Goal: Task Accomplishment & Management: Complete application form

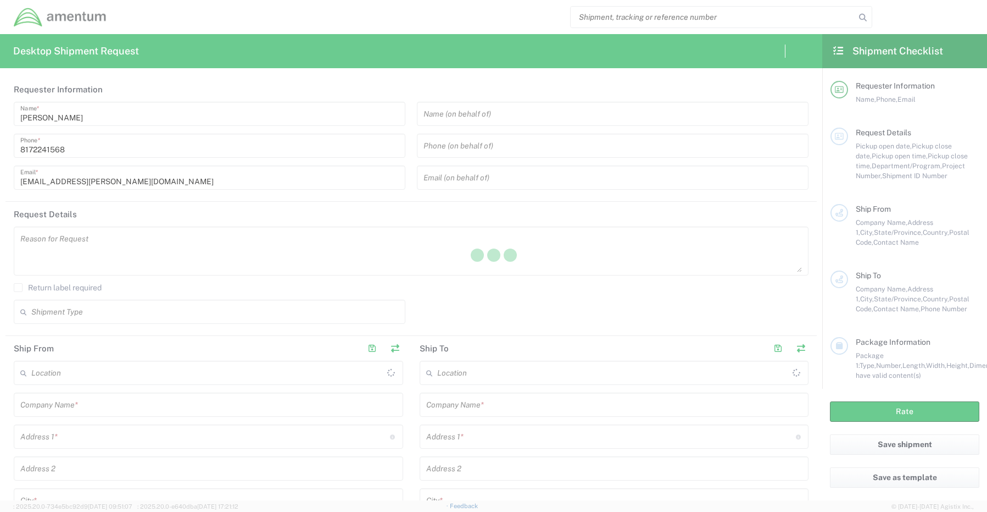
type input "[GEOGRAPHIC_DATA]"
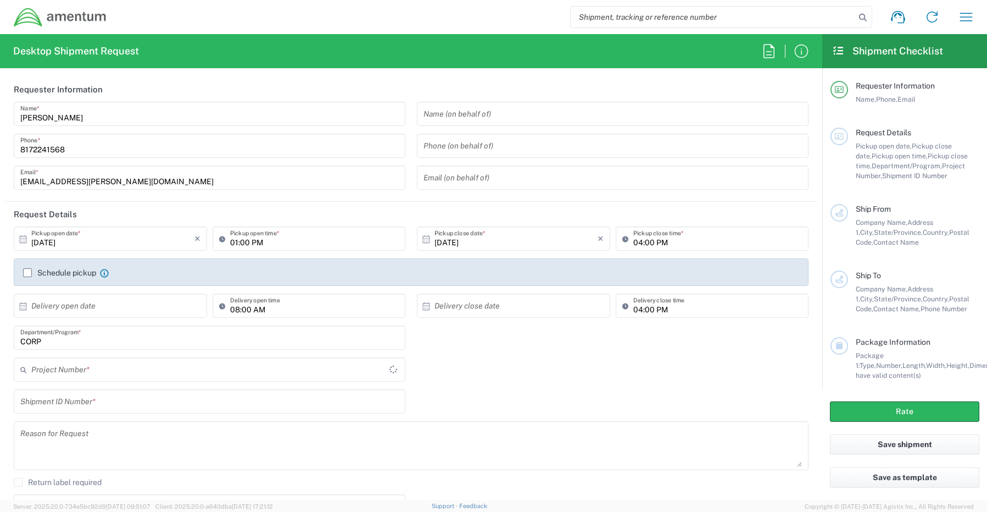
type input "CORP"
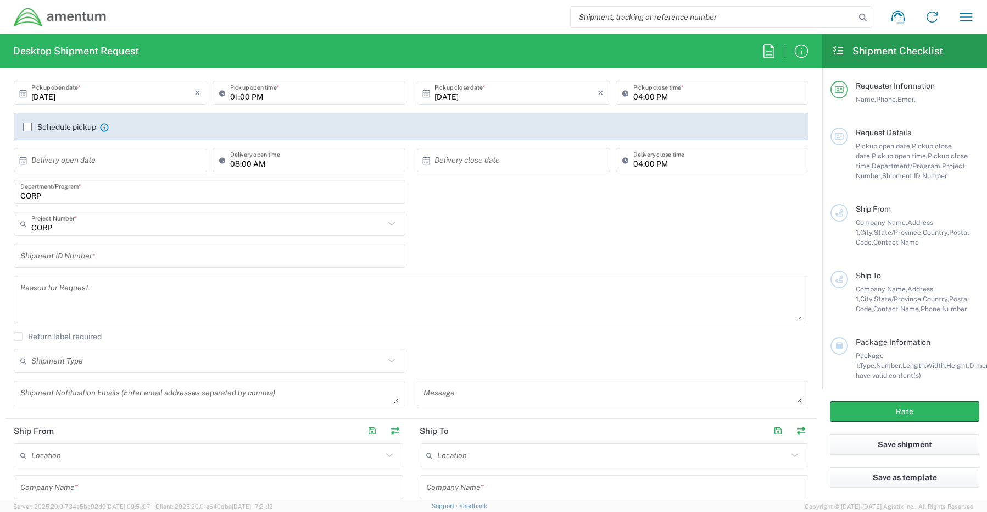
scroll to position [165, 0]
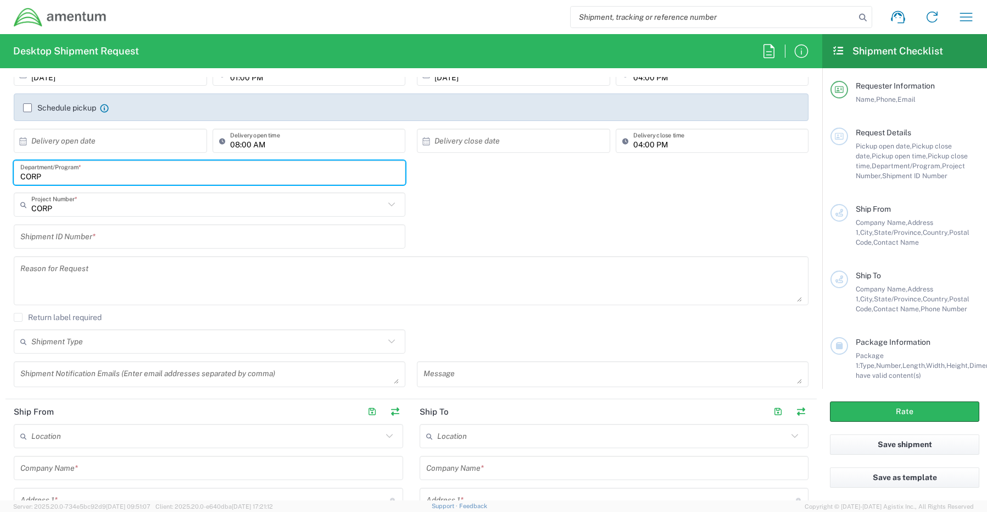
drag, startPoint x: 76, startPoint y: 180, endPoint x: -19, endPoint y: 171, distance: 95.5
click at [0, 171] on html "Shipment request Shipment tracking Shipment estimator Desktop shipment request …" at bounding box center [493, 256] width 987 height 512
paste input "[PERSON_NAME]"
type input "[PERSON_NAME]"
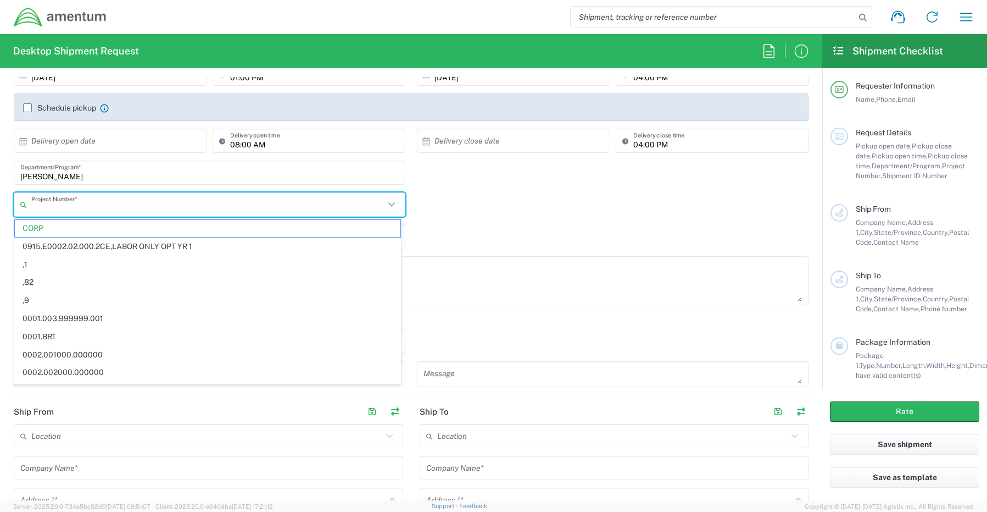
drag, startPoint x: 55, startPoint y: 206, endPoint x: -3, endPoint y: 203, distance: 57.8
click at [0, 203] on html "Shipment request Shipment tracking Shipment estimator Desktop shipment request …" at bounding box center [493, 256] width 987 height 512
type input "C"
paste input "ADMN.705435.6SD2X"
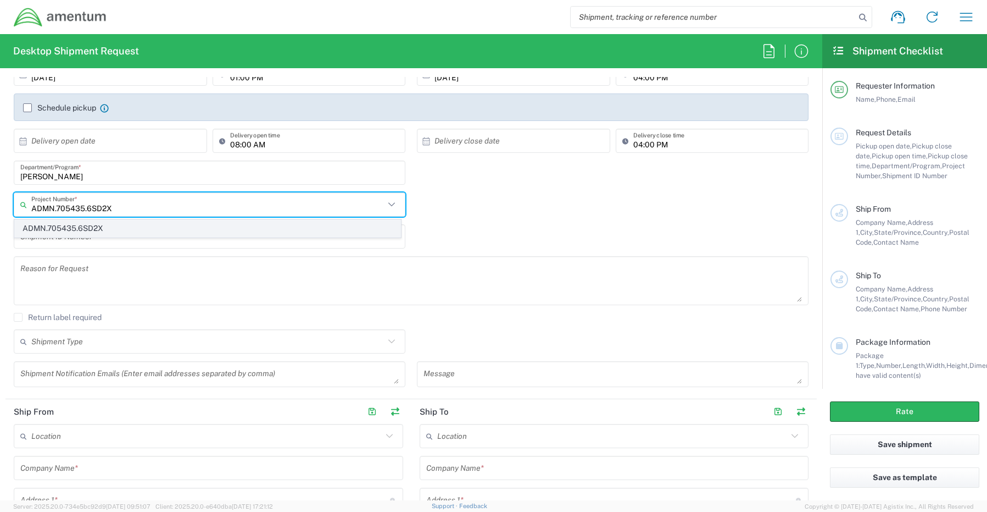
type input "ADMN.705435.6SD2X"
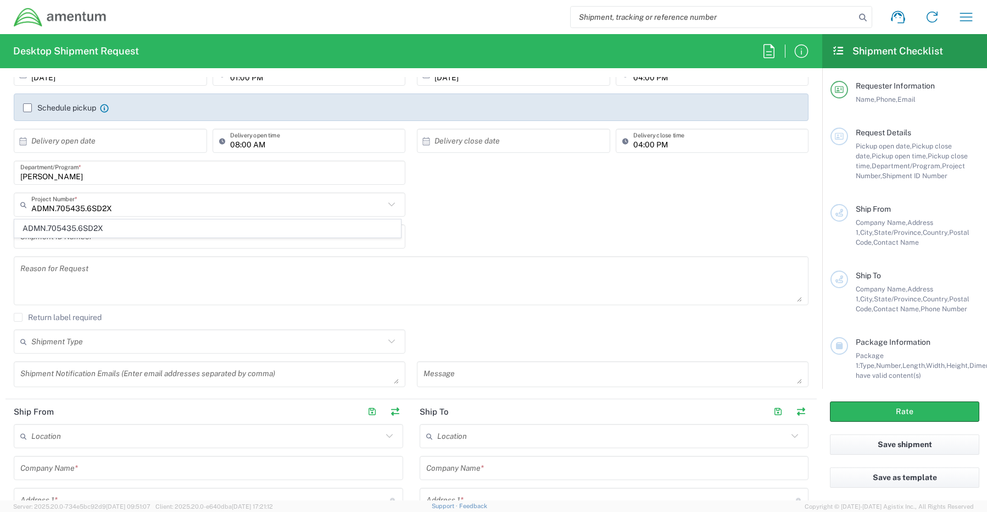
click at [52, 229] on span "ADMN.705435.6SD2X" at bounding box center [208, 228] width 386 height 17
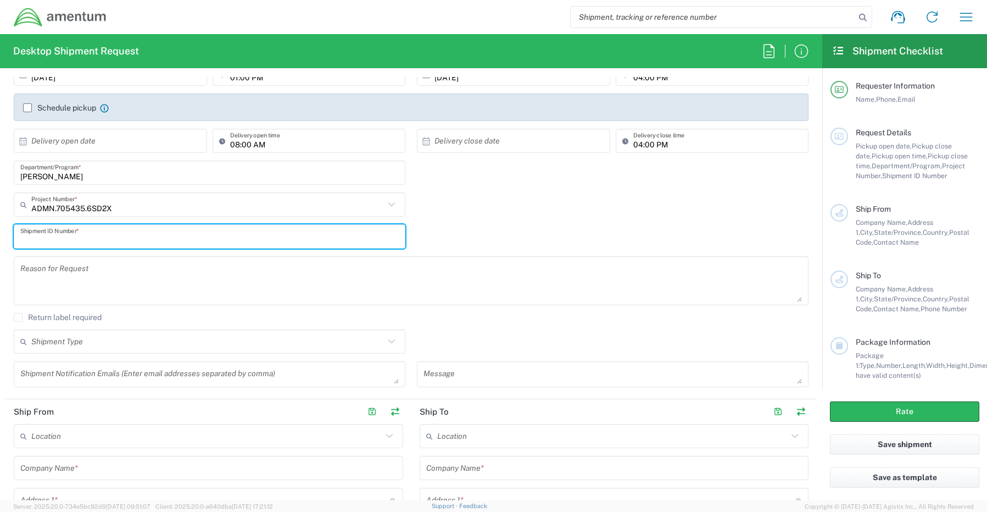
click at [86, 233] on input "text" at bounding box center [209, 236] width 379 height 19
paste input "[PERSON_NAME] RITM0254377"
type input "[PERSON_NAME] RITM0254377"
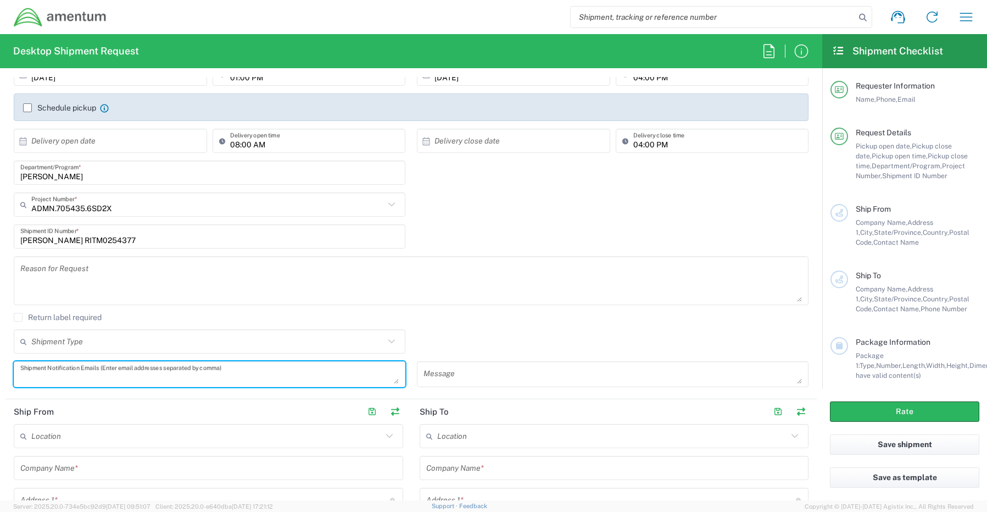
click at [57, 384] on div "Shipment Notification Emails (Enter email addresses separated by comma)" at bounding box center [210, 374] width 392 height 26
paste textarea "[PERSON_NAME][EMAIL_ADDRESS][PERSON_NAME][DOMAIN_NAME]"
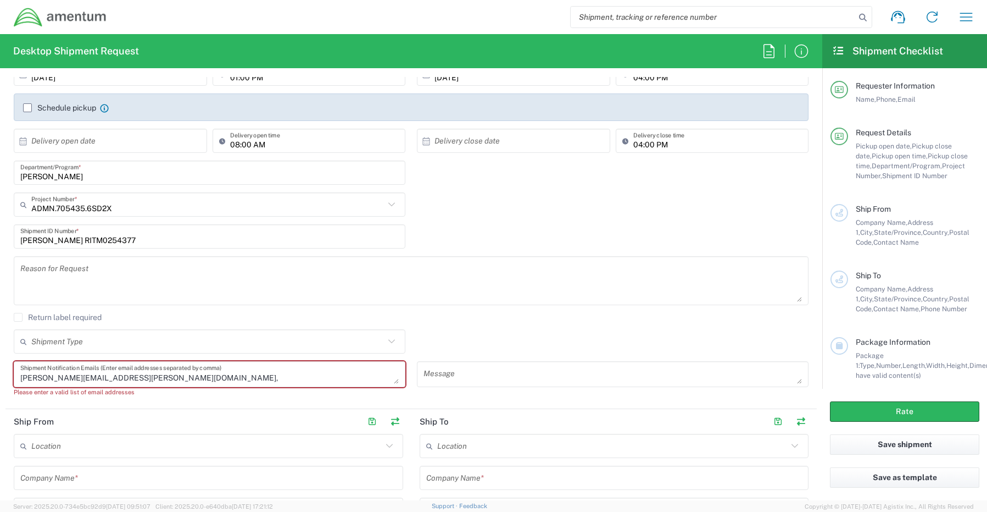
click at [189, 379] on textarea "[PERSON_NAME][EMAIL_ADDRESS][PERSON_NAME][DOMAIN_NAME]," at bounding box center [209, 373] width 379 height 19
paste textarea "[EMAIL_ADDRESS][DOMAIN_NAME]"
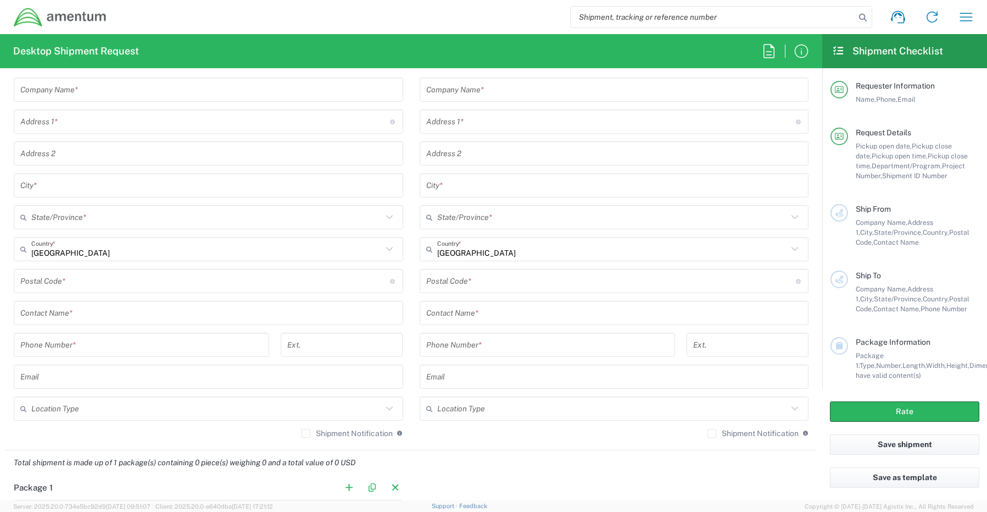
scroll to position [550, 0]
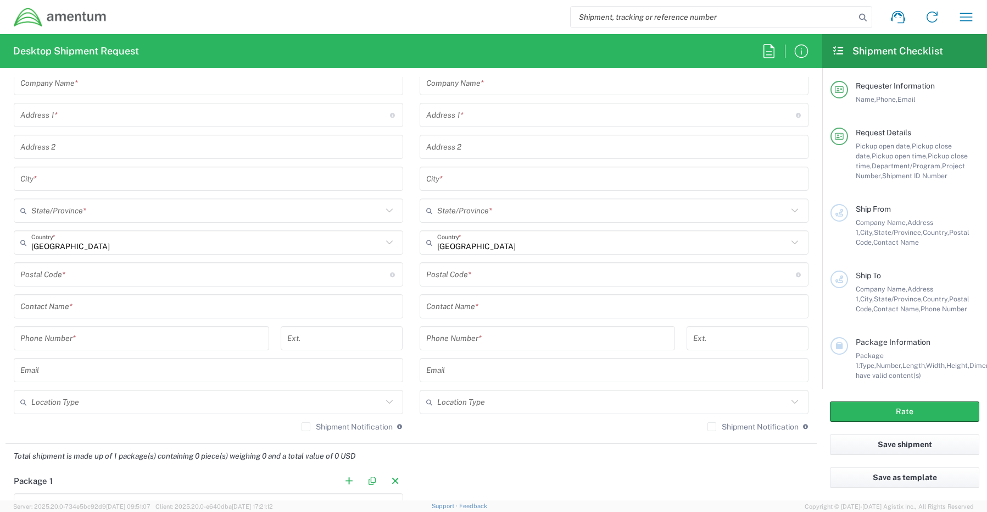
type textarea "[PERSON_NAME][EMAIL_ADDRESS][PERSON_NAME][DOMAIN_NAME], [EMAIL_ADDRESS][DOMAIN_…"
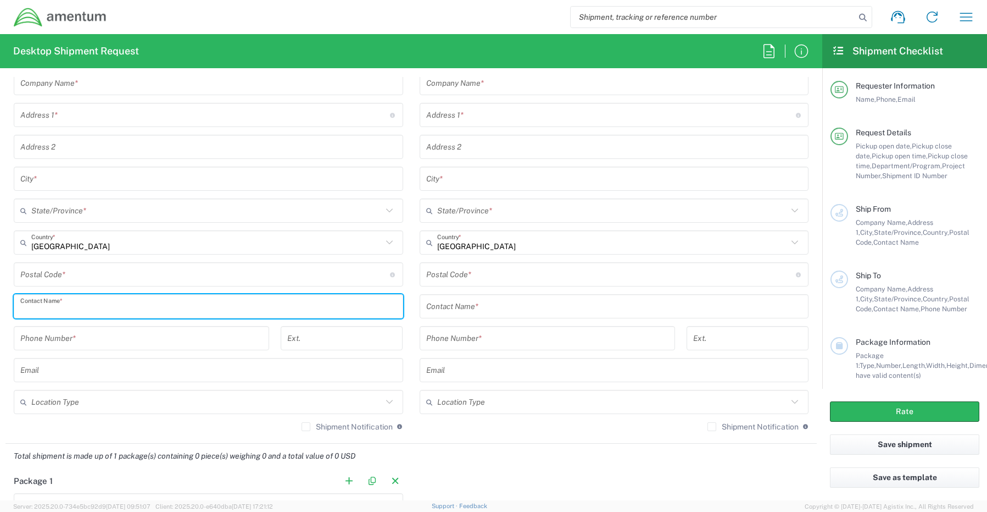
click at [57, 306] on input "text" at bounding box center [208, 306] width 376 height 19
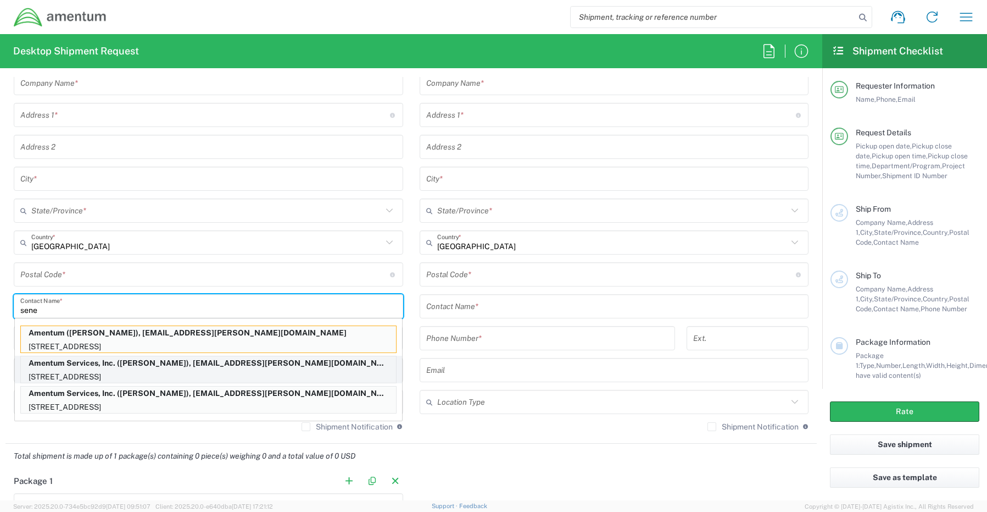
type input "sene"
click at [45, 373] on p "[STREET_ADDRESS]" at bounding box center [208, 377] width 375 height 14
type input "Amentum Services, Inc."
type input "[STREET_ADDRESS]"
type input "[GEOGRAPHIC_DATA]"
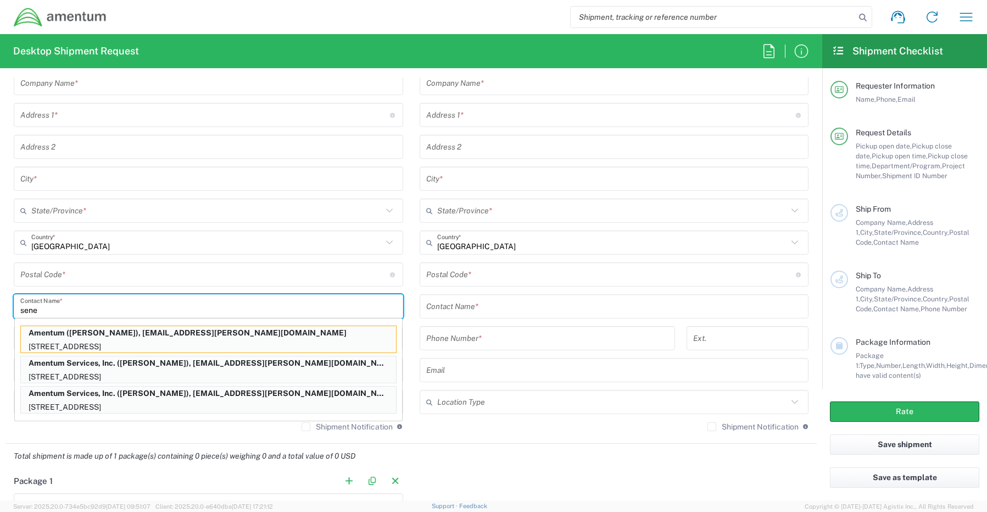
type input "[US_STATE]"
type input "76177"
type input "[PERSON_NAME]"
type input "[PHONE_NUMBER]"
type input "[EMAIL_ADDRESS][PERSON_NAME][DOMAIN_NAME]"
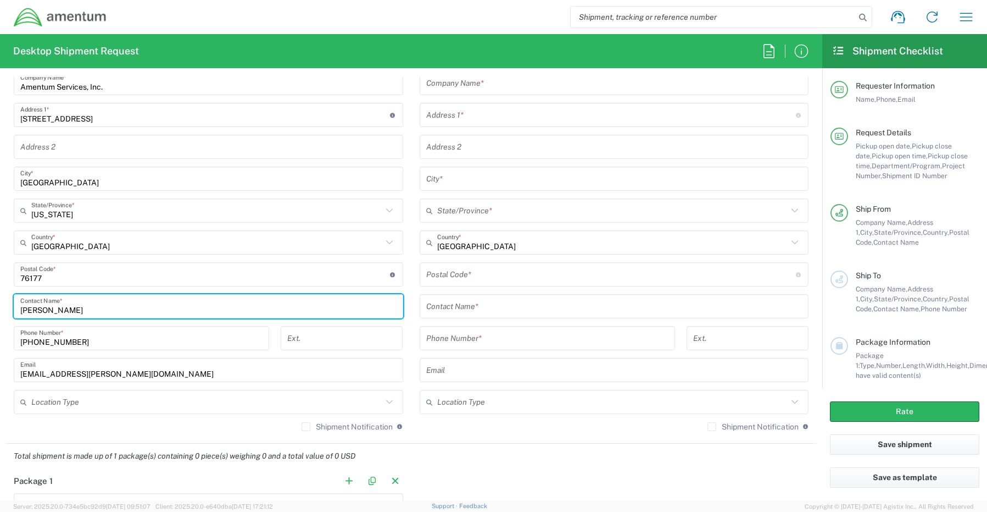
drag, startPoint x: 46, startPoint y: 404, endPoint x: 48, endPoint y: 409, distance: 5.7
click at [47, 407] on input "text" at bounding box center [206, 401] width 351 height 19
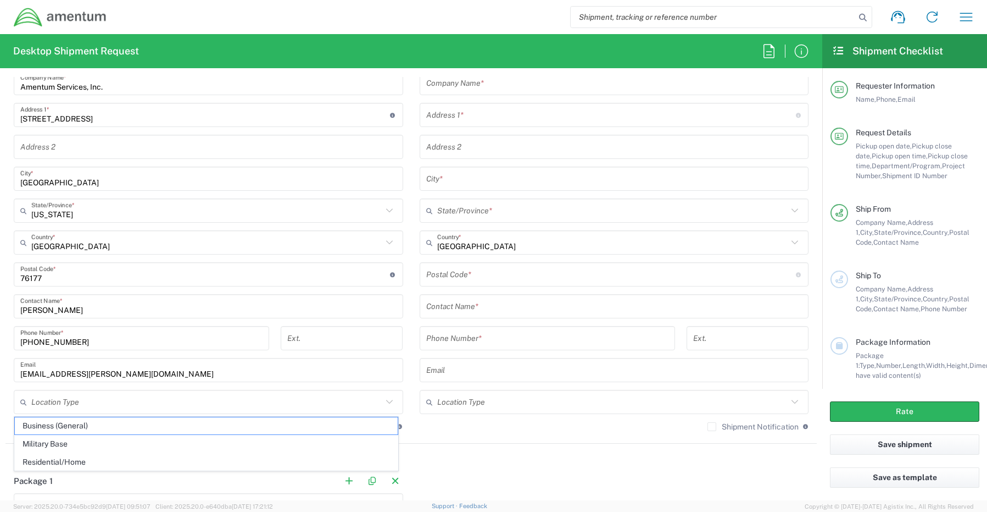
click at [59, 428] on span "Business (General)" at bounding box center [206, 425] width 383 height 17
type input "Business (General)"
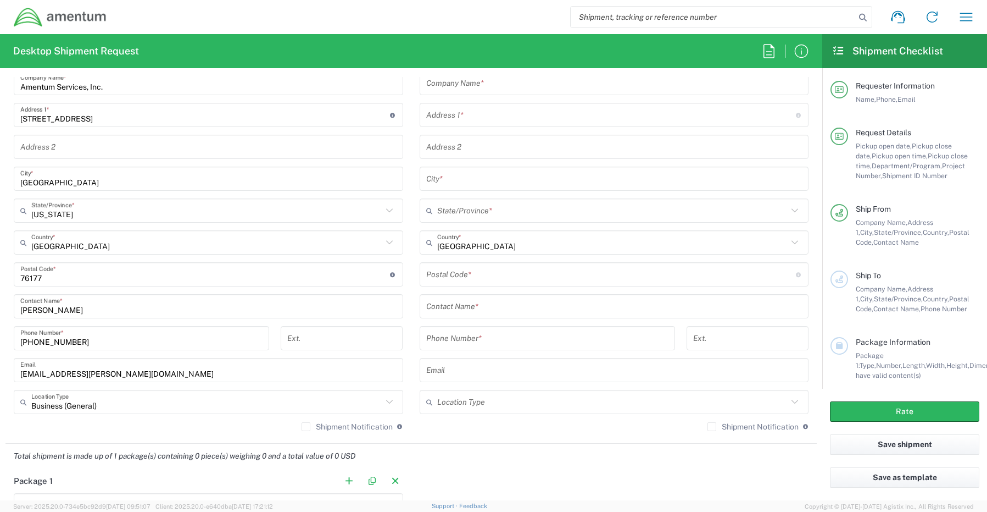
click at [302, 424] on label "Shipment Notification" at bounding box center [347, 426] width 91 height 9
click at [306, 426] on input "Shipment Notification" at bounding box center [306, 426] width 0 height 0
click at [480, 88] on input "text" at bounding box center [614, 83] width 376 height 19
paste input "Amentum"
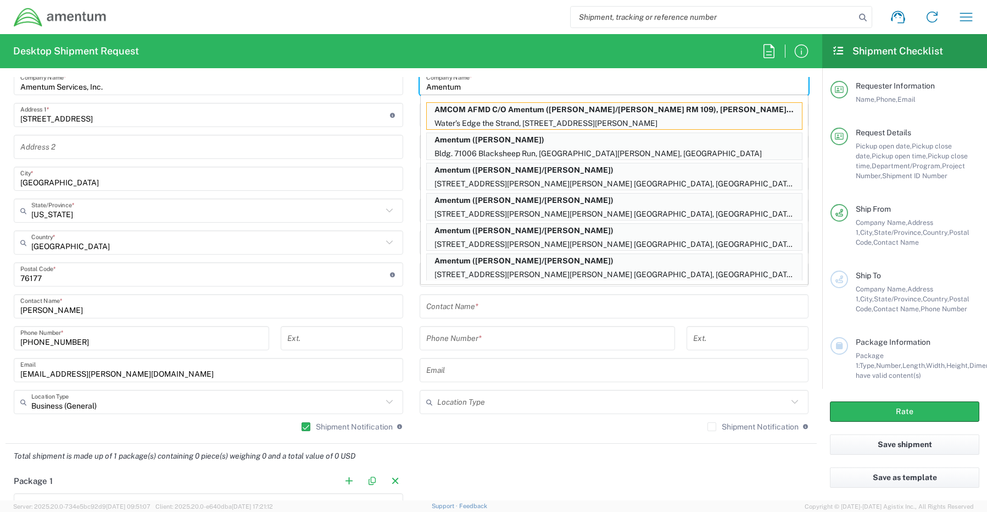
type input "Amentum"
click at [464, 308] on input "text" at bounding box center [614, 306] width 376 height 19
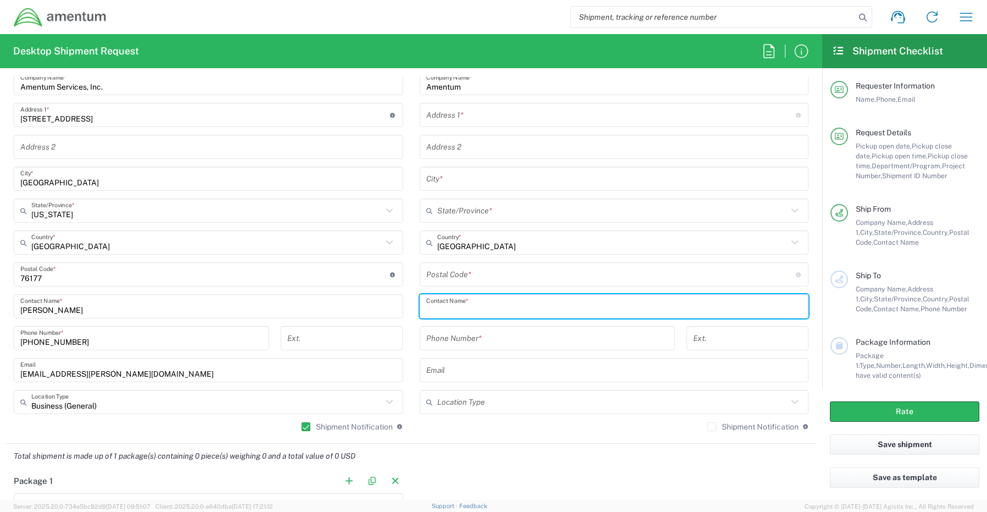
paste input "Attn: [PERSON_NAME]"
type input "Attn: [PERSON_NAME]"
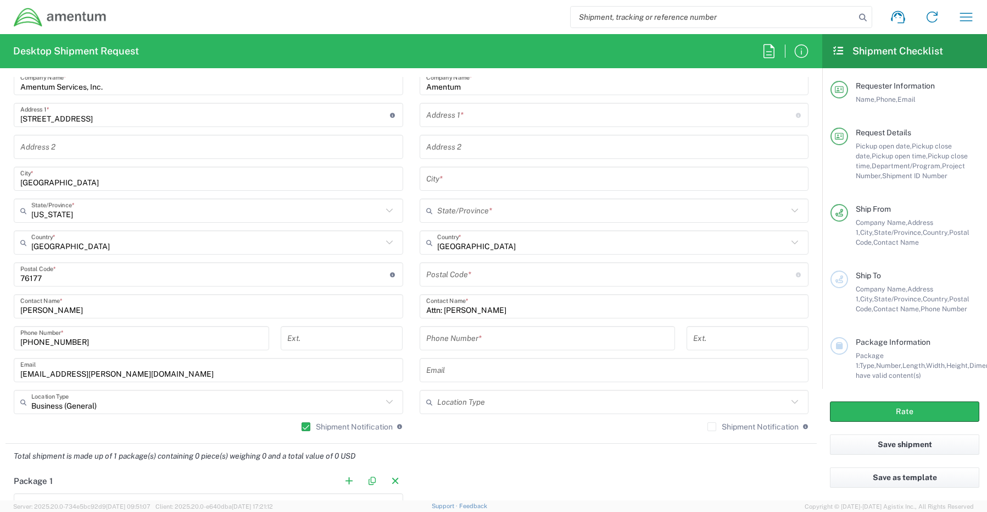
click at [467, 113] on input "text" at bounding box center [611, 115] width 370 height 19
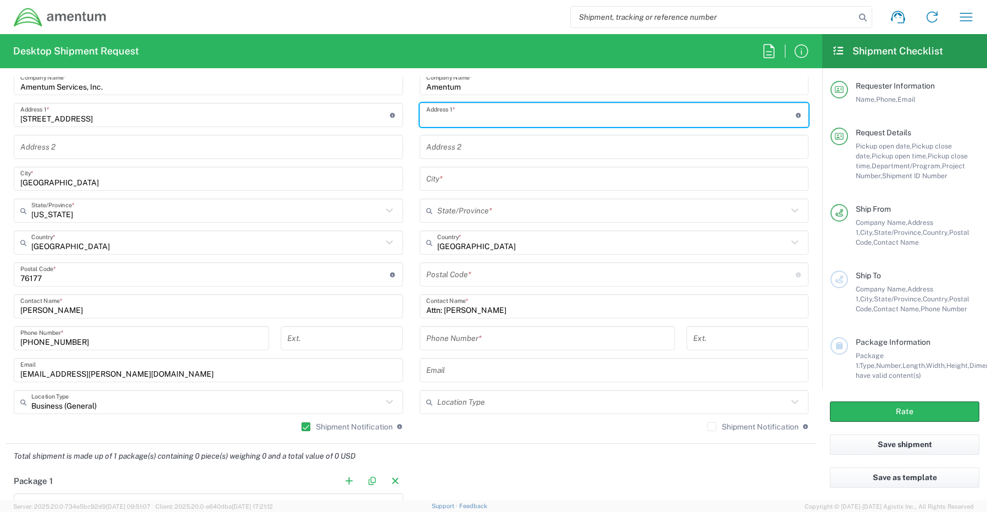
paste input "[STREET_ADDRESS][PERSON_NAME]"
type input "[STREET_ADDRESS][PERSON_NAME]"
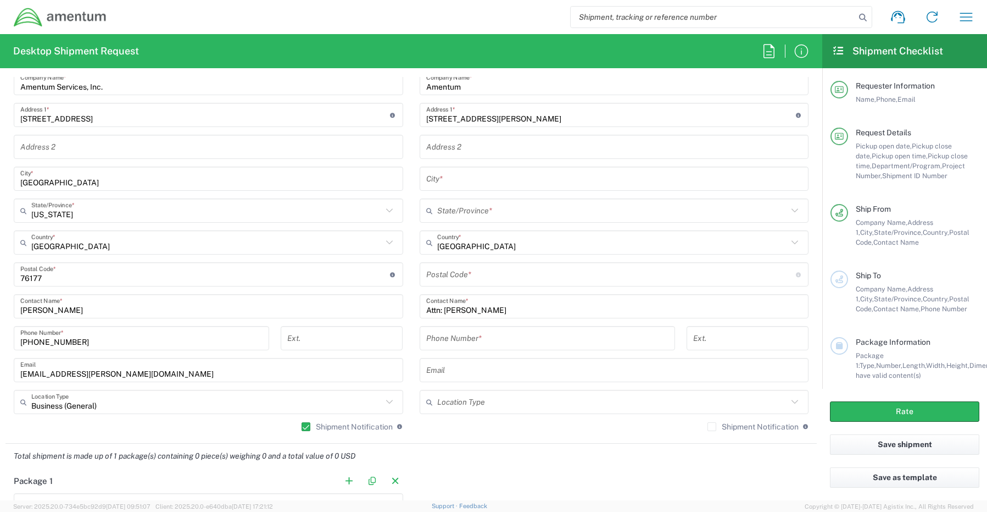
click at [454, 176] on input "text" at bounding box center [614, 178] width 376 height 19
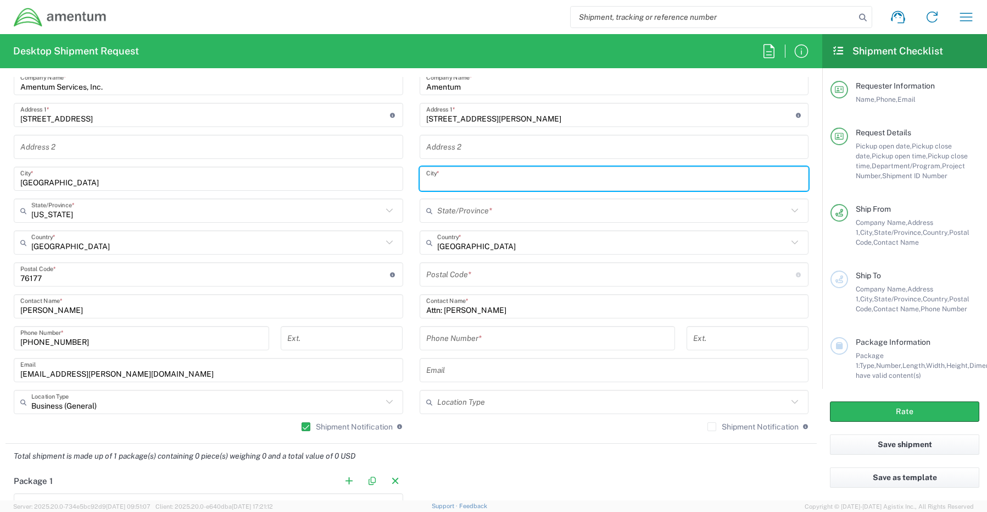
paste input "Aiken,"
type input "Aiken"
click at [444, 210] on input "text" at bounding box center [612, 210] width 351 height 19
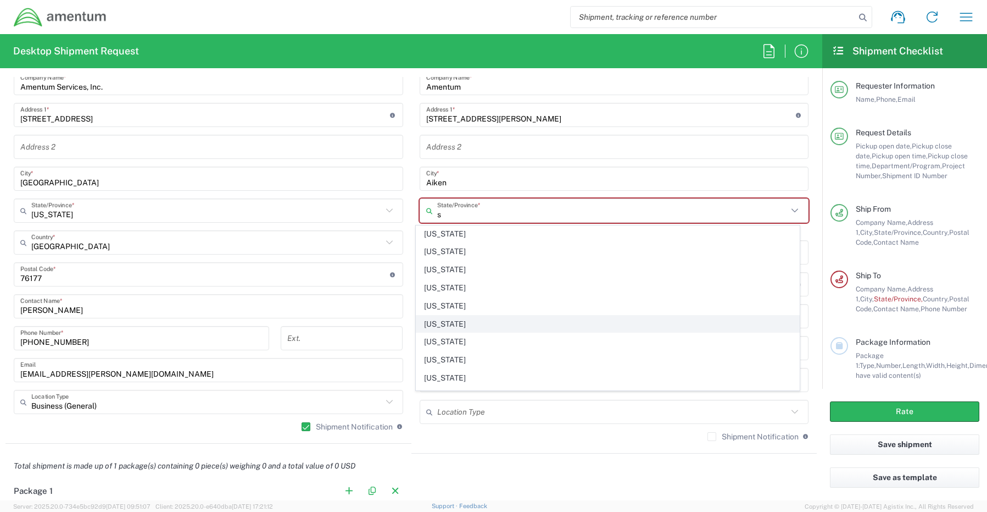
scroll to position [220, 0]
click at [455, 338] on span "[US_STATE]" at bounding box center [608, 338] width 383 height 17
type input "[US_STATE]"
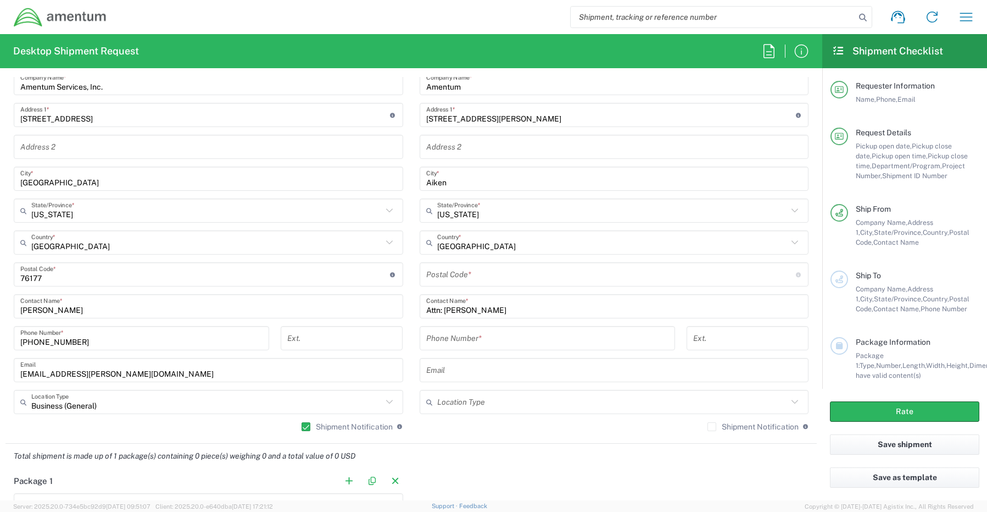
click at [435, 270] on input "undefined" at bounding box center [611, 274] width 370 height 19
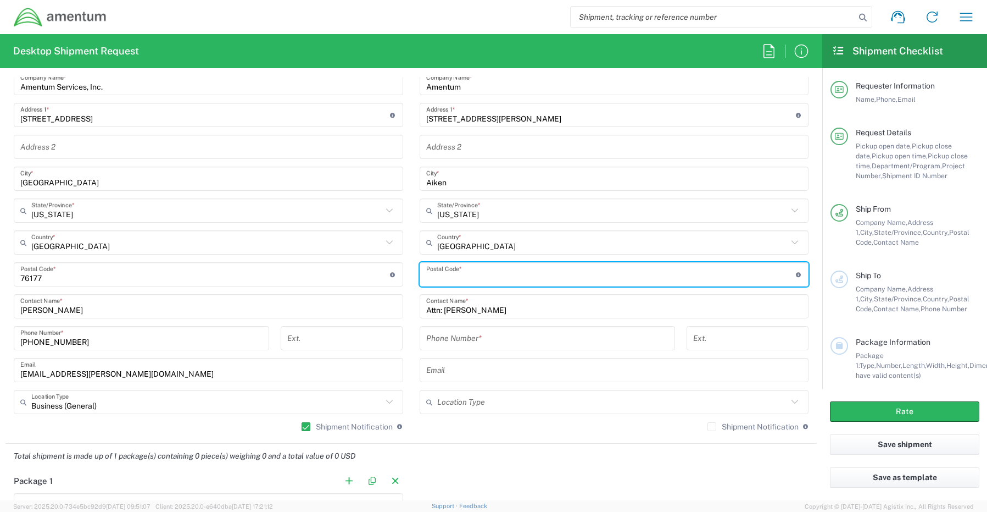
paste input "29801"
drag, startPoint x: 423, startPoint y: 278, endPoint x: 459, endPoint y: 284, distance: 36.7
click at [426, 280] on input "undefined" at bounding box center [611, 274] width 370 height 19
type input "29801"
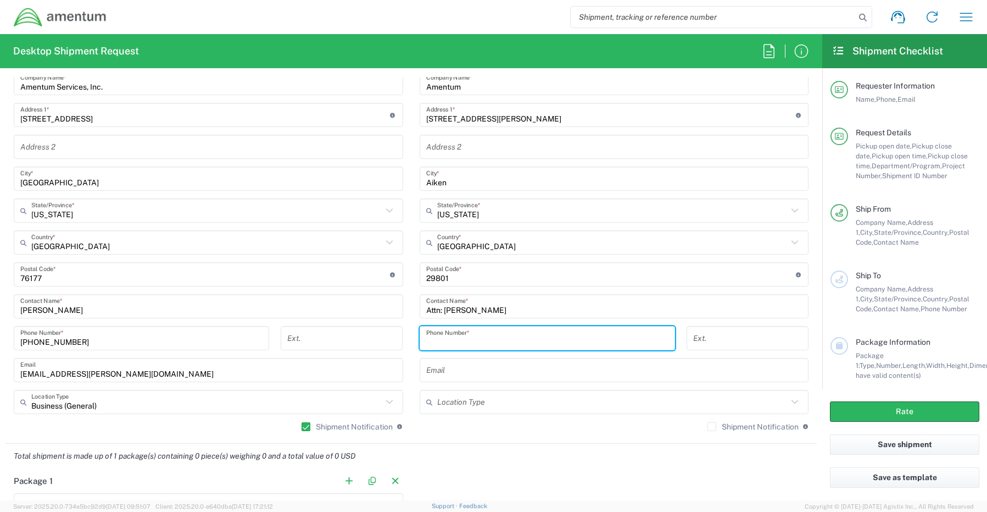
click at [470, 341] on input "tel" at bounding box center [547, 338] width 242 height 19
paste input "[PHONE_NUMBER]"
type input "[PHONE_NUMBER]"
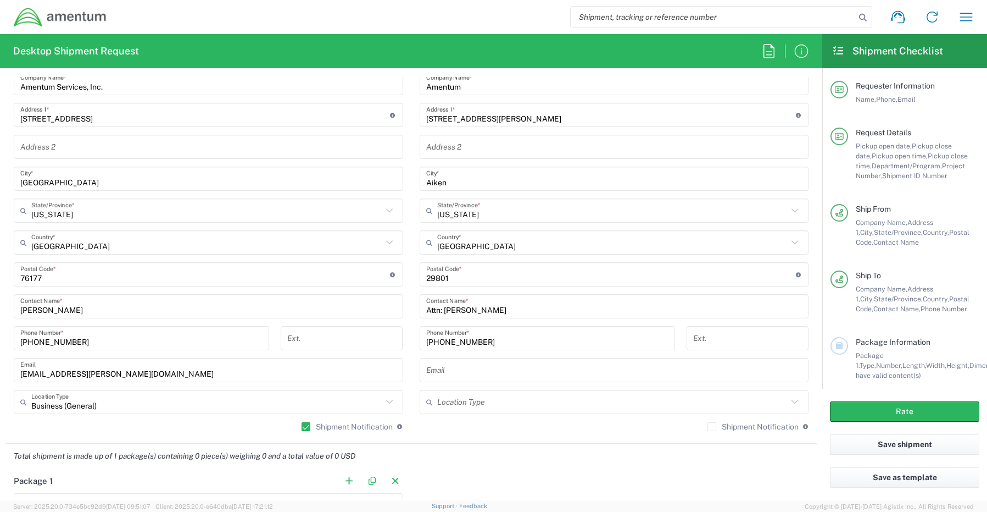
click at [454, 365] on input "text" at bounding box center [614, 369] width 376 height 19
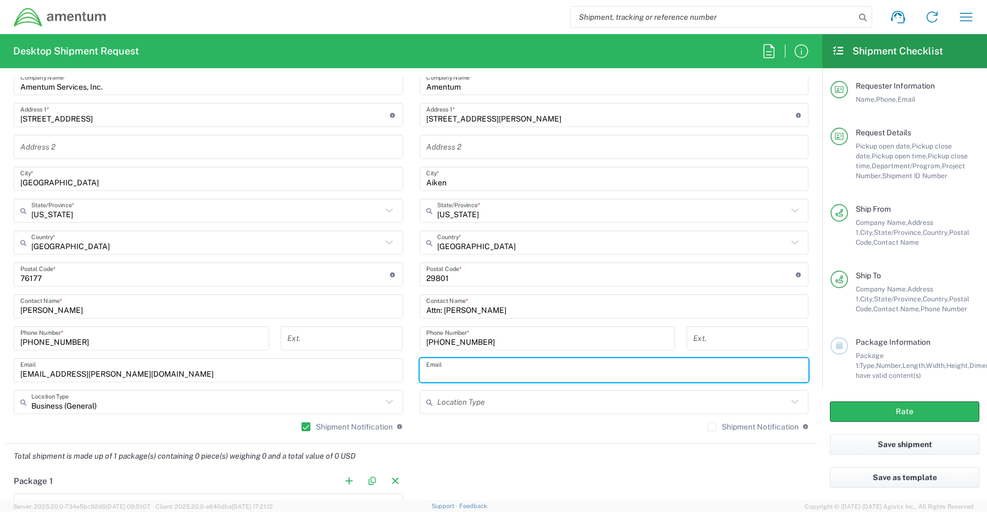
paste input "[PERSON_NAME][EMAIL_ADDRESS][PERSON_NAME][DOMAIN_NAME]"
type input "[PERSON_NAME][EMAIL_ADDRESS][PERSON_NAME][DOMAIN_NAME]"
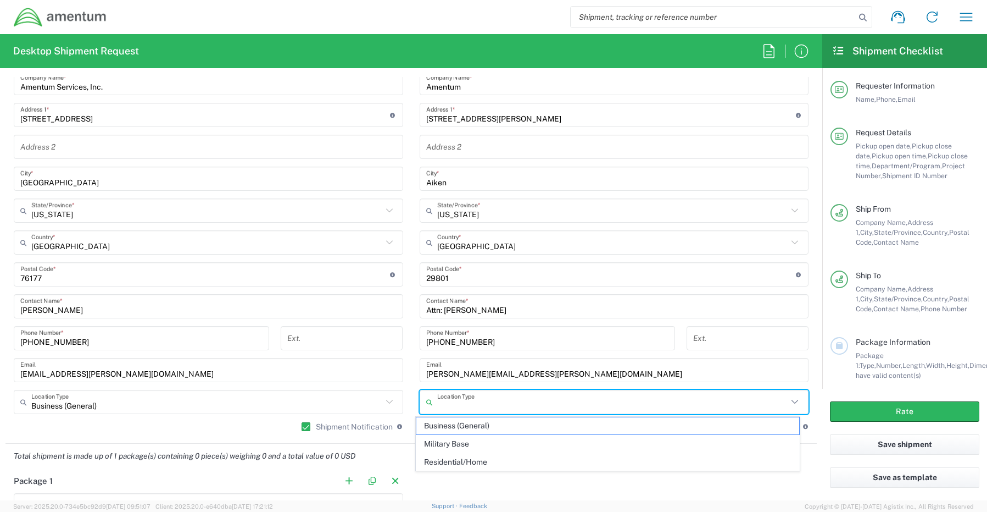
click at [444, 403] on input "text" at bounding box center [612, 401] width 351 height 19
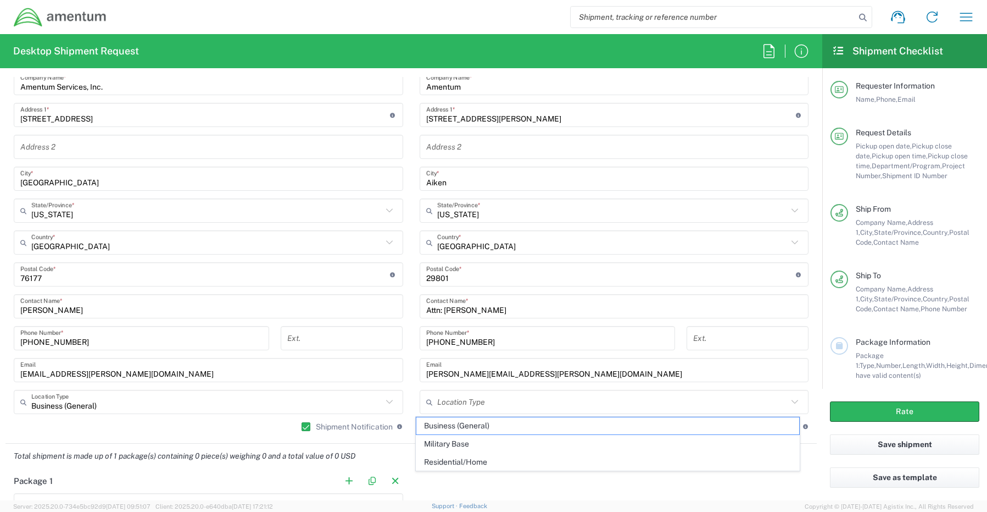
drag, startPoint x: 429, startPoint y: 423, endPoint x: 518, endPoint y: 415, distance: 89.9
click at [432, 423] on span "Business (General)" at bounding box center [608, 425] width 383 height 17
type input "Business (General)"
click at [708, 430] on label "Shipment Notification" at bounding box center [753, 426] width 91 height 9
click at [712, 426] on input "Shipment Notification" at bounding box center [712, 426] width 0 height 0
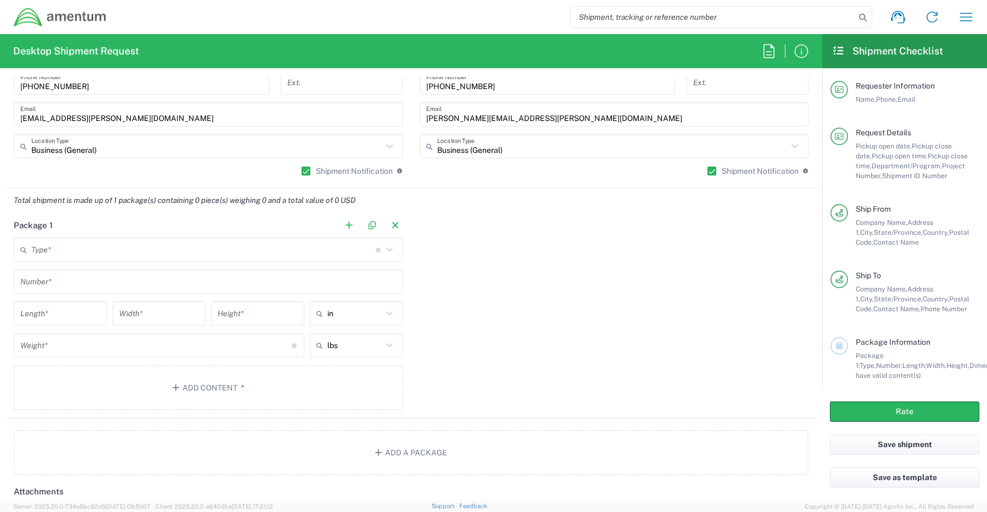
scroll to position [824, 0]
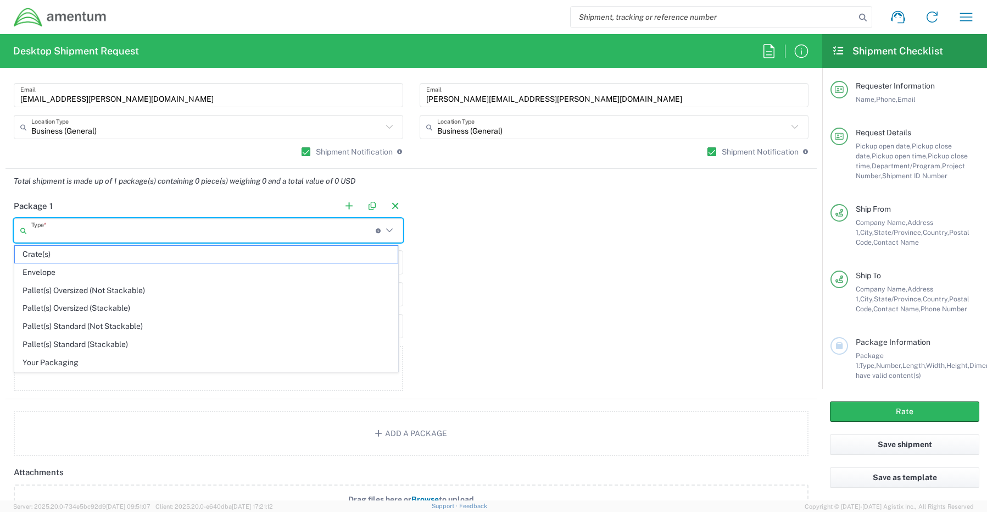
click at [57, 231] on input "text" at bounding box center [203, 230] width 345 height 19
click at [65, 362] on span "Your Packaging" at bounding box center [206, 362] width 383 height 17
type input "Your Packaging"
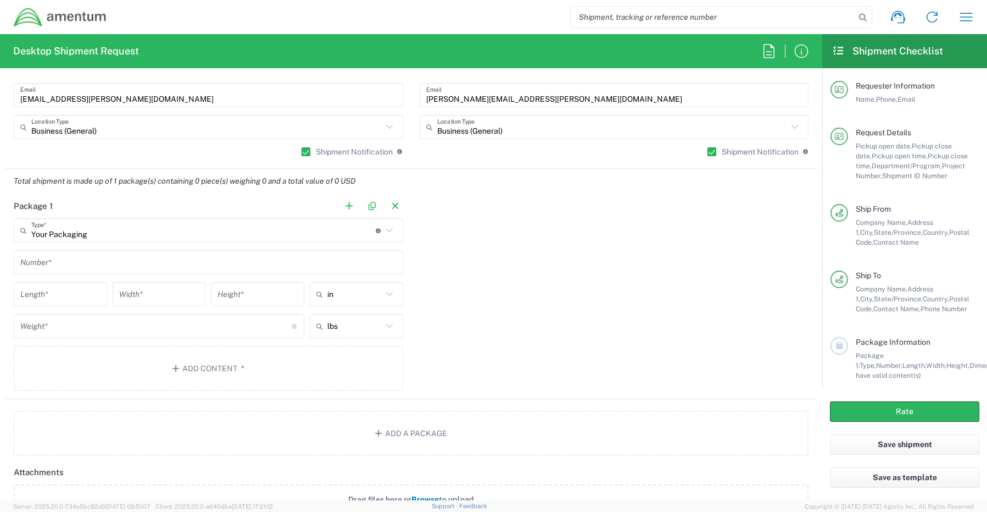
click at [67, 262] on input "text" at bounding box center [208, 262] width 376 height 19
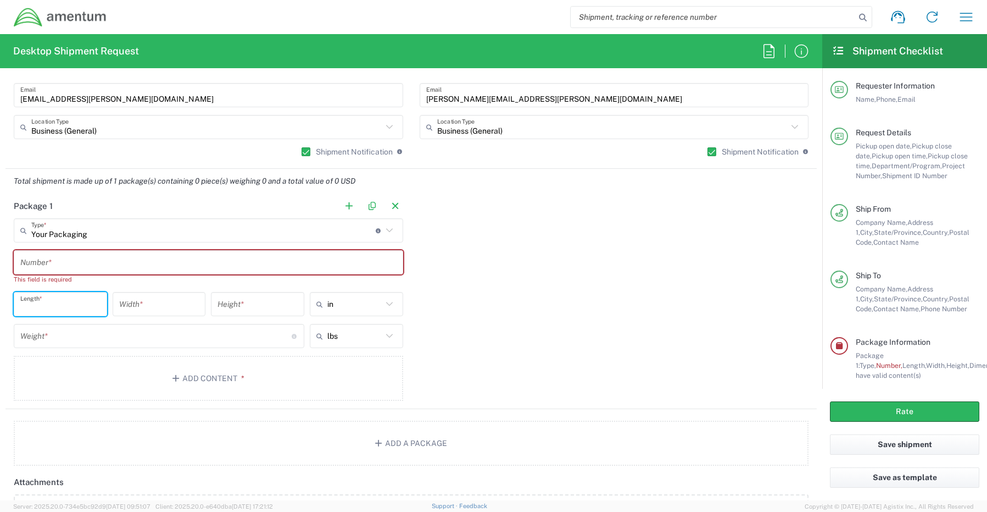
click at [69, 263] on input "text" at bounding box center [208, 262] width 376 height 19
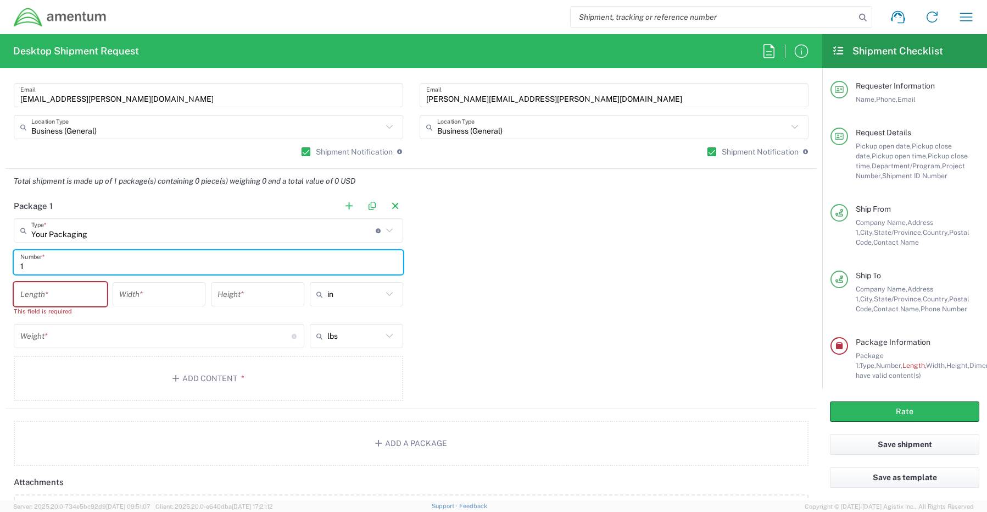
type input "1"
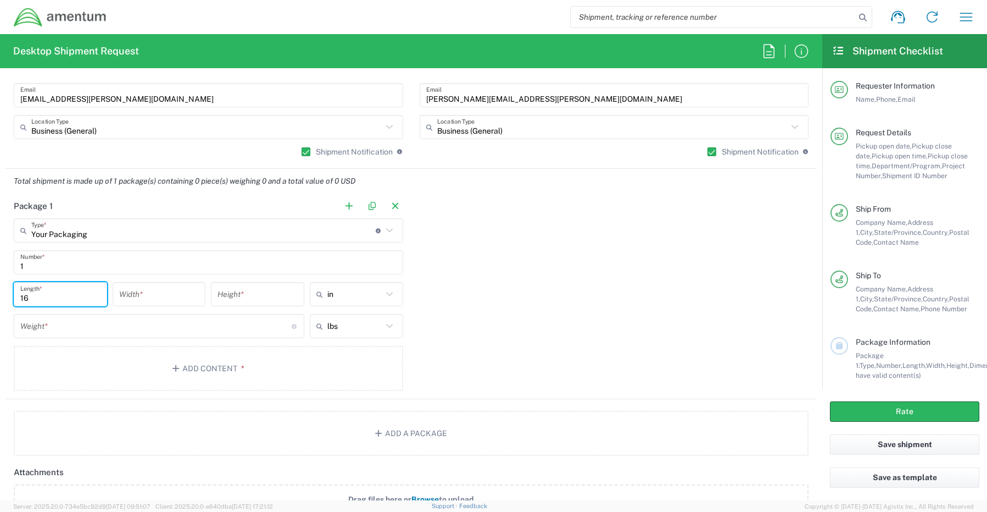
type input "16"
type input "6"
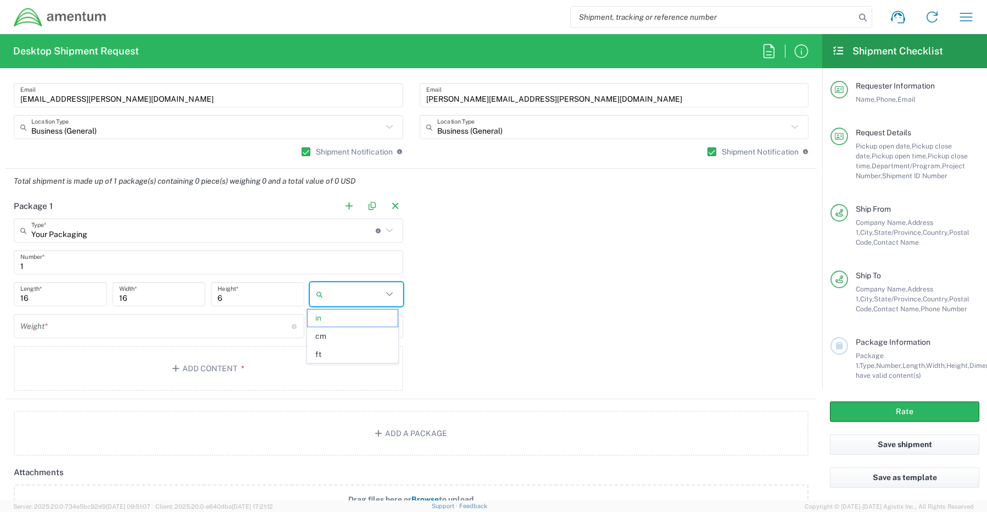
type input "in"
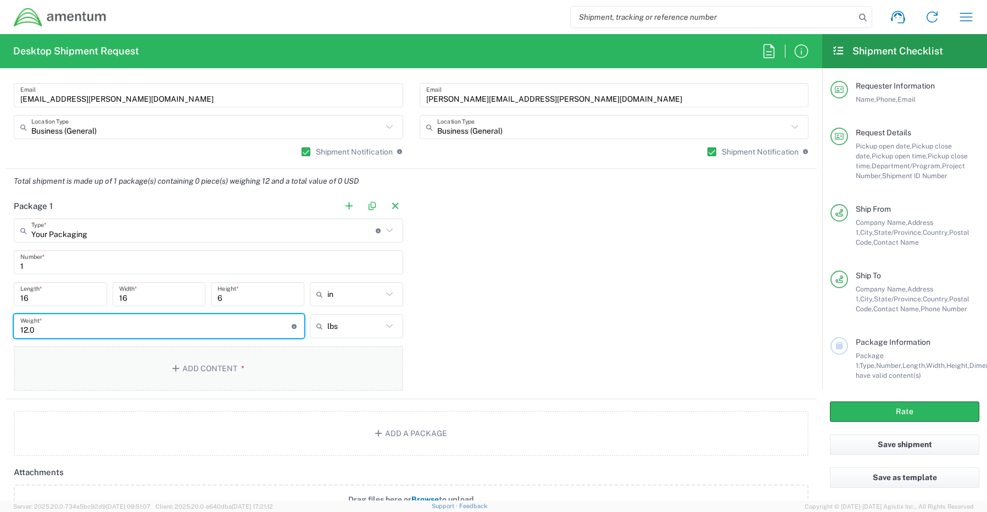
type input "12.0"
click at [197, 366] on button "Add Content *" at bounding box center [209, 368] width 390 height 45
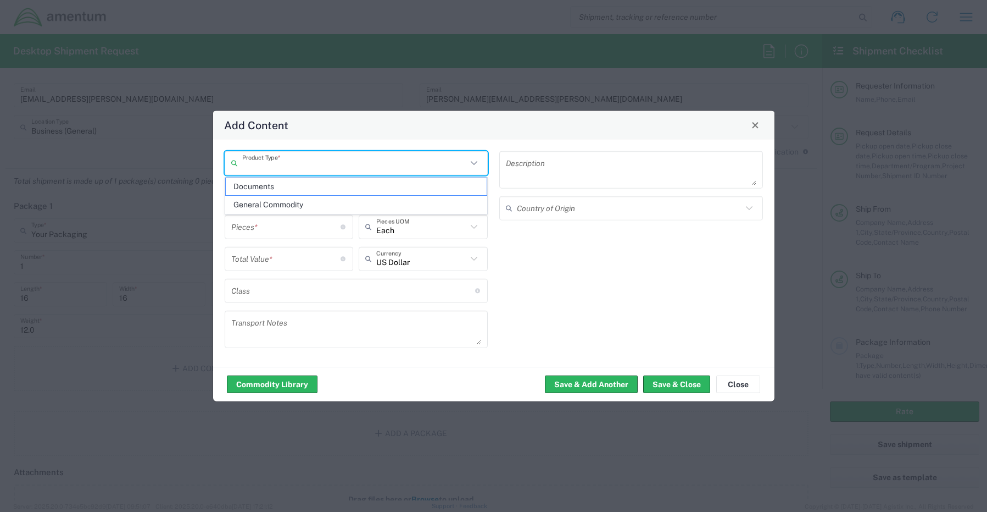
click at [301, 167] on input "text" at bounding box center [354, 162] width 225 height 19
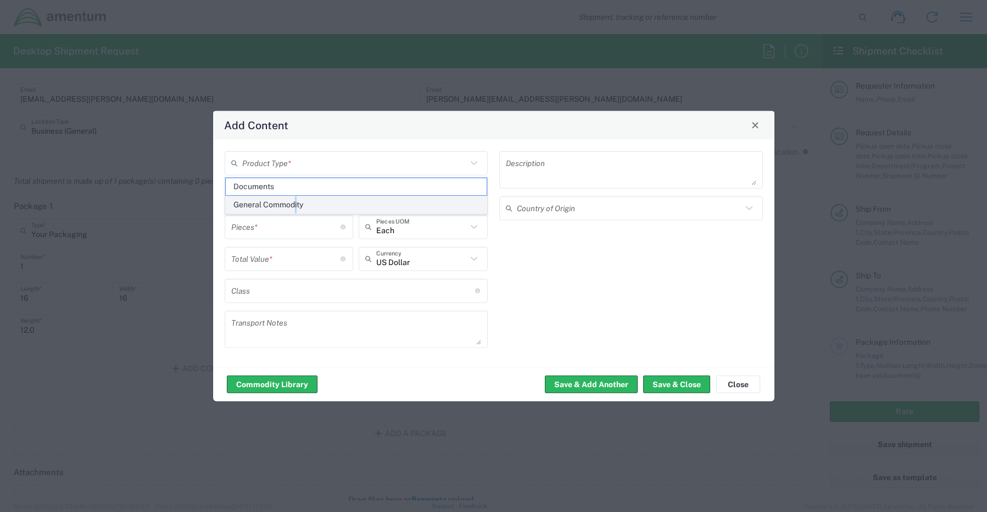
click at [297, 208] on span "General Commodity" at bounding box center [357, 204] width 262 height 17
type input "General Commodity"
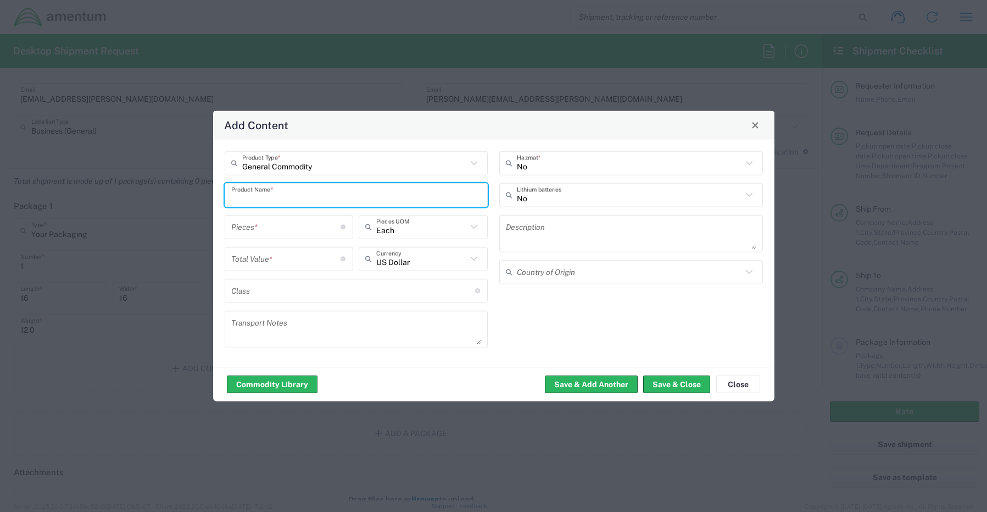
drag, startPoint x: 312, startPoint y: 196, endPoint x: 163, endPoint y: 197, distance: 148.9
click at [165, 197] on div "Add Content General Commodity Product Type * Product Name * Pieces * Number of …" at bounding box center [493, 256] width 987 height 512
paste input "Laptop: CORP026364/SN: 41ZPN64 (RITM0254377)"
type input "Laptop: CORP026364/SN: 41ZPN64 (RITM0254377)"
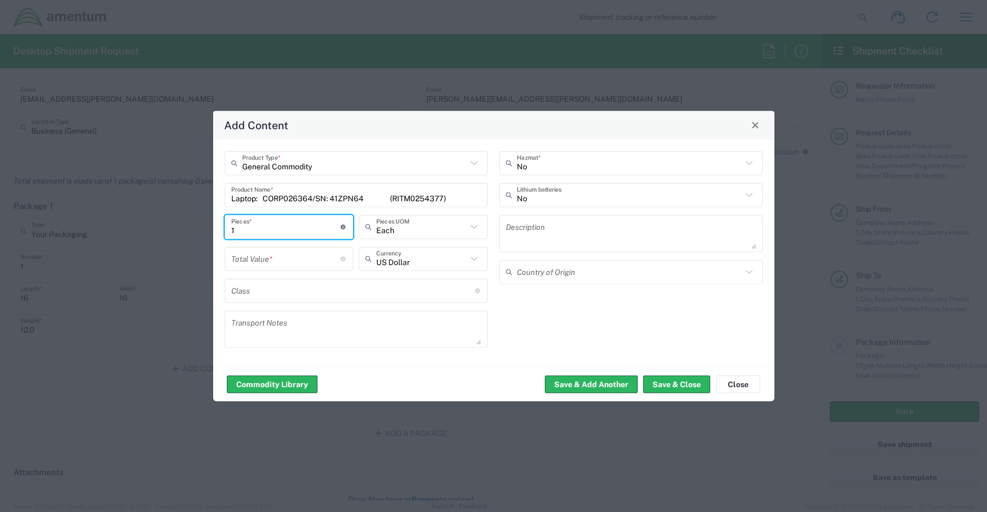
type input "1"
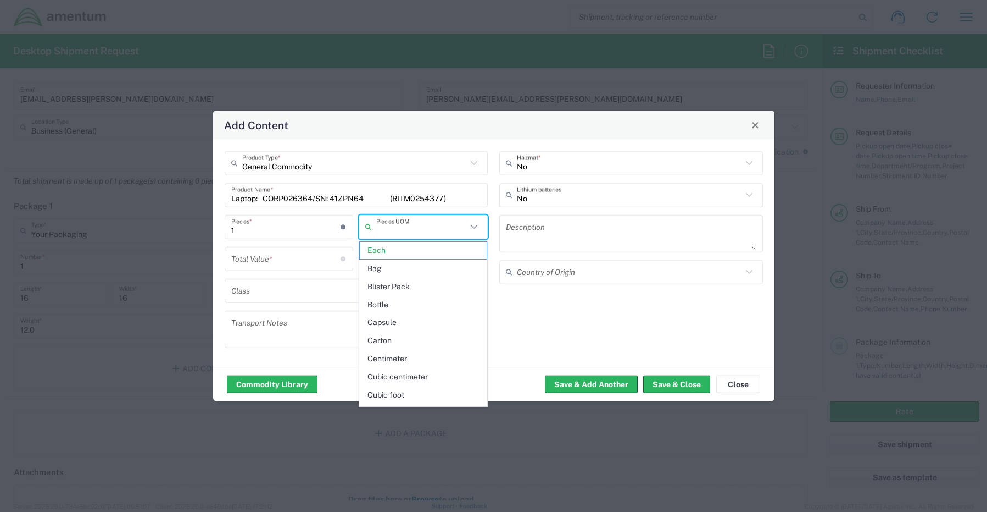
type input "Each"
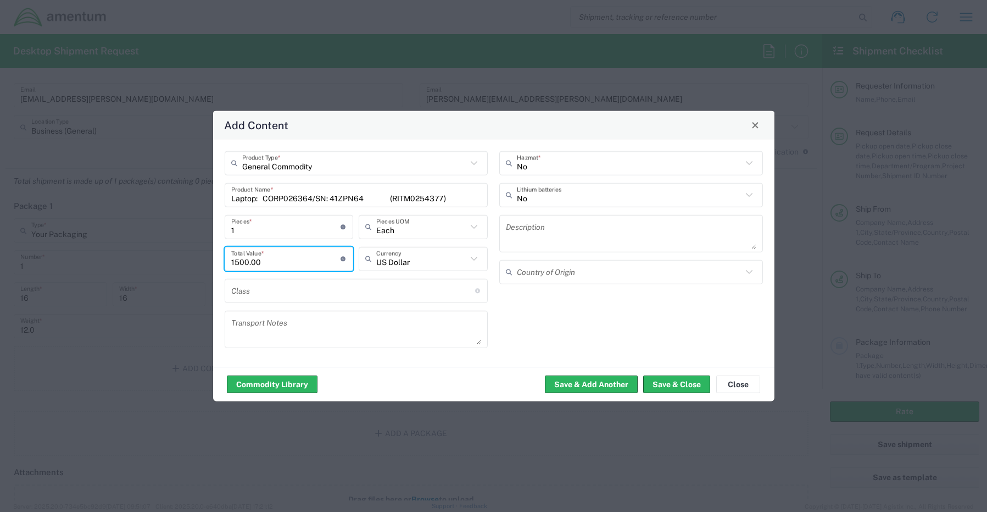
type input "1500.00"
drag, startPoint x: 540, startPoint y: 196, endPoint x: 535, endPoint y: 201, distance: 6.6
click at [539, 196] on input "text" at bounding box center [629, 194] width 225 height 19
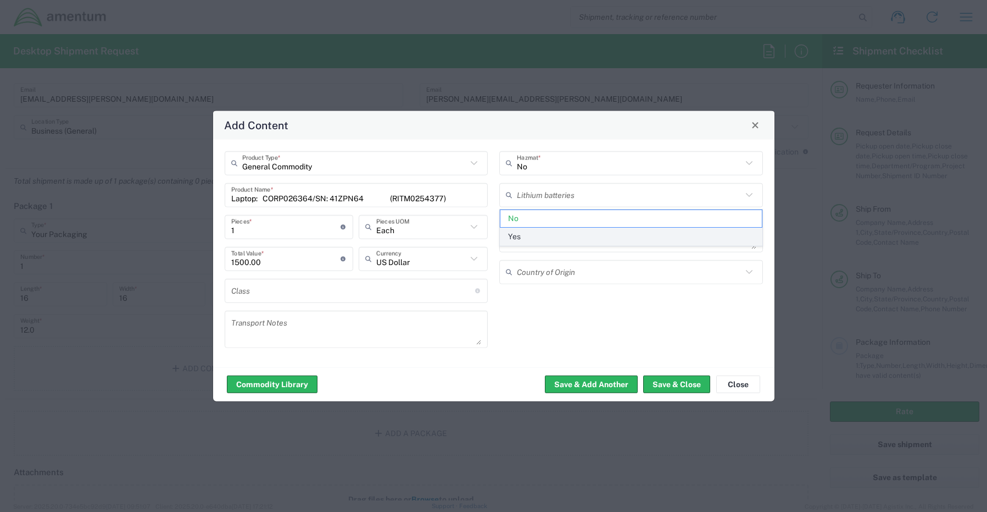
click at [531, 234] on span "Yes" at bounding box center [632, 236] width 262 height 17
type input "Yes"
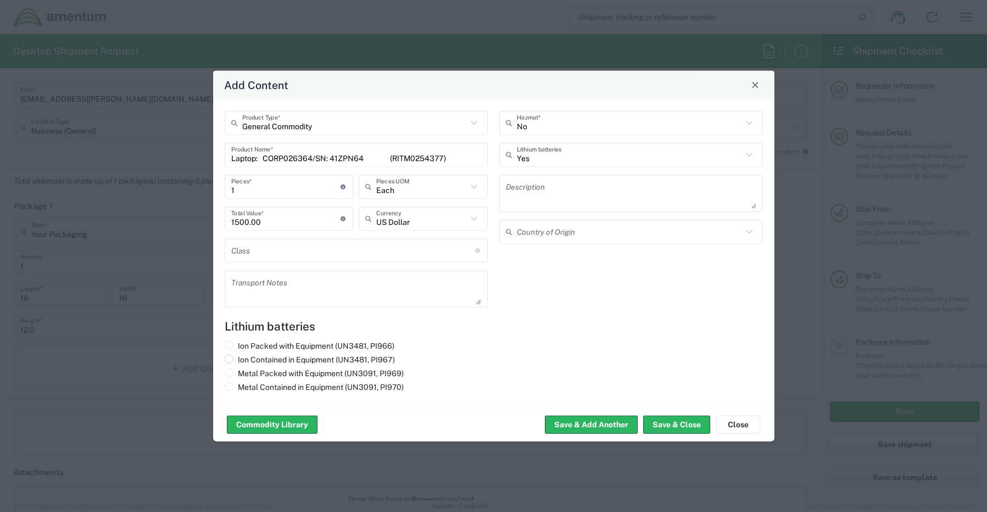
click at [241, 363] on label "Ion Contained in Equipment (UN3481, PI967)" at bounding box center [310, 359] width 170 height 10
click at [241, 361] on input "Ion Contained in Equipment (UN3481, PI967)" at bounding box center [241, 357] width 7 height 7
radio input "true"
click at [668, 426] on button "Save & Close" at bounding box center [676, 424] width 67 height 18
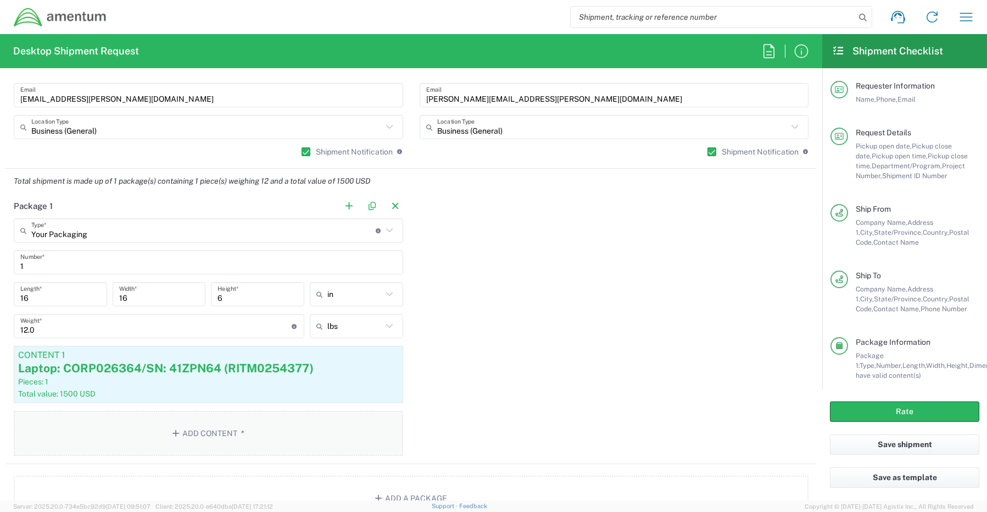
click at [213, 432] on button "Add Content *" at bounding box center [209, 432] width 390 height 45
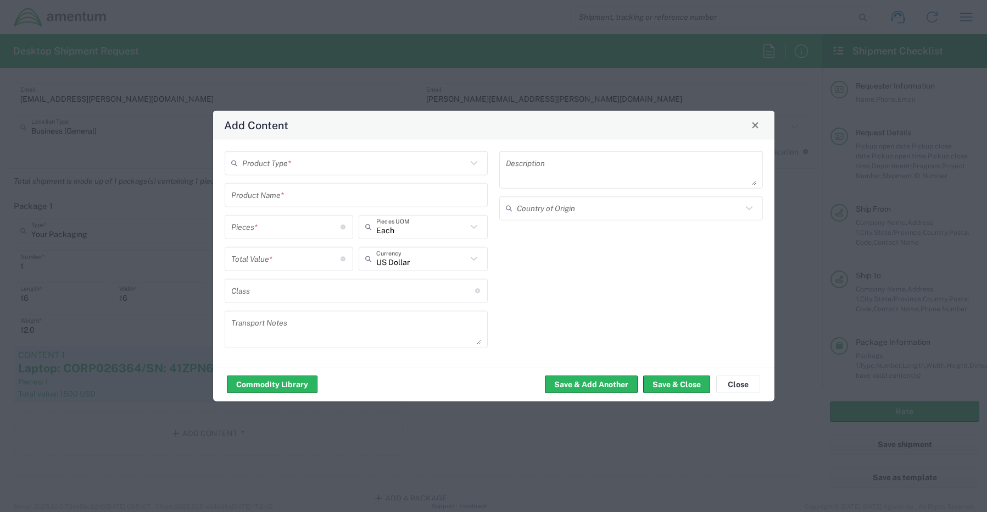
click at [263, 164] on input "text" at bounding box center [354, 162] width 225 height 19
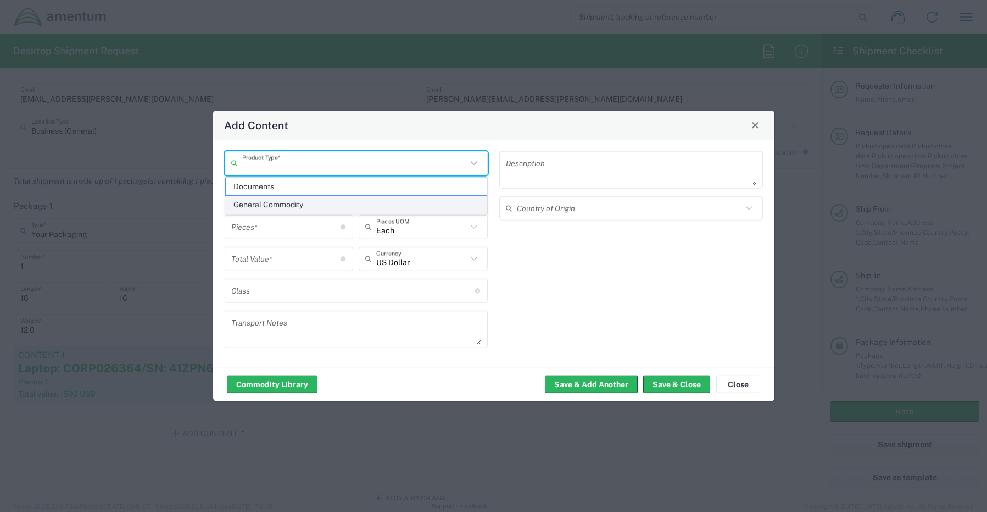
click at [270, 203] on span "General Commodity" at bounding box center [357, 204] width 262 height 17
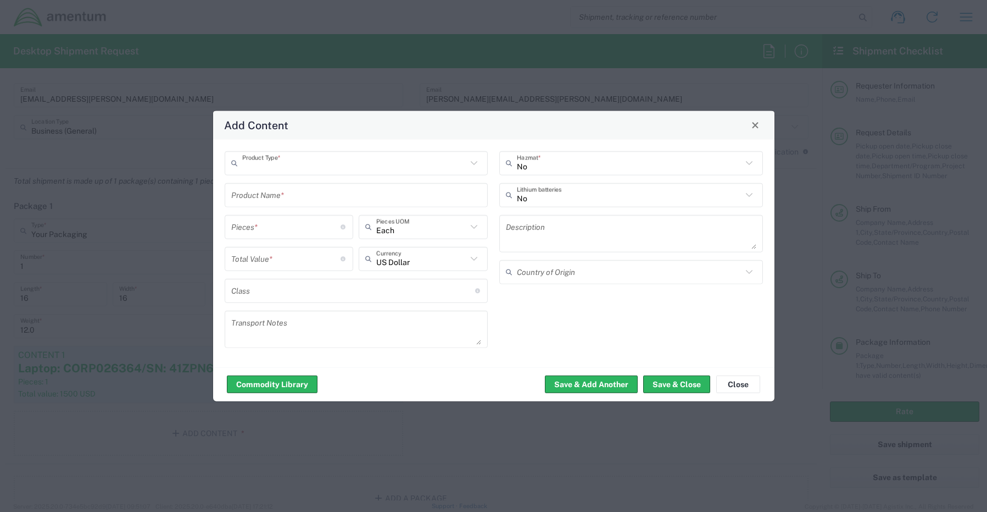
type input "General Commodity"
click at [324, 206] on div "Product Name *" at bounding box center [357, 194] width 264 height 24
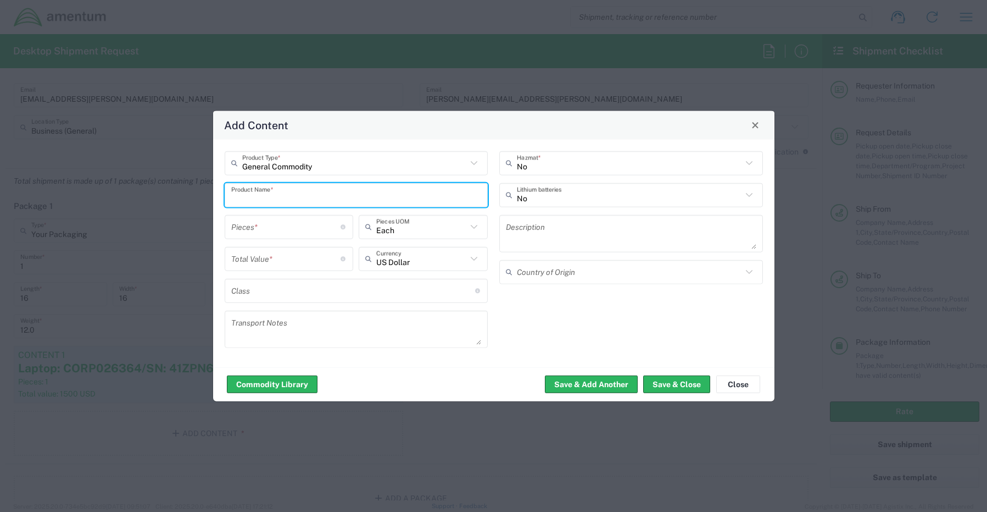
click at [301, 194] on input "text" at bounding box center [356, 194] width 251 height 19
paste input "Dock: SN FB3MJ34 (RITM0254378)"
type input "Dock: SN FB3MJ34 (RITM0254378)"
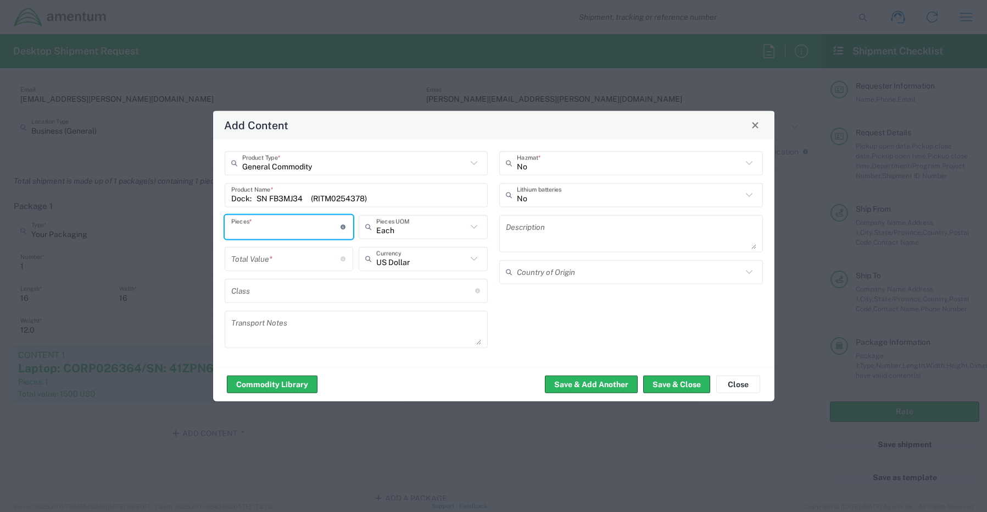
click at [255, 230] on input "number" at bounding box center [286, 226] width 110 height 19
type input "1"
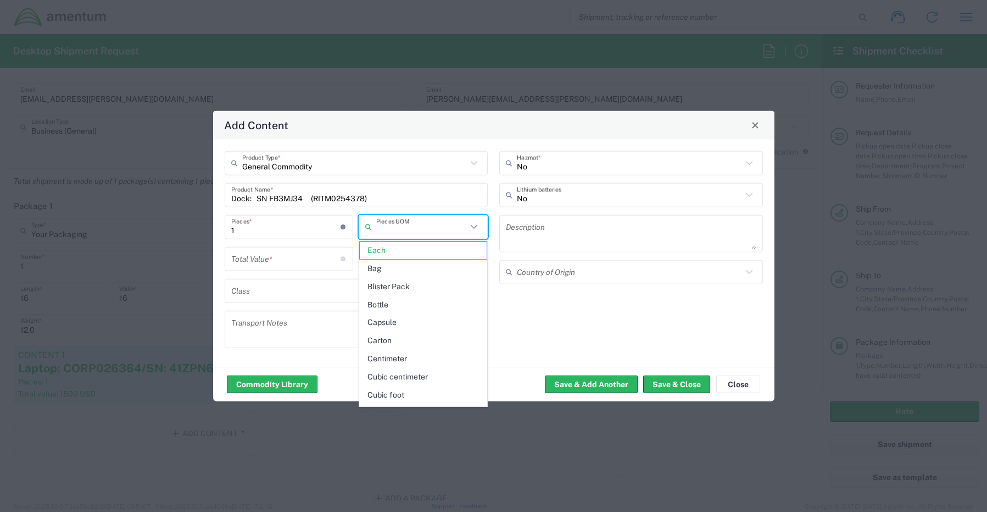
type input "Each"
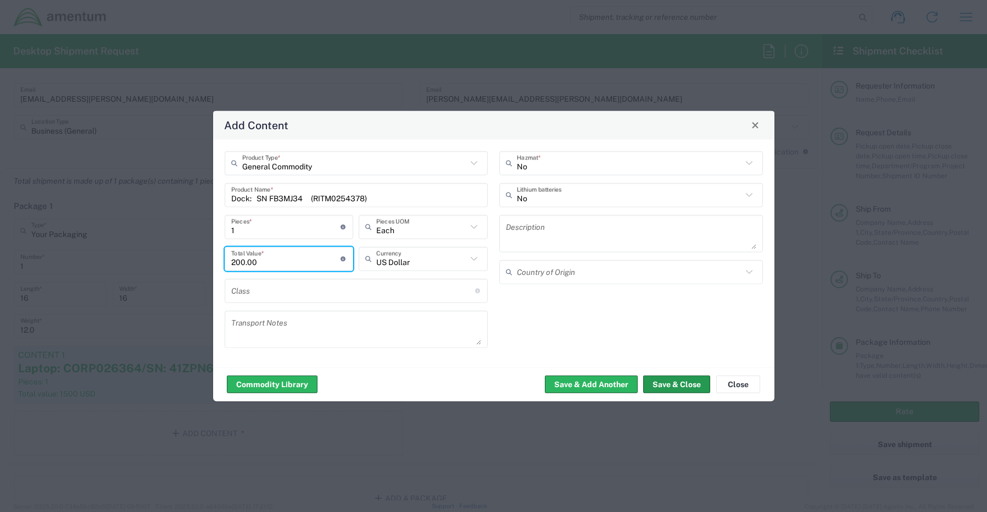
type input "200.00"
click at [673, 386] on button "Save & Close" at bounding box center [676, 384] width 67 height 18
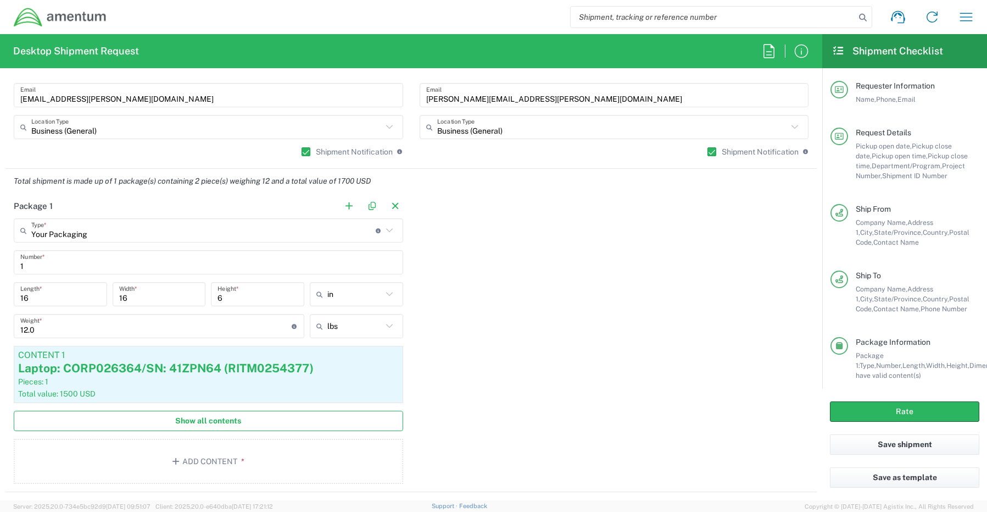
click at [209, 420] on span "Show all contents" at bounding box center [208, 420] width 66 height 10
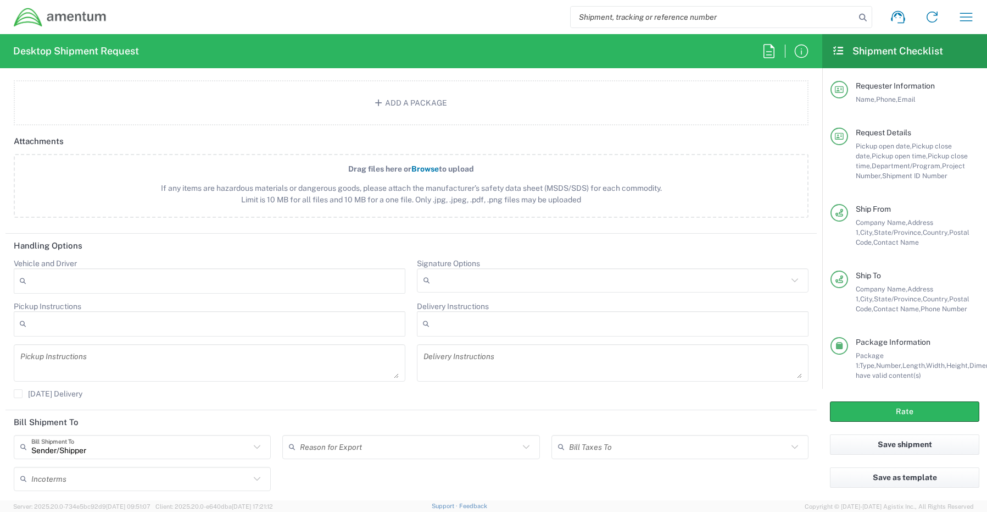
scroll to position [1319, 0]
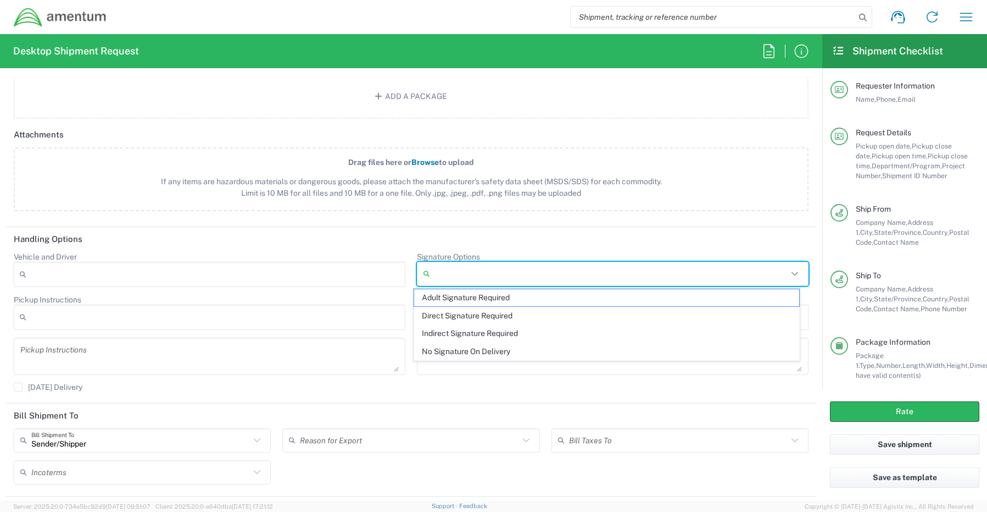
click at [440, 269] on input "Signature Options" at bounding box center [611, 274] width 353 height 18
click at [440, 293] on span "Adult Signature Required" at bounding box center [607, 297] width 386 height 17
type input "Adult Signature Required"
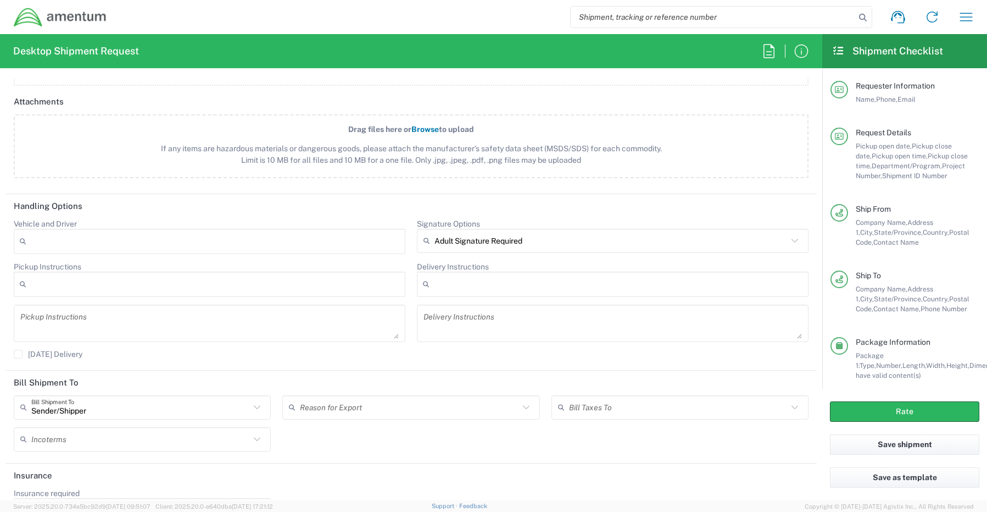
scroll to position [1386, 0]
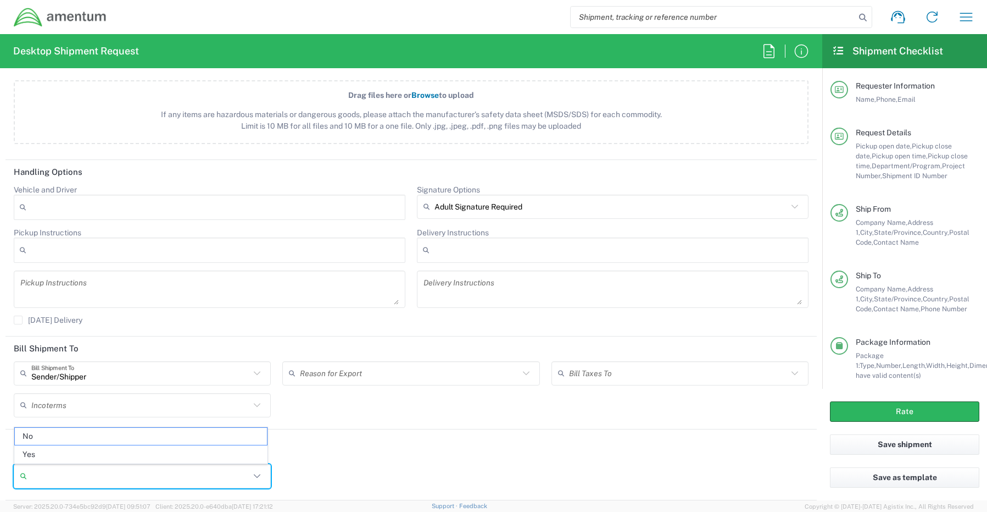
click at [53, 474] on input "Insurance required" at bounding box center [140, 476] width 219 height 18
click at [51, 454] on span "Yes" at bounding box center [141, 454] width 252 height 17
type input "Yes"
click at [332, 479] on input "Insurance Value" at bounding box center [411, 476] width 244 height 18
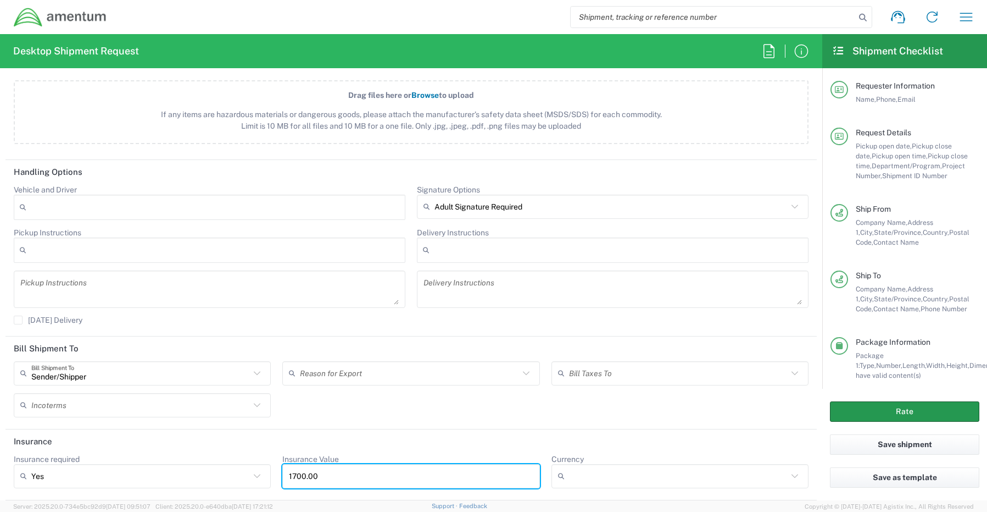
type input "1700.00"
click at [856, 404] on button "Rate" at bounding box center [904, 411] width 149 height 20
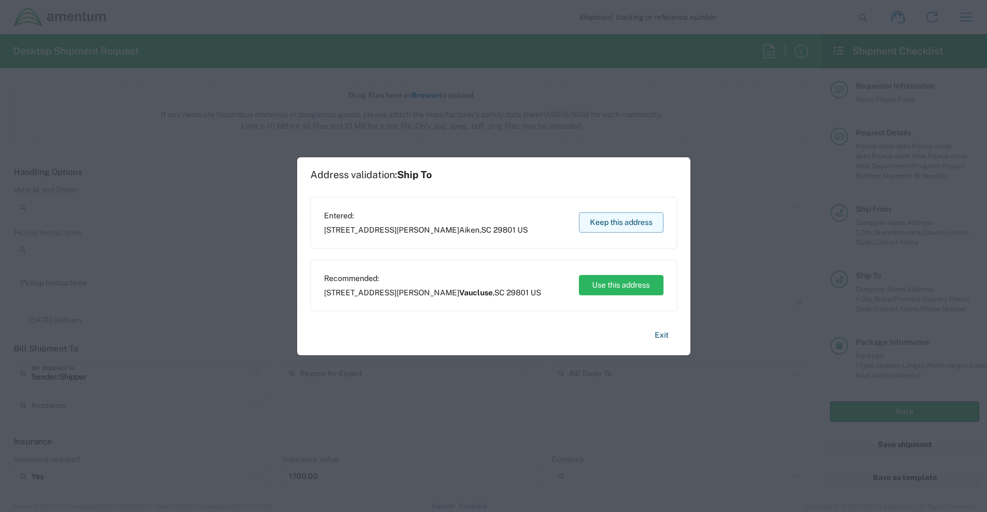
click at [617, 225] on button "Keep this address" at bounding box center [621, 222] width 85 height 20
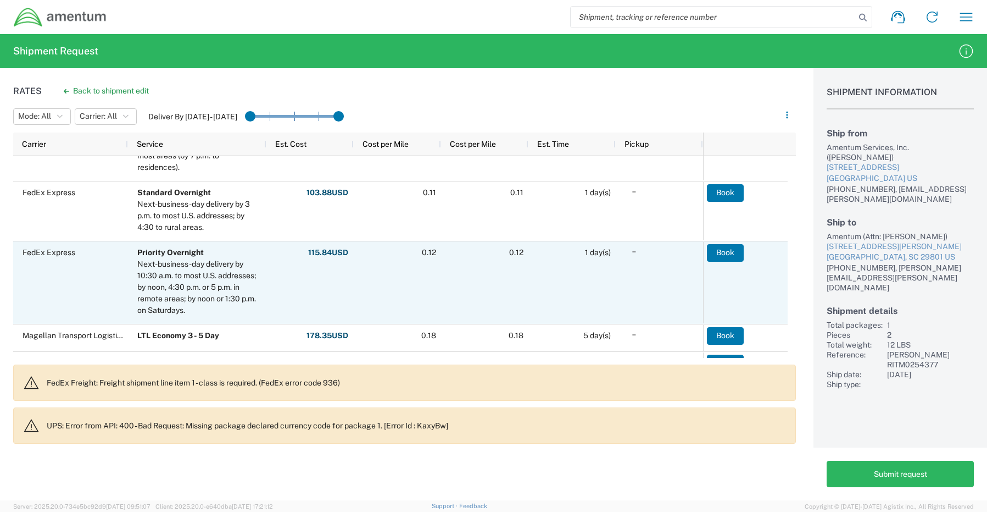
scroll to position [165, 0]
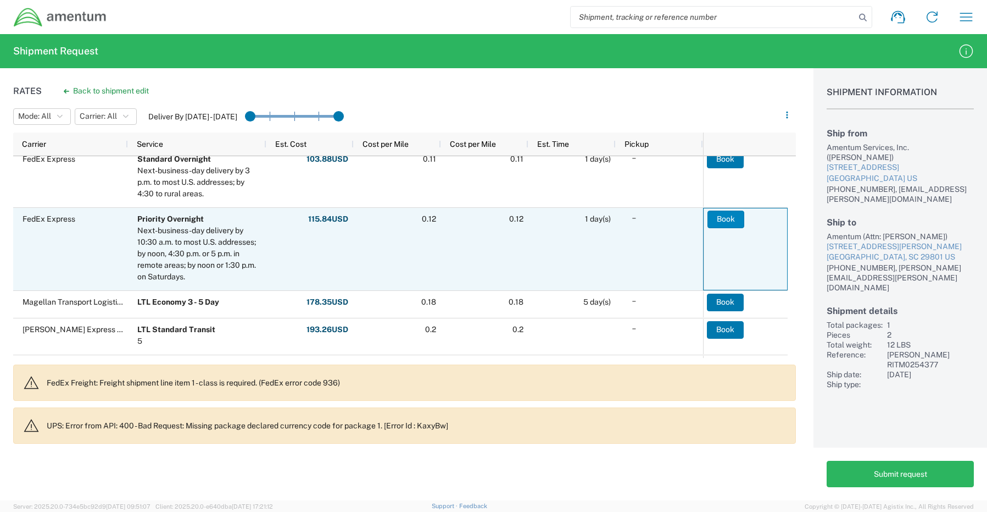
click at [734, 219] on button "Book" at bounding box center [726, 219] width 37 height 18
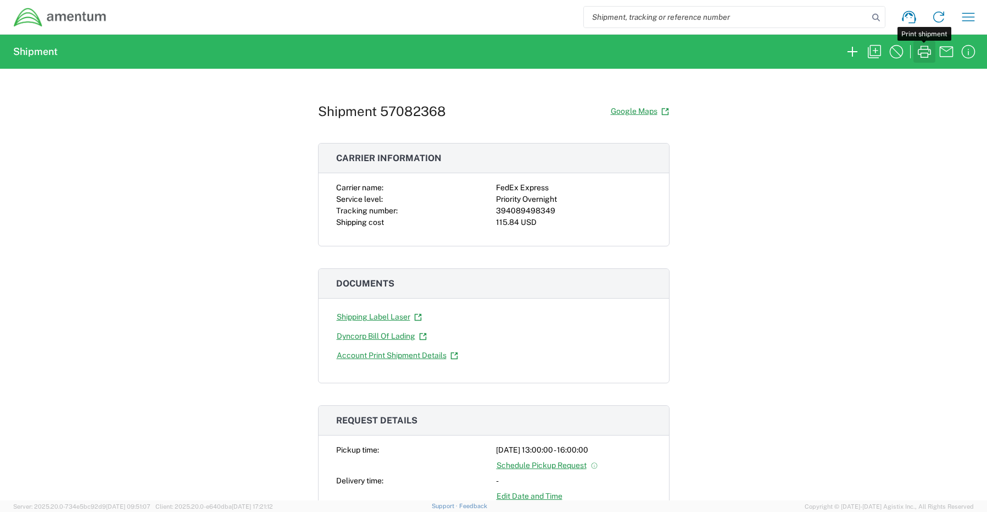
click at [920, 50] on icon "button" at bounding box center [925, 52] width 18 height 18
click at [852, 54] on icon "button" at bounding box center [853, 52] width 18 height 18
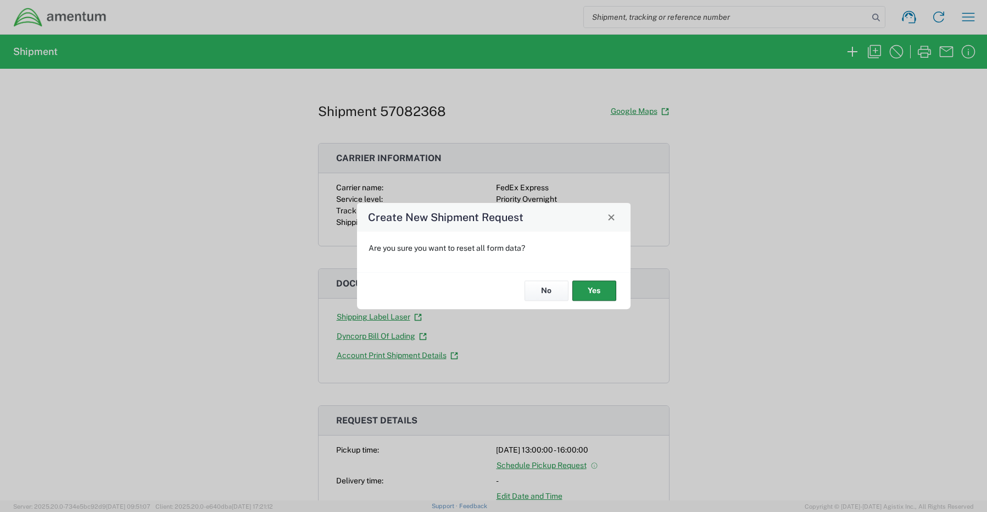
click at [611, 286] on button "Yes" at bounding box center [595, 291] width 44 height 20
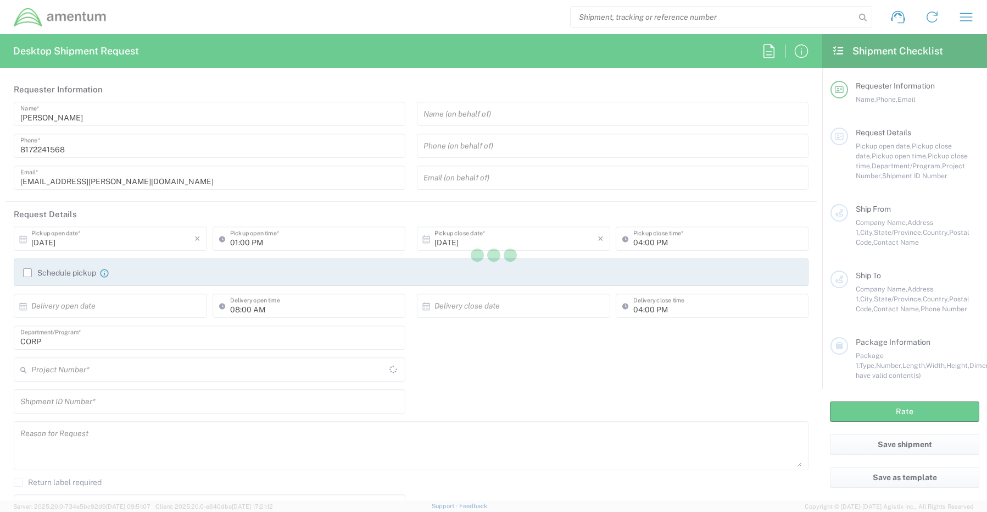
type input "CORP"
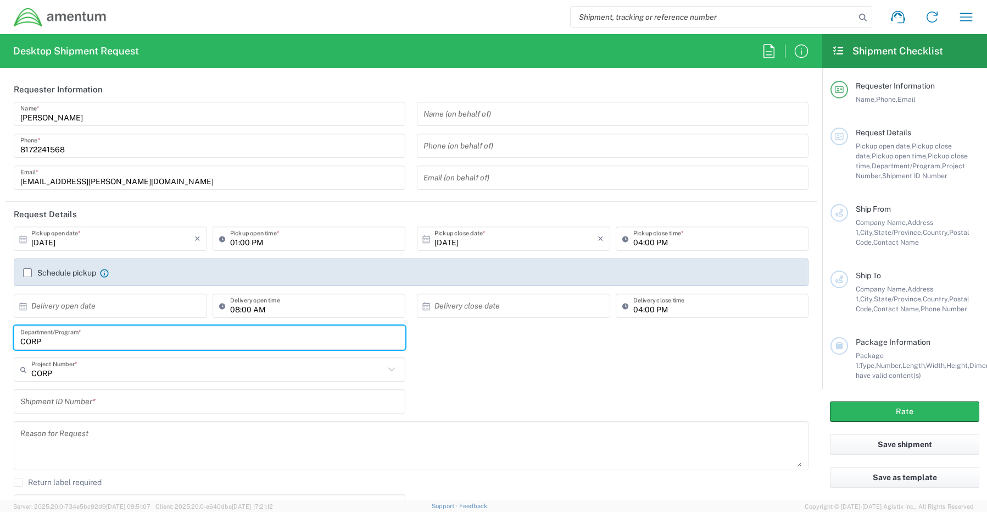
drag, startPoint x: 50, startPoint y: 343, endPoint x: 7, endPoint y: 341, distance: 42.9
click at [7, 341] on main "[DATE] × Pickup open date * Cancel Apply 01:00 PM Pickup open time * [DATE] × P…" at bounding box center [411, 392] width 812 height 333
paste input "[PERSON_NAME]"
type input "[PERSON_NAME]"
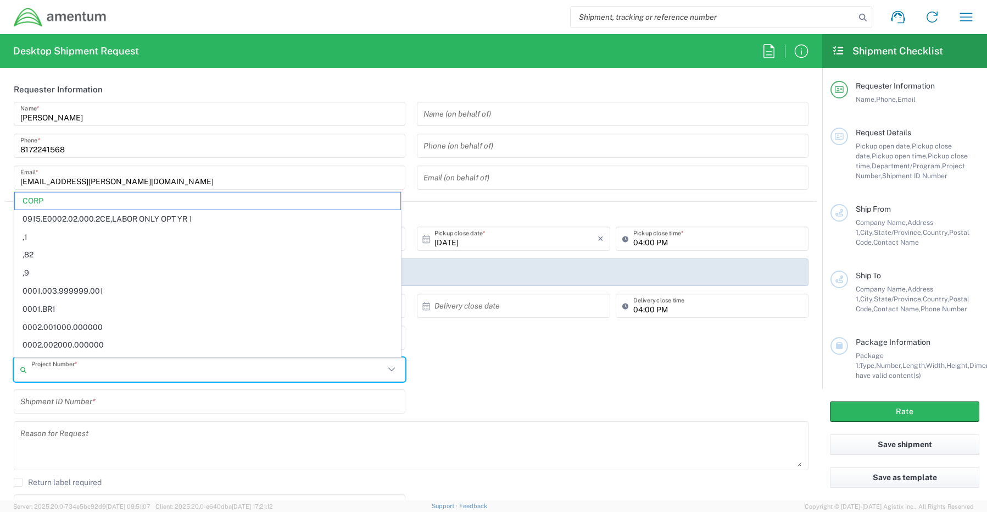
drag, startPoint x: 62, startPoint y: 372, endPoint x: 21, endPoint y: 370, distance: 40.7
click at [21, 370] on div "Project Number *" at bounding box center [210, 369] width 392 height 24
paste input "OVHD.100111.00000"
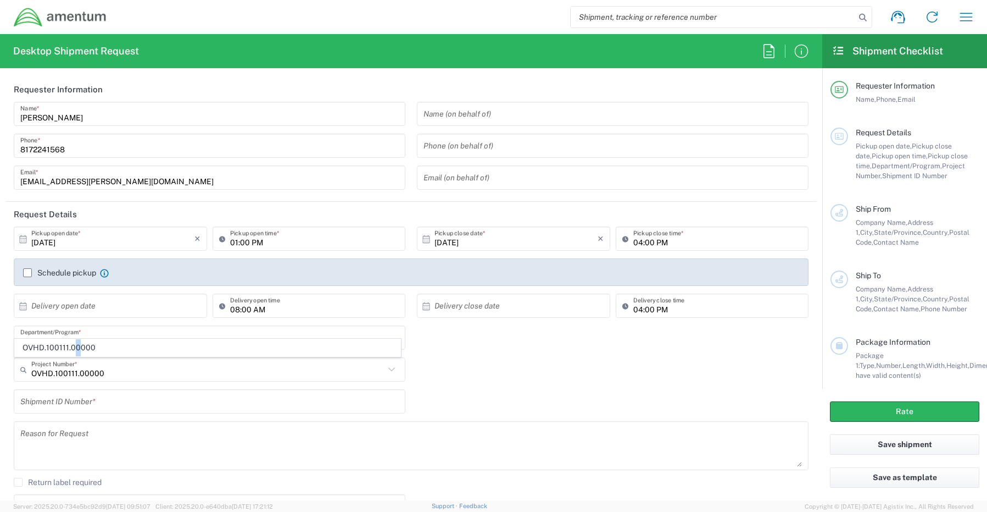
click at [77, 348] on span "OVHD.100111.00000" at bounding box center [208, 347] width 386 height 17
type input "OVHD.100111.00000"
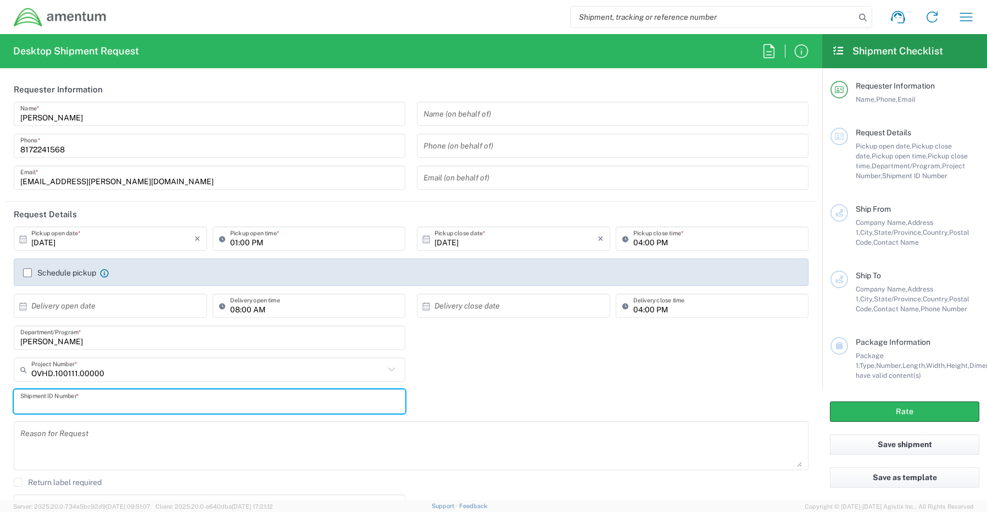
click at [47, 398] on input "text" at bounding box center [209, 401] width 379 height 19
paste input "RITM0254021- [PERSON_NAME]"
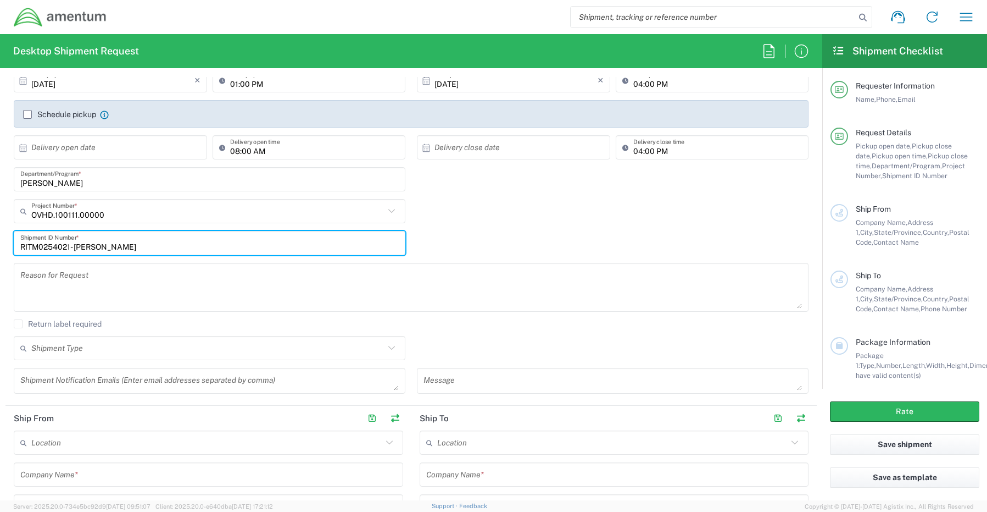
scroll to position [220, 0]
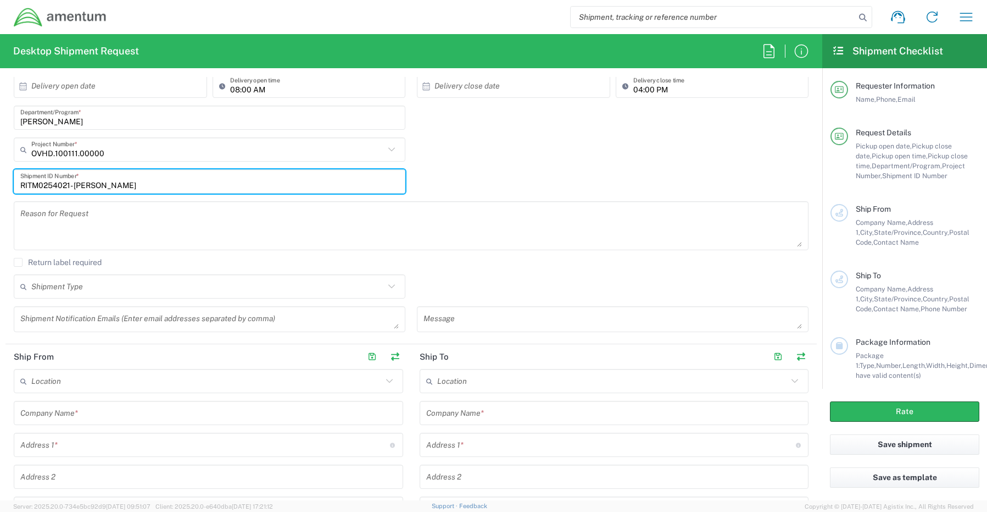
type input "RITM0254021- [PERSON_NAME]"
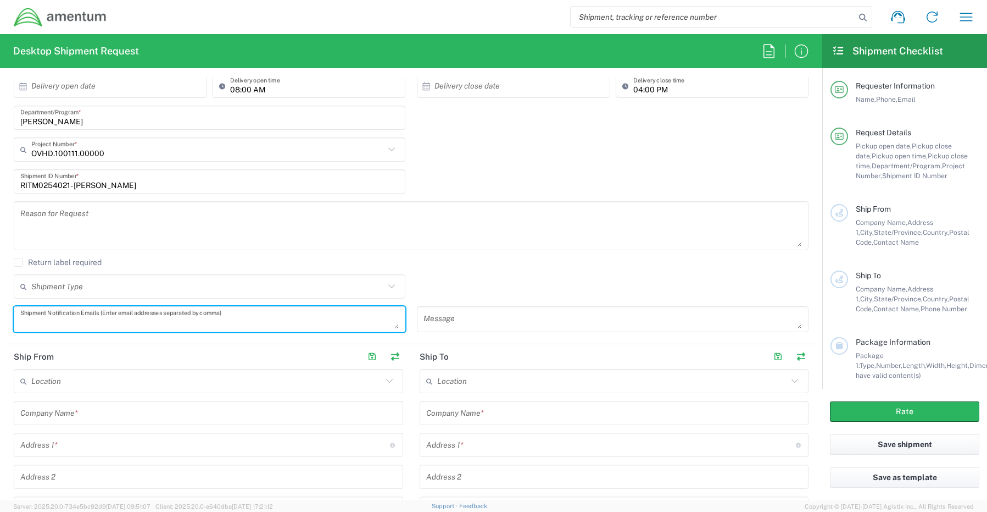
click at [51, 320] on textarea at bounding box center [209, 318] width 379 height 19
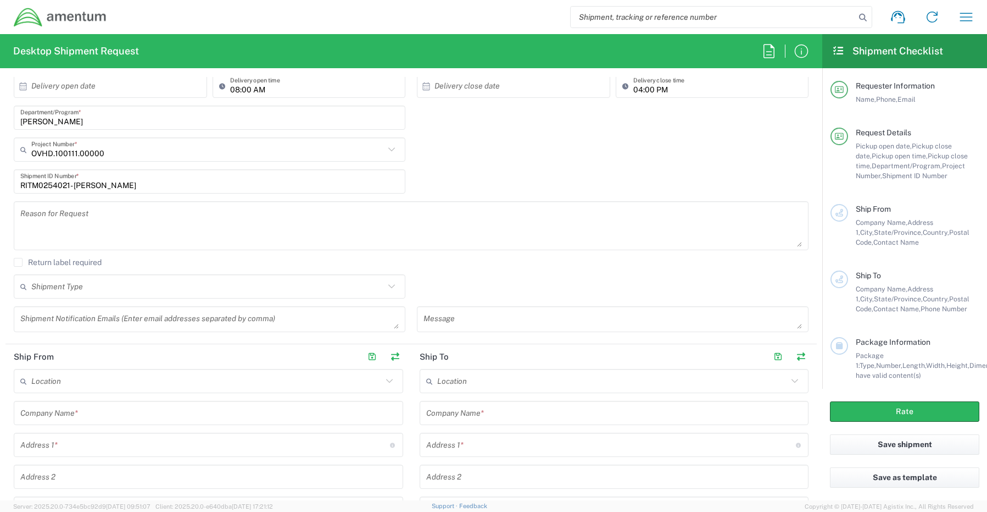
click at [58, 318] on textarea at bounding box center [209, 318] width 379 height 19
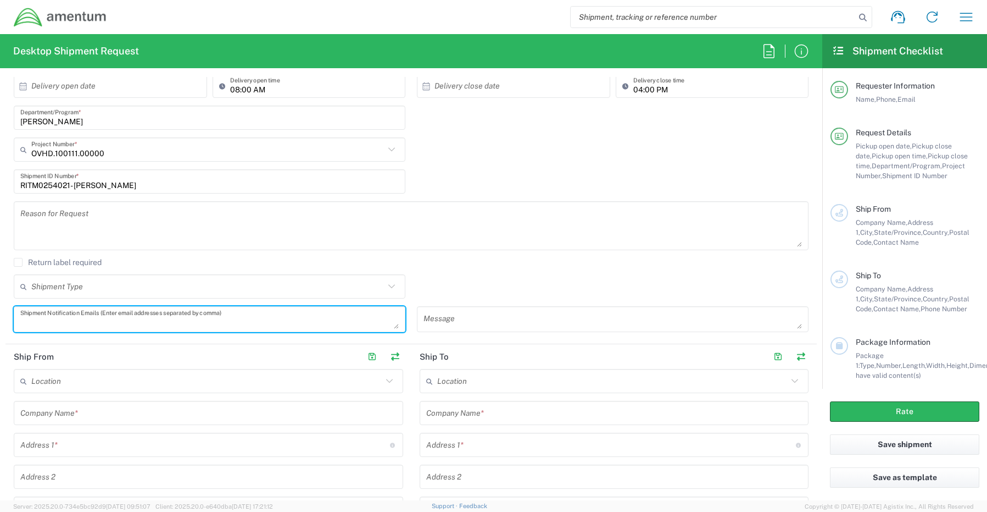
paste textarea "[PERSON_NAME][EMAIL_ADDRESS][PERSON_NAME][DOMAIN_NAME]"
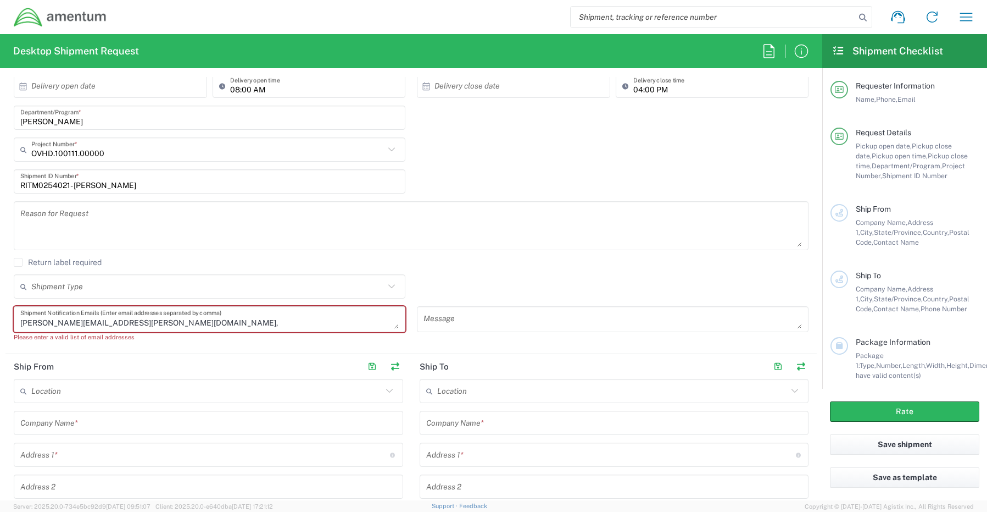
click at [168, 325] on textarea "[PERSON_NAME][EMAIL_ADDRESS][PERSON_NAME][DOMAIN_NAME]," at bounding box center [209, 318] width 379 height 19
paste textarea "[EMAIL_ADDRESS][DOMAIN_NAME]"
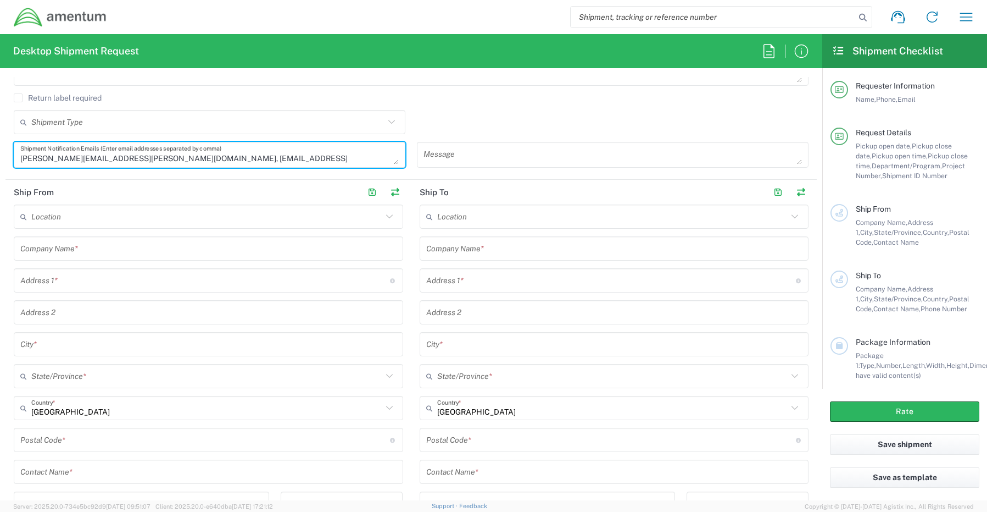
scroll to position [385, 0]
type textarea "[PERSON_NAME][EMAIL_ADDRESS][PERSON_NAME][DOMAIN_NAME], [EMAIL_ADDRESS][DOMAIN_…"
click at [66, 469] on input "text" at bounding box center [208, 471] width 376 height 19
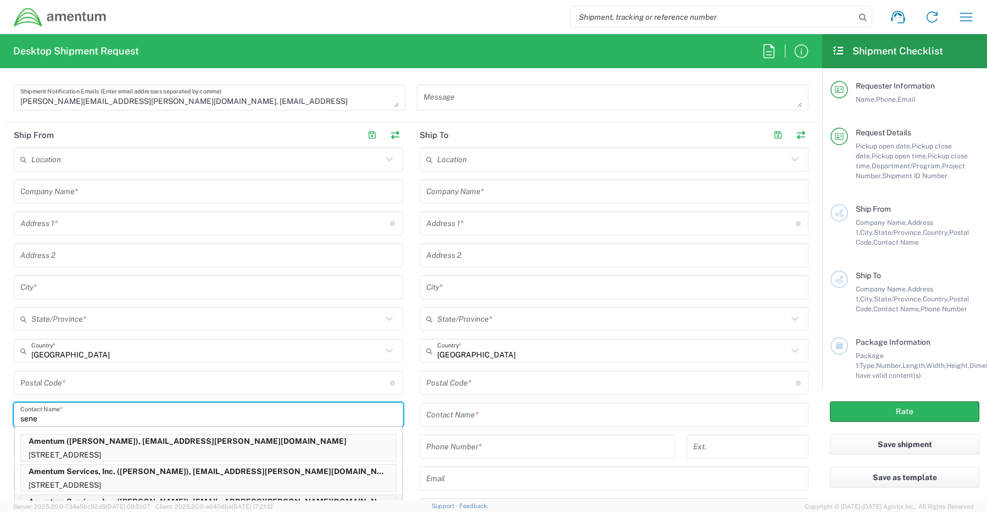
scroll to position [457, 0]
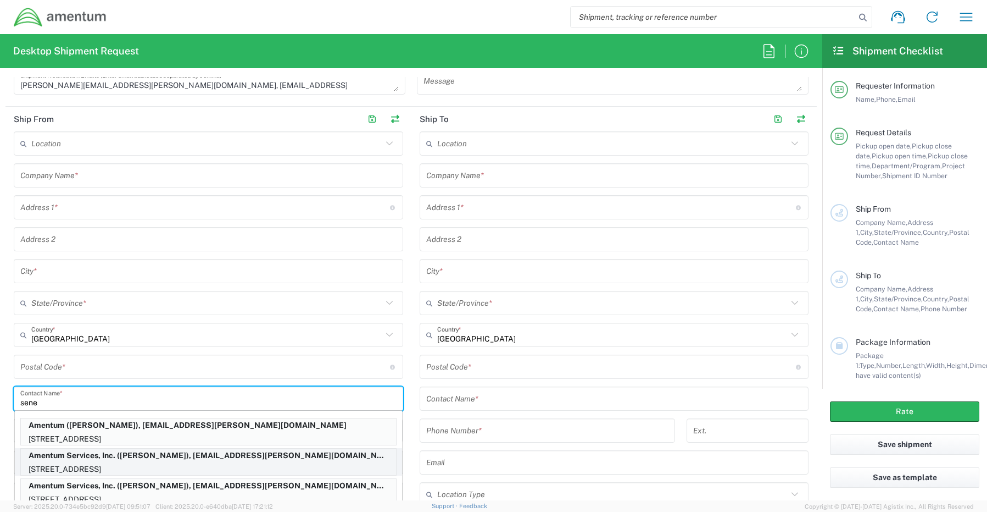
type input "sene"
click at [74, 469] on p "[STREET_ADDRESS]" at bounding box center [208, 469] width 375 height 14
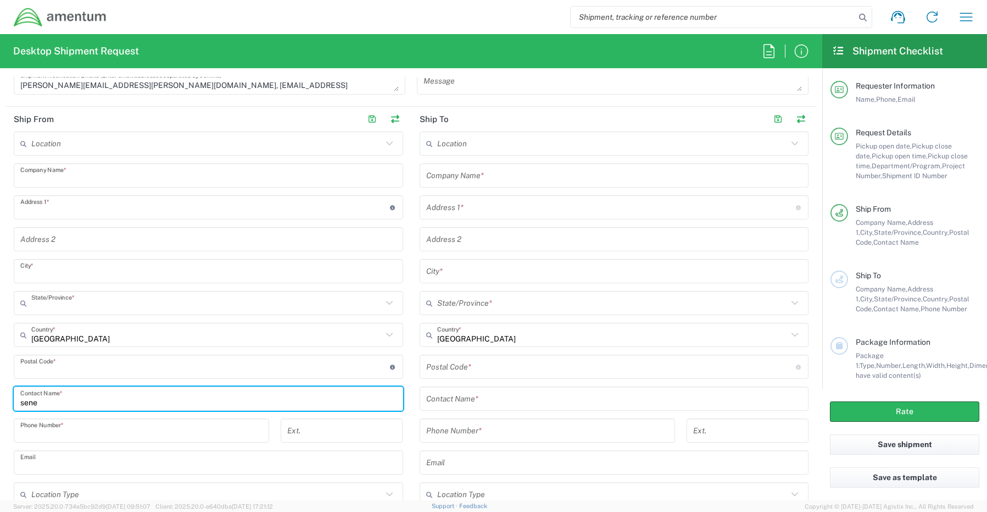
type input "Amentum Services, Inc."
type input "[STREET_ADDRESS]"
type input "[GEOGRAPHIC_DATA]"
type input "[US_STATE]"
type input "76177"
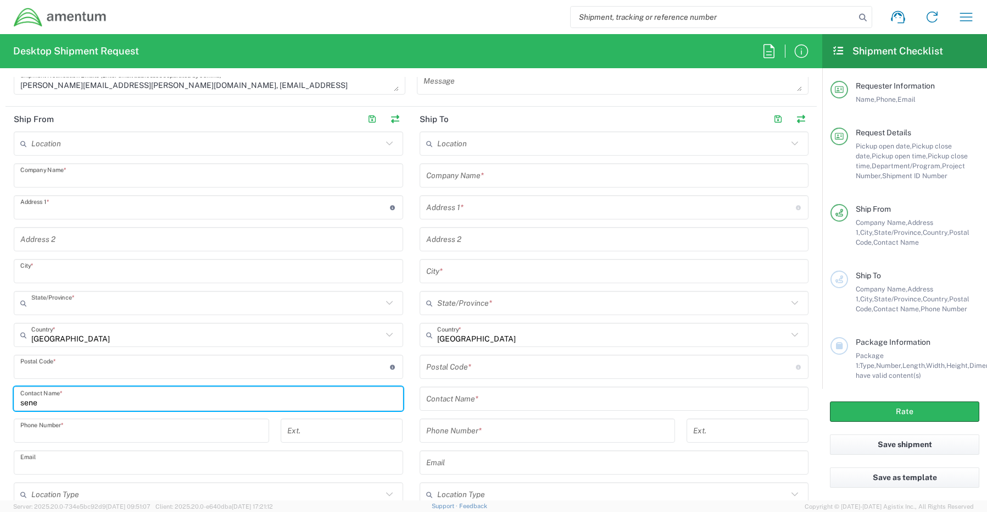
type input "[PERSON_NAME]"
type input "[PHONE_NUMBER]"
type input "[EMAIL_ADDRESS][PERSON_NAME][DOMAIN_NAME]"
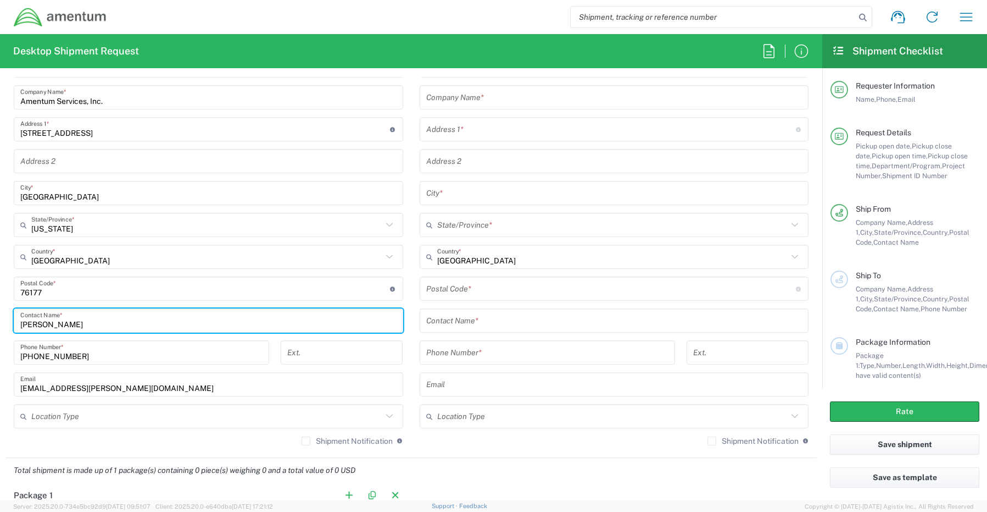
scroll to position [567, 0]
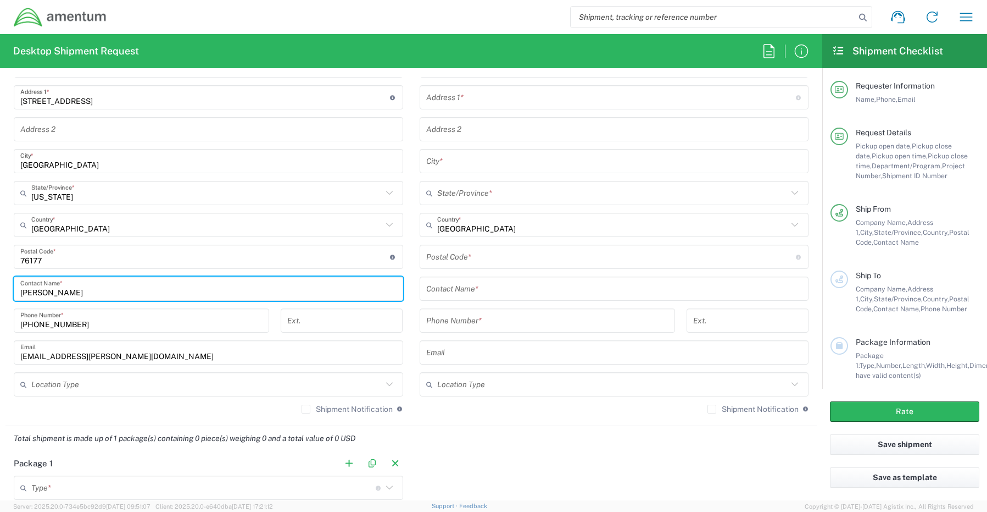
drag, startPoint x: 49, startPoint y: 387, endPoint x: 50, endPoint y: 396, distance: 9.4
click at [50, 387] on input "text" at bounding box center [206, 384] width 351 height 19
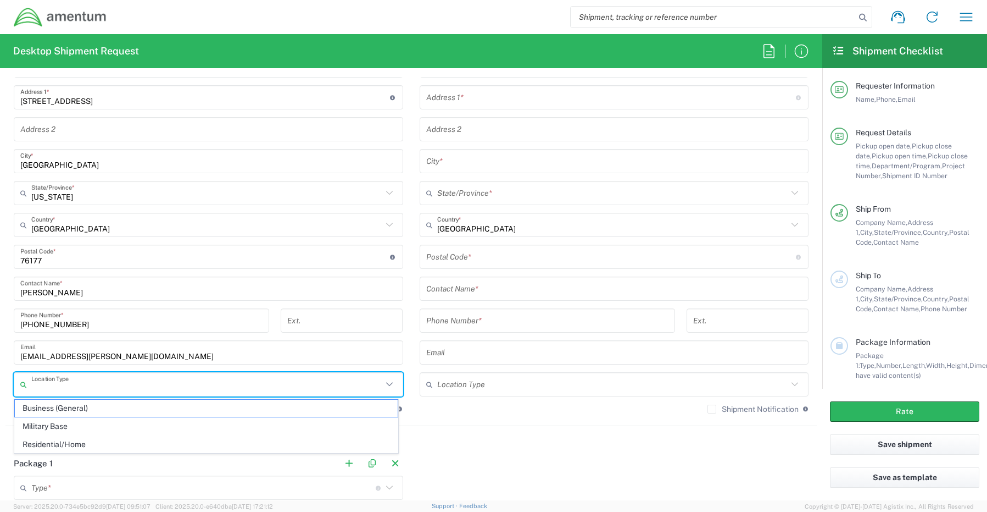
click at [52, 406] on span "Business (General)" at bounding box center [206, 407] width 383 height 17
type input "Business (General)"
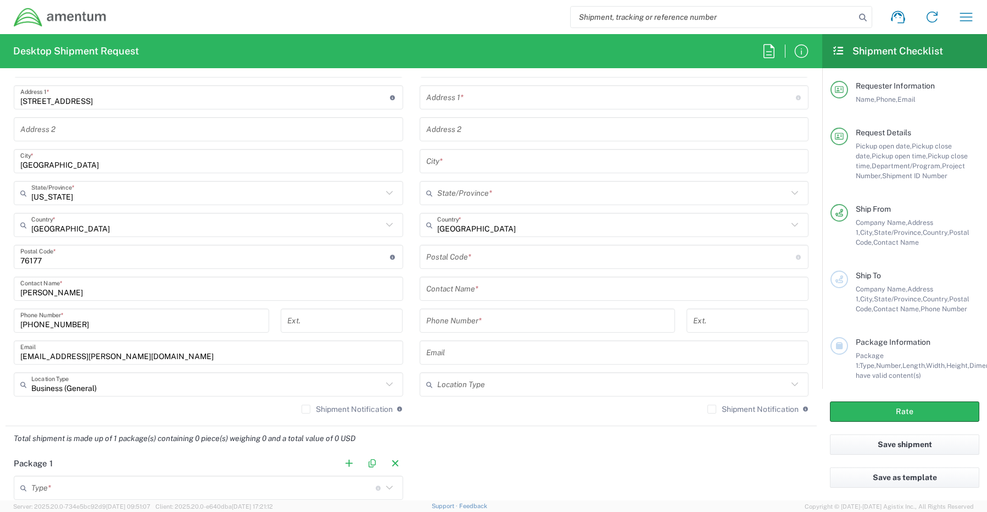
click at [308, 411] on label "Shipment Notification" at bounding box center [347, 408] width 91 height 9
click at [306, 409] on input "Shipment Notification" at bounding box center [306, 409] width 0 height 0
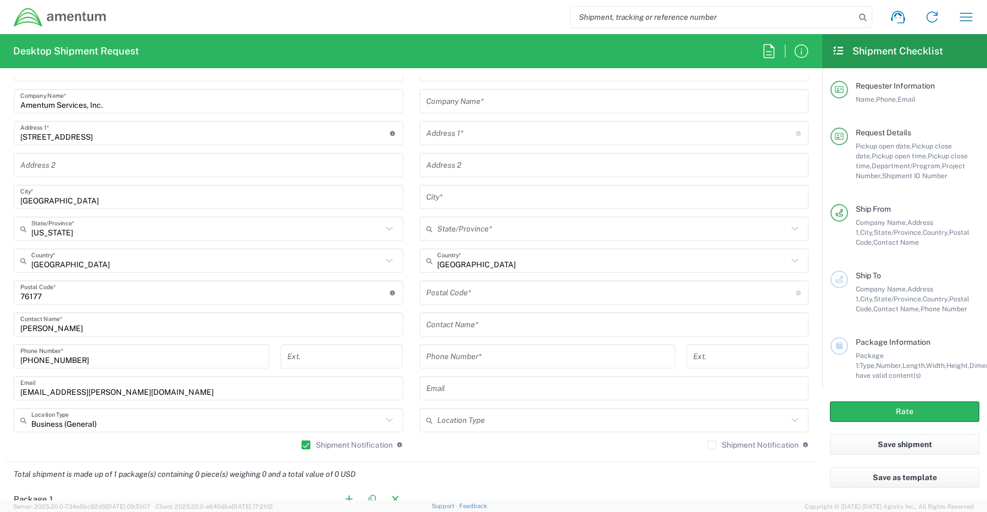
scroll to position [512, 0]
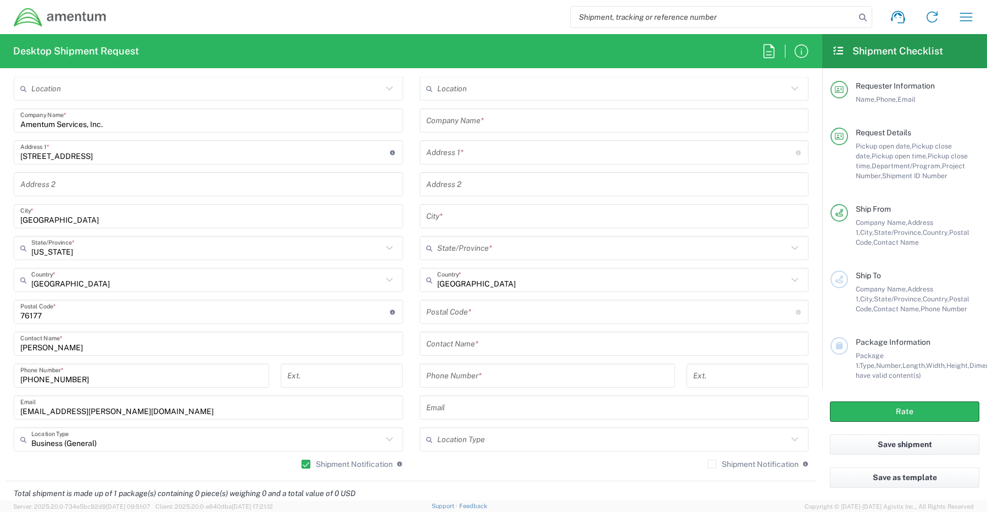
click at [480, 118] on input "text" at bounding box center [614, 120] width 376 height 19
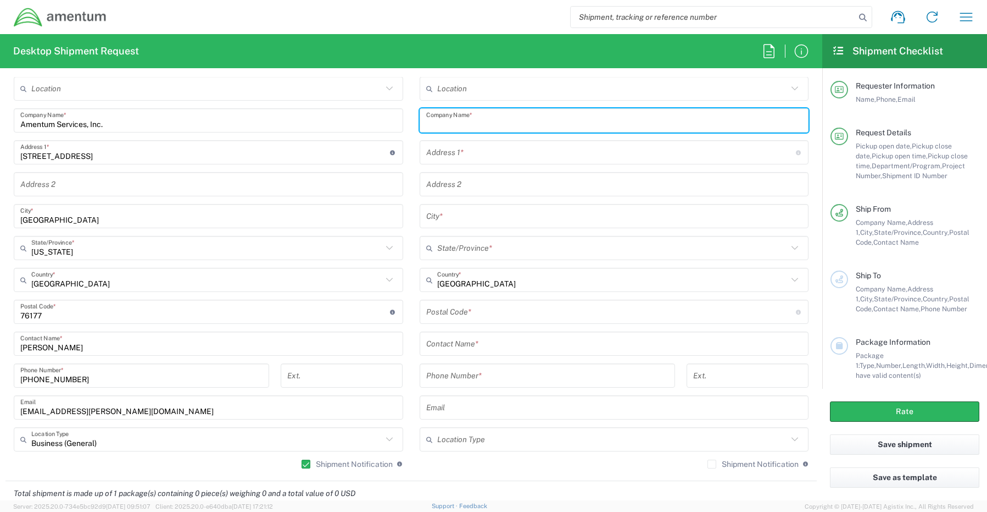
paste input "Amentum,"
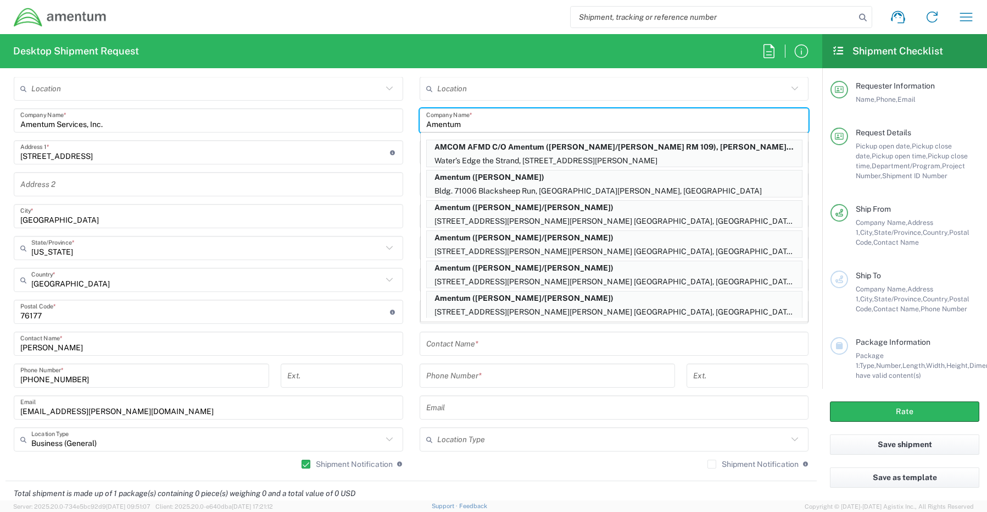
click at [478, 121] on input "Amentum" at bounding box center [614, 120] width 376 height 19
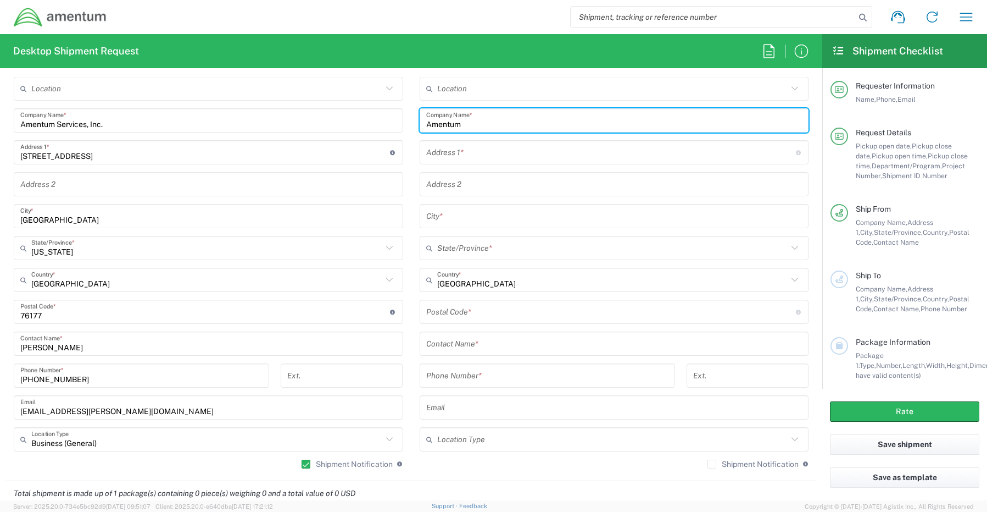
type input "Amentum"
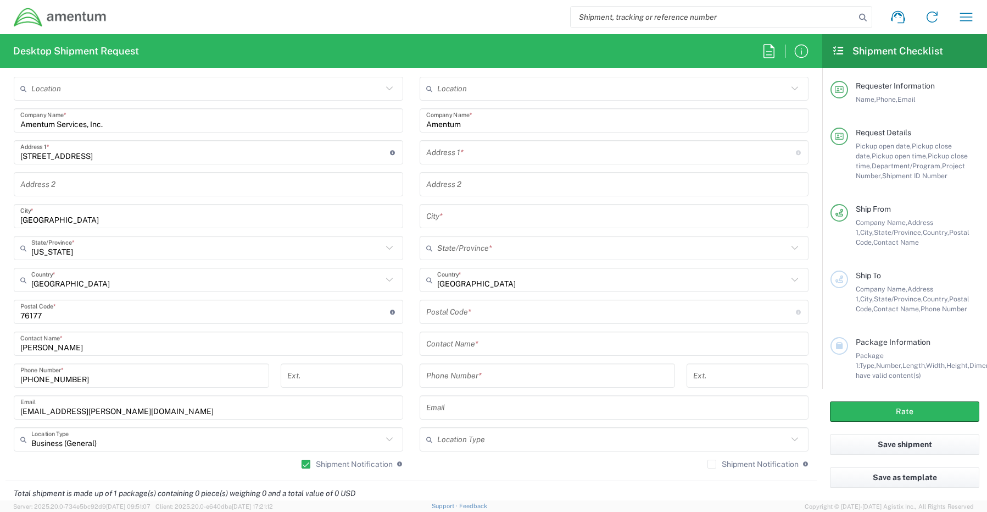
click at [507, 158] on input "text" at bounding box center [611, 152] width 370 height 19
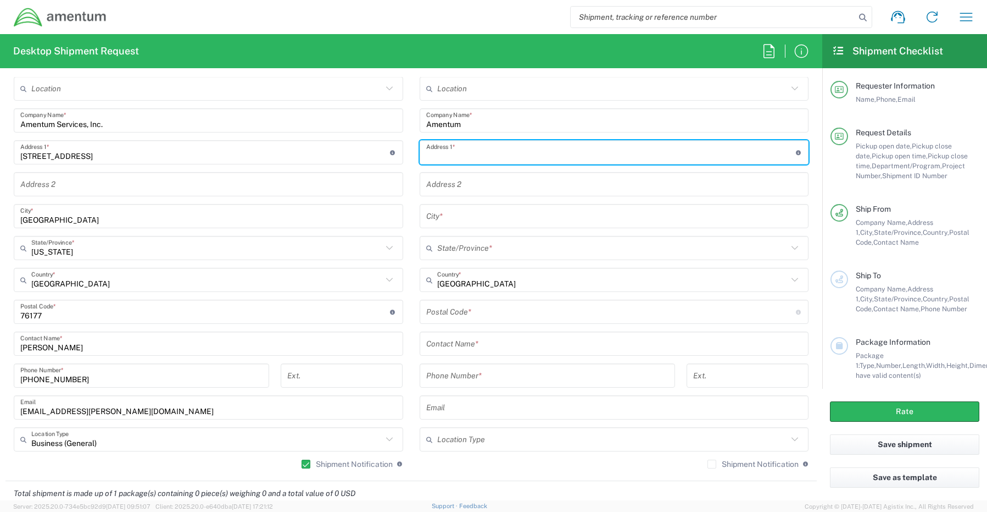
paste input "[STREET_ADDRESS]"
type input "[STREET_ADDRESS]"
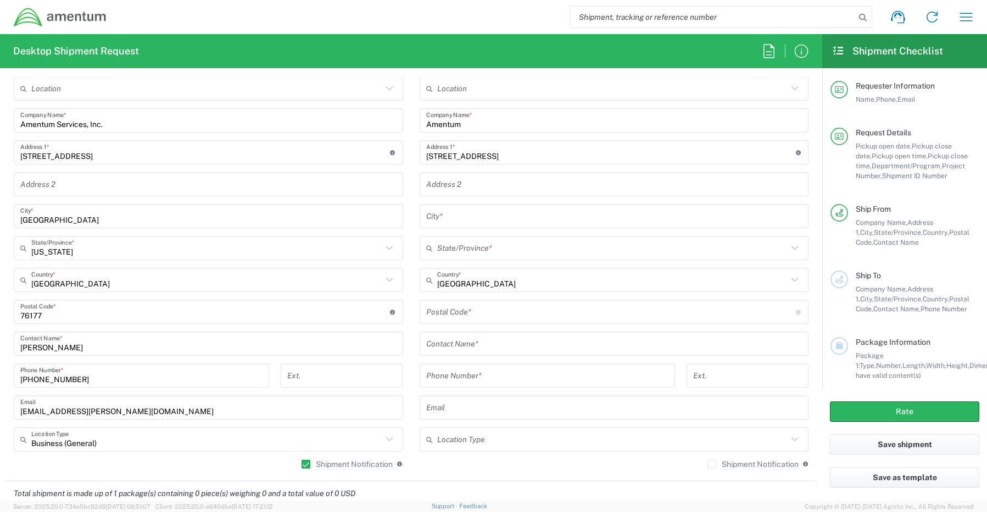
click at [456, 187] on input "text" at bounding box center [614, 184] width 376 height 19
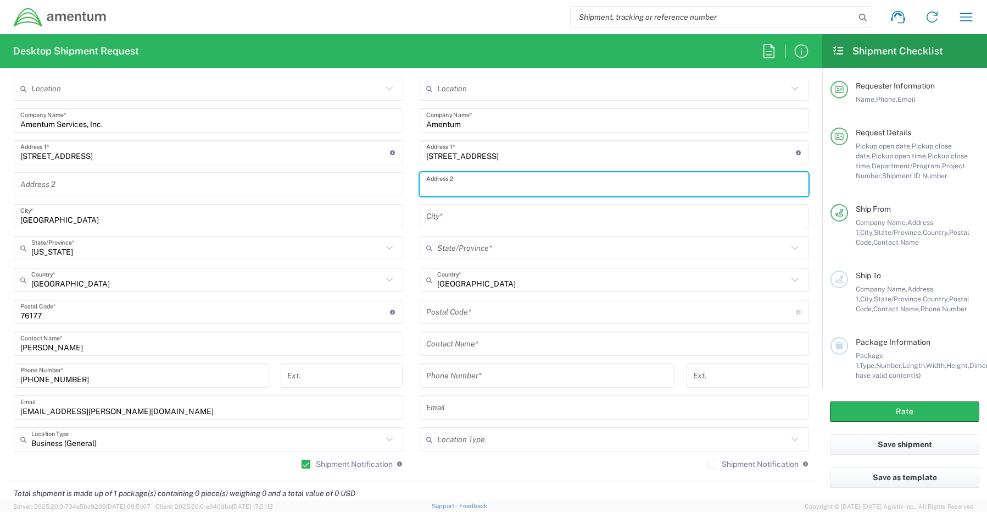
paste input "Suite 503,"
type input "Suite 503,"
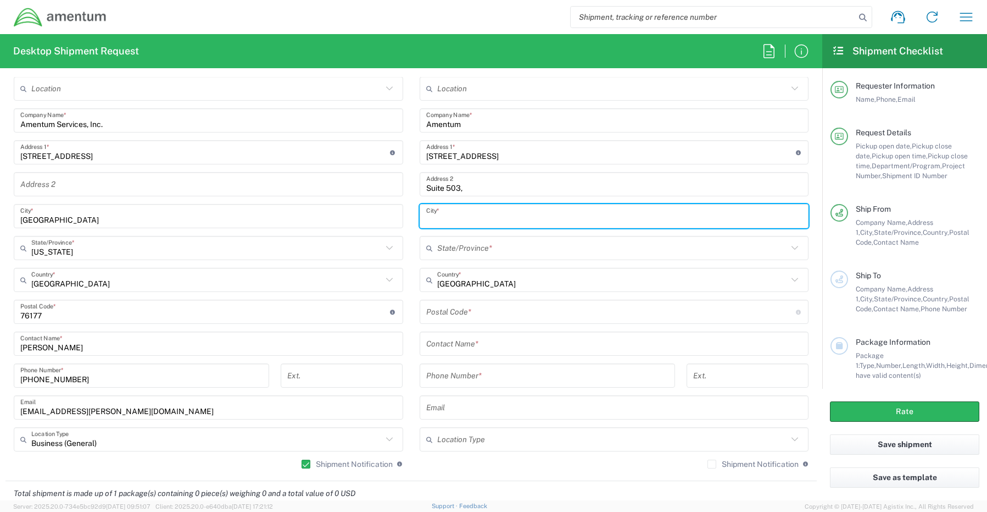
click at [449, 214] on input "text" at bounding box center [614, 216] width 376 height 19
paste input "Aiea,"
type input "Aiea"
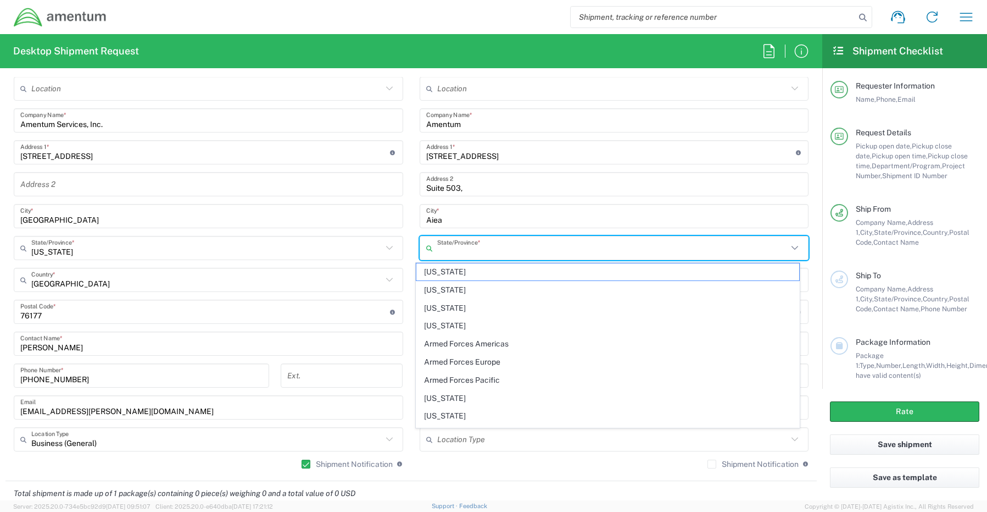
click at [469, 245] on input "text" at bounding box center [612, 247] width 351 height 19
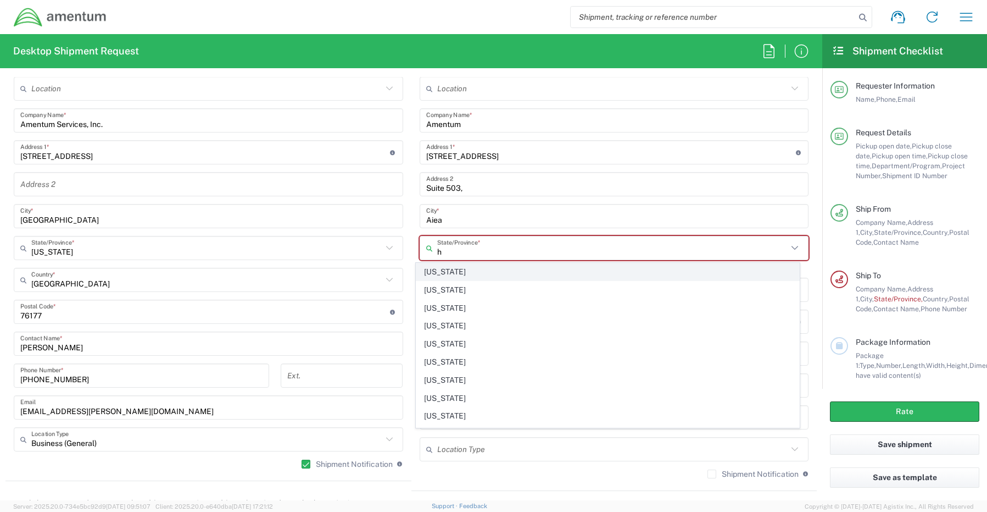
click at [439, 266] on span "[US_STATE]" at bounding box center [608, 271] width 383 height 17
type input "[US_STATE]"
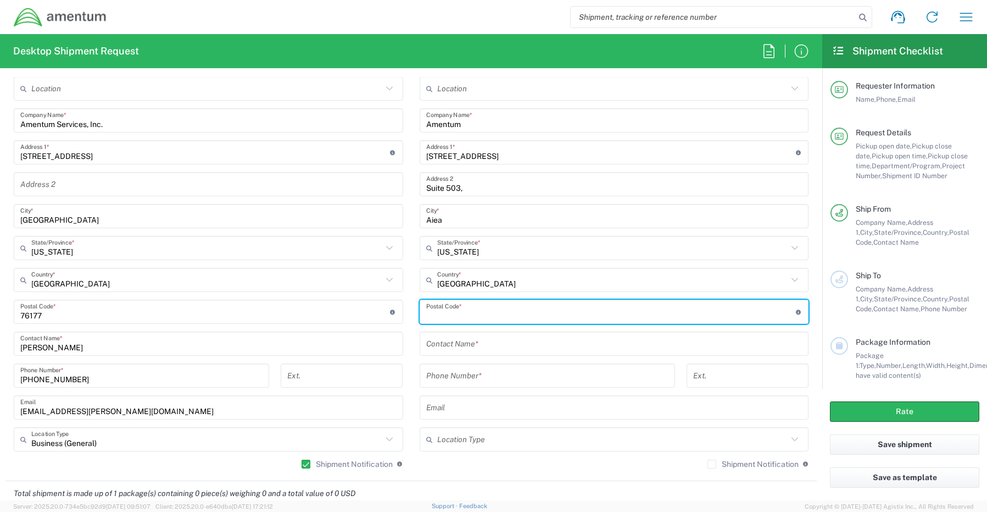
click at [435, 308] on input "undefined" at bounding box center [611, 311] width 370 height 19
paste input "96701"
drag, startPoint x: 422, startPoint y: 317, endPoint x: 436, endPoint y: 319, distance: 14.4
click at [426, 319] on input "undefined" at bounding box center [611, 311] width 370 height 19
type input "96701"
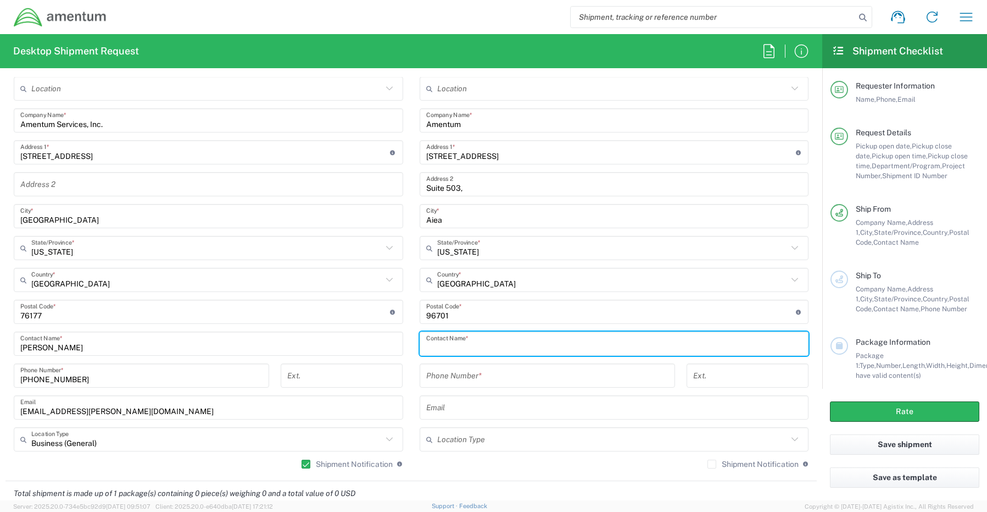
click at [502, 346] on input "text" at bounding box center [614, 343] width 376 height 19
paste input "[PERSON_NAME]"
type input "[PERSON_NAME]"
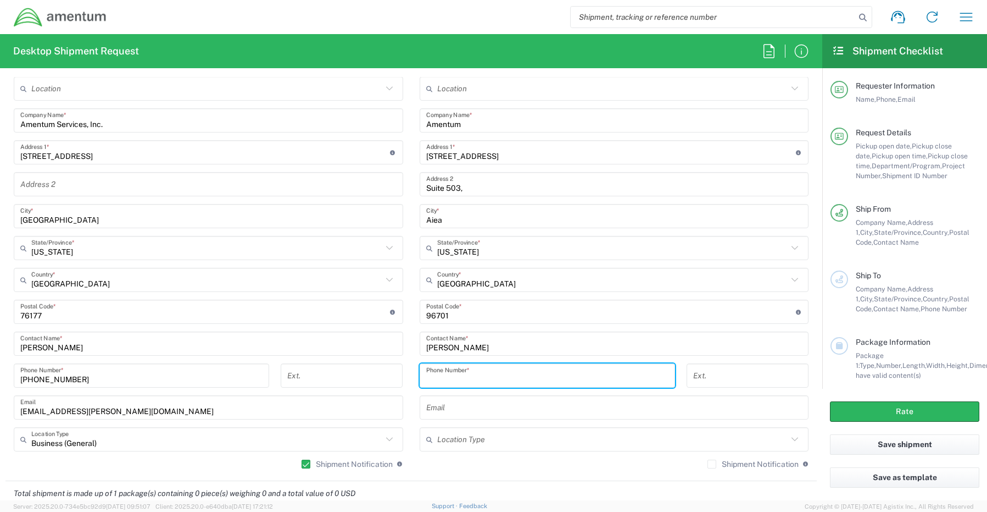
click at [447, 376] on input "tel" at bounding box center [547, 375] width 242 height 19
paste input "[PHONE_NUMBER]"
type input "[PHONE_NUMBER]"
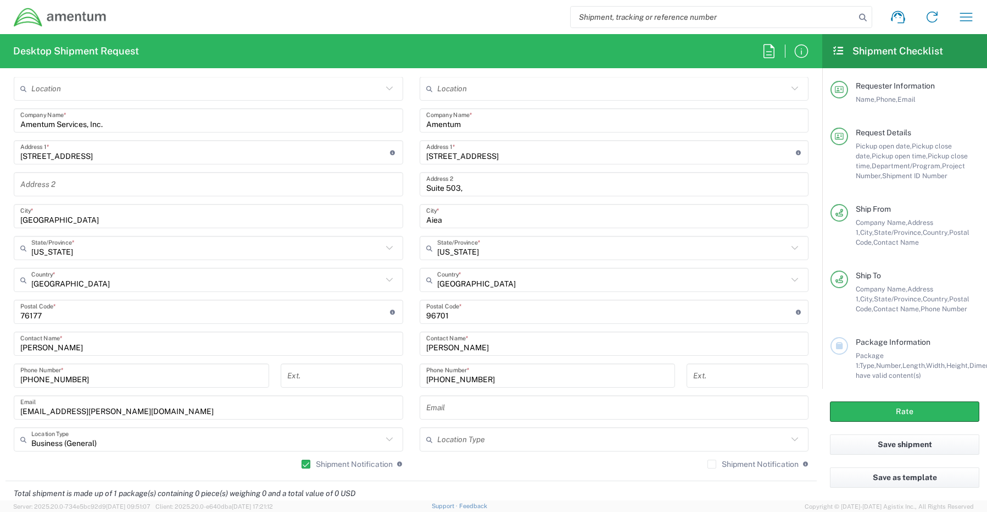
click at [470, 404] on input "text" at bounding box center [614, 407] width 376 height 19
paste input "[PERSON_NAME][EMAIL_ADDRESS][PERSON_NAME][DOMAIN_NAME]"
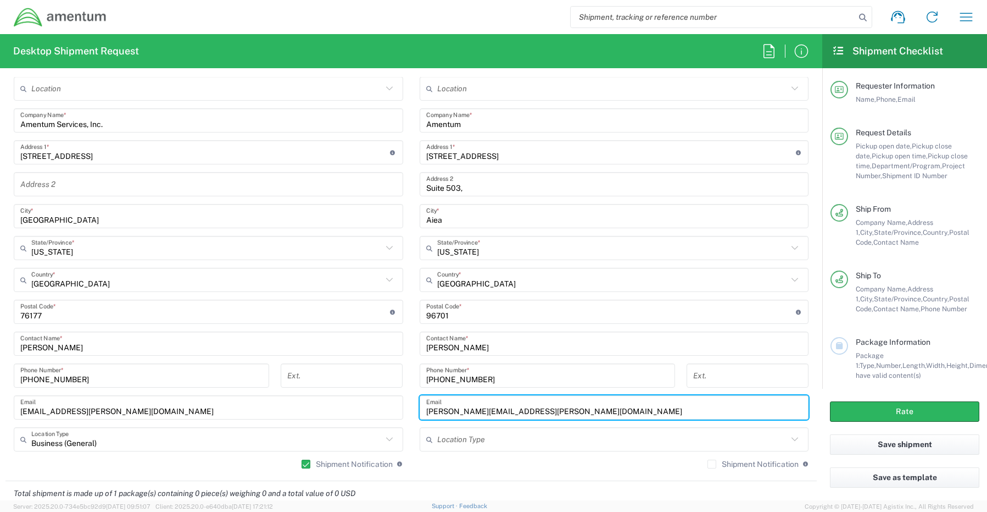
type input "[PERSON_NAME][EMAIL_ADDRESS][PERSON_NAME][DOMAIN_NAME]"
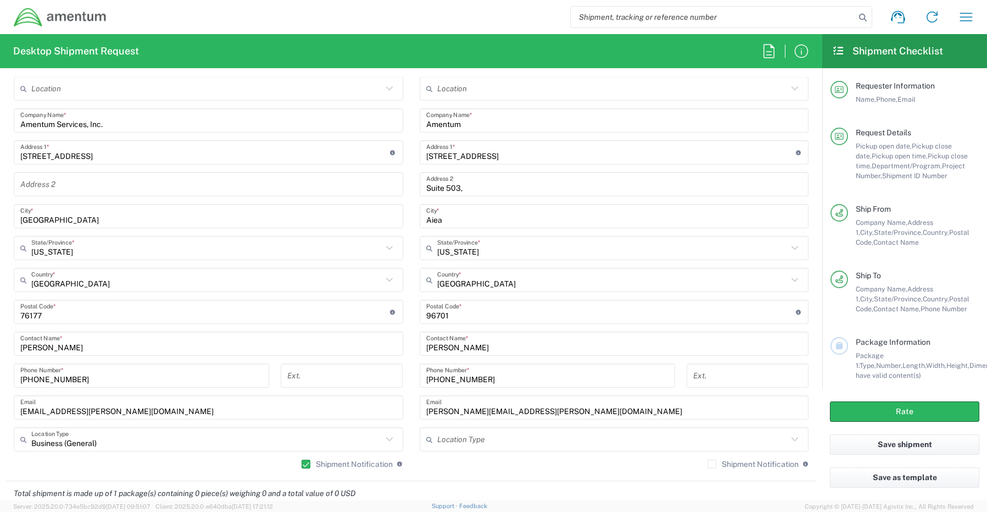
click at [708, 466] on label "Shipment Notification" at bounding box center [753, 463] width 91 height 9
click at [712, 464] on input "Shipment Notification" at bounding box center [712, 464] width 0 height 0
click at [470, 185] on input "Suite 503," at bounding box center [614, 184] width 376 height 19
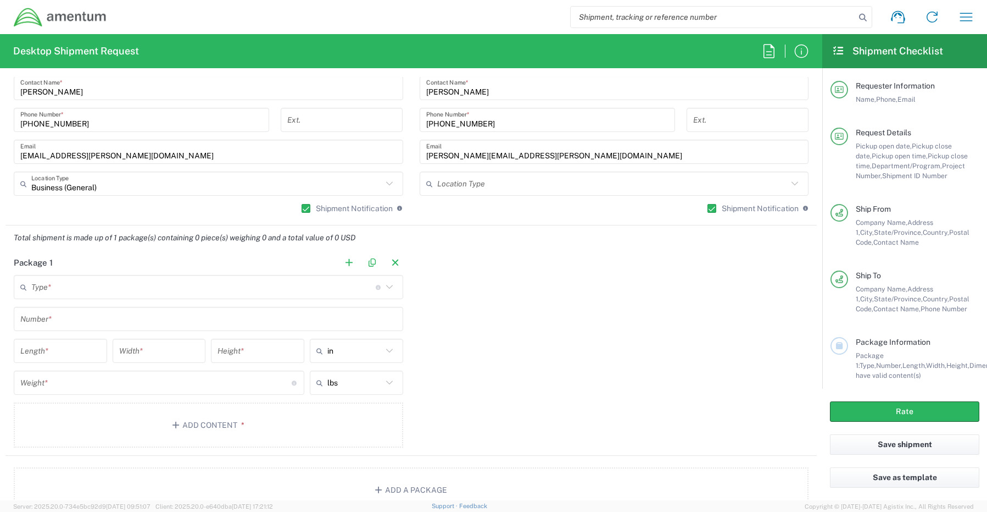
scroll to position [787, 0]
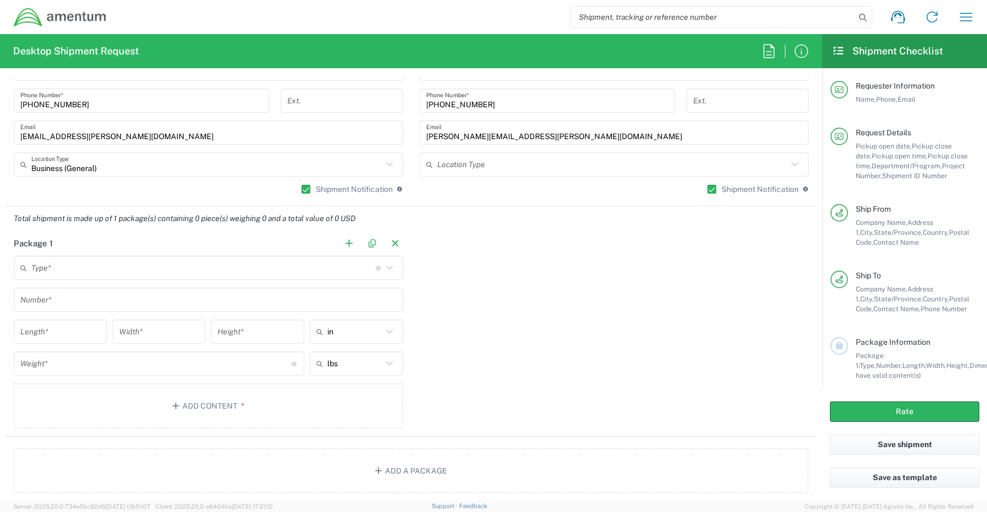
type input "Suite 503"
click at [77, 267] on input "text" at bounding box center [203, 267] width 345 height 19
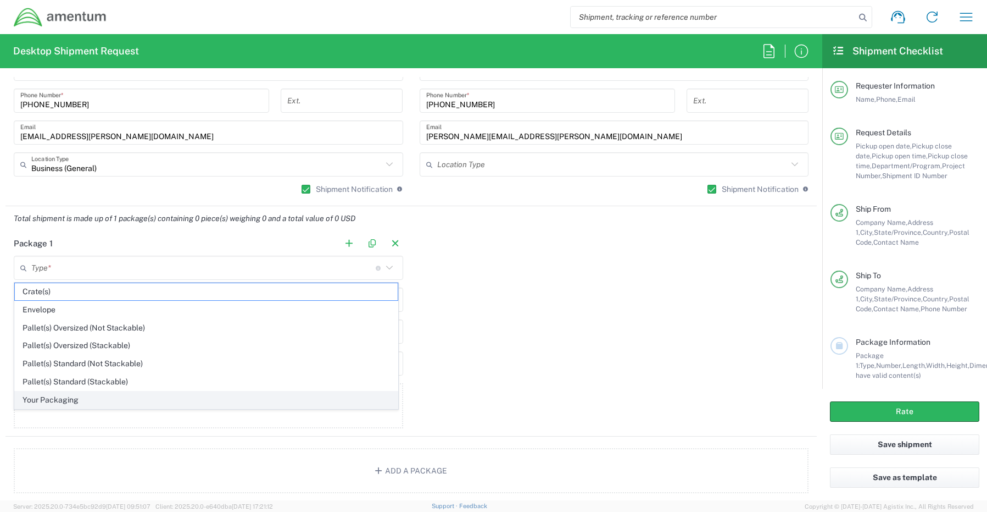
click at [51, 402] on span "Your Packaging" at bounding box center [206, 399] width 383 height 17
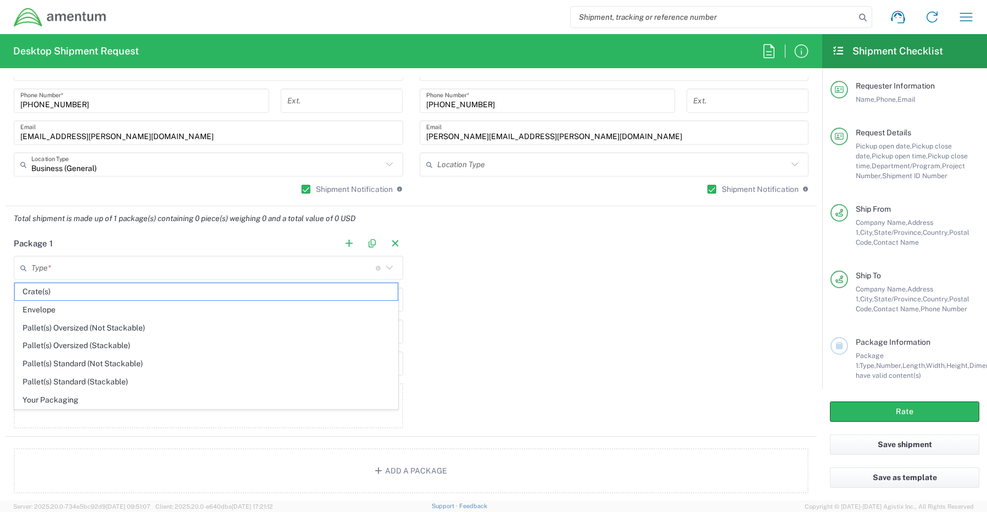
type input "Your Packaging"
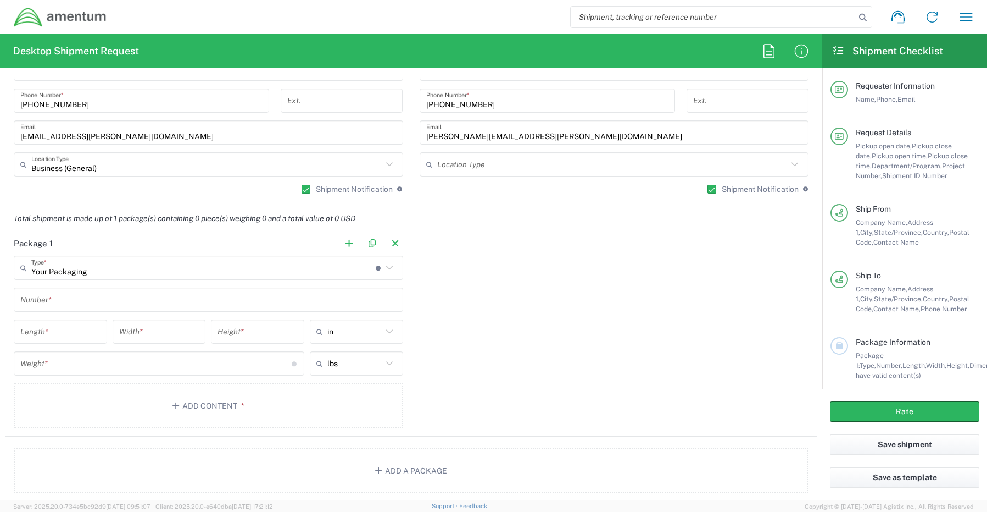
click at [54, 299] on input "text" at bounding box center [208, 299] width 376 height 19
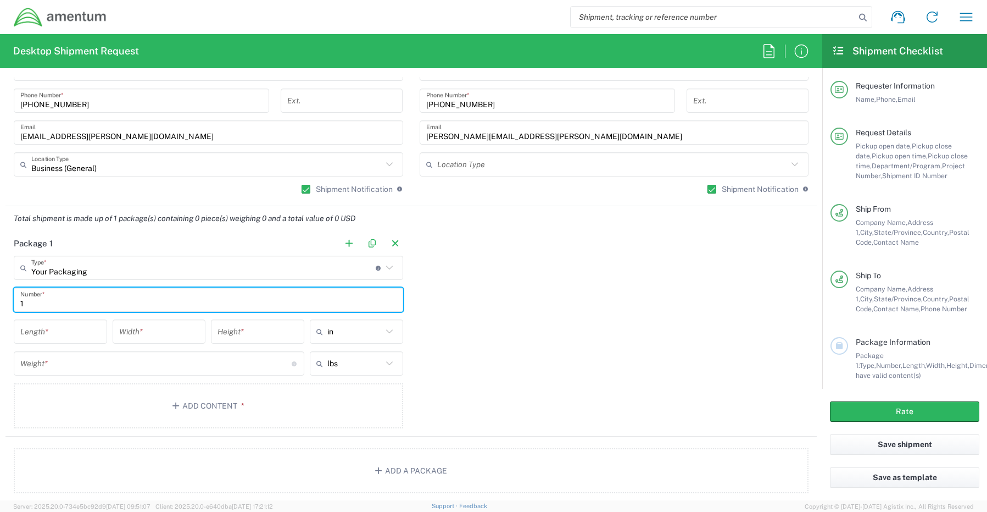
type input "1"
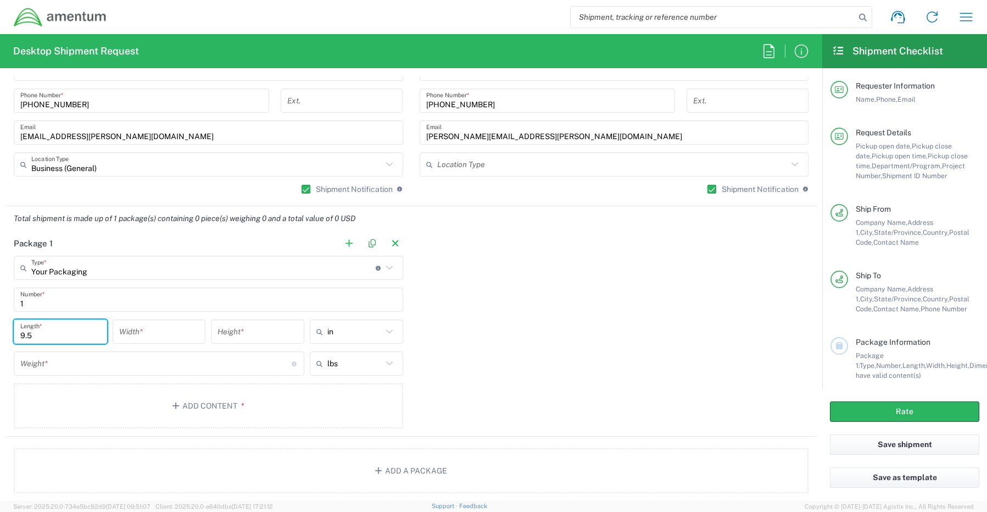
type input "9.5"
type input "12.5"
type input ".25"
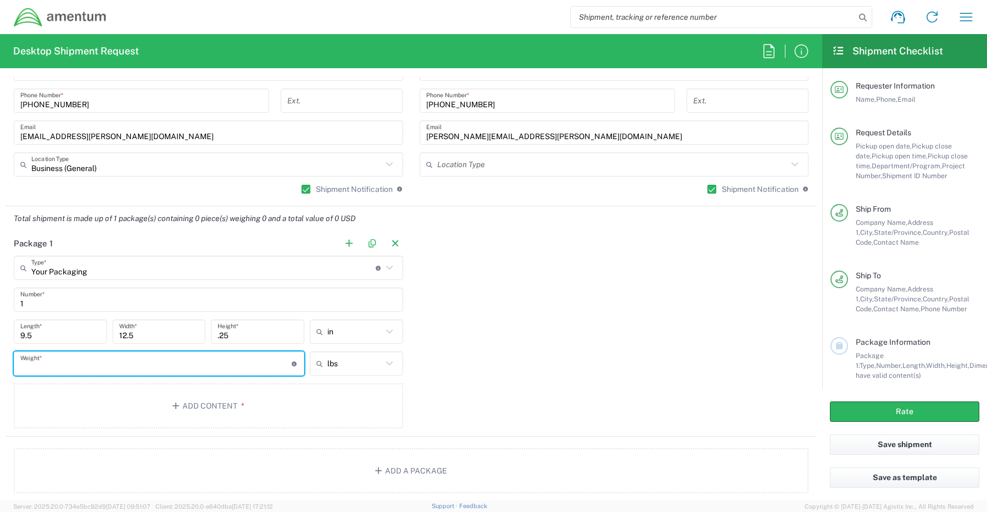
click at [46, 368] on input "number" at bounding box center [155, 363] width 271 height 19
type input "1"
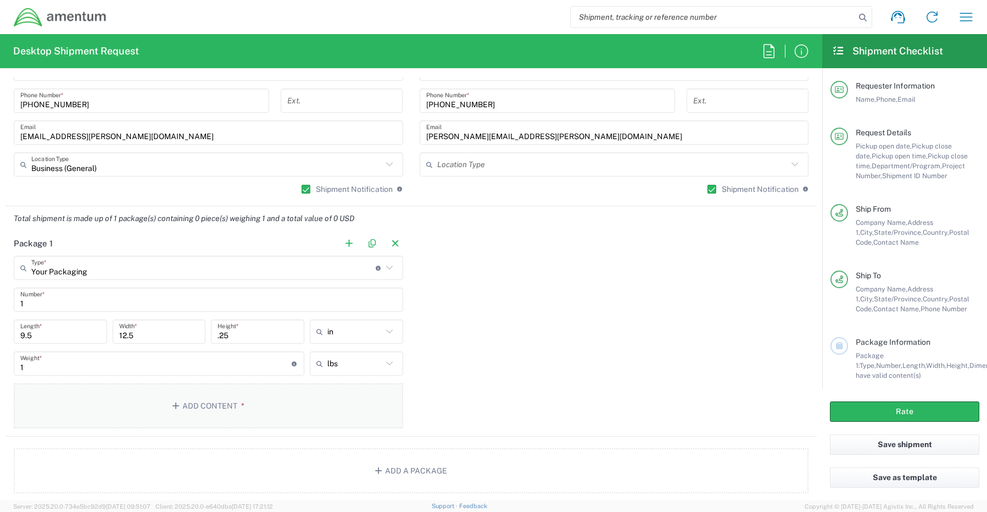
click at [202, 399] on button "Add Content *" at bounding box center [209, 405] width 390 height 45
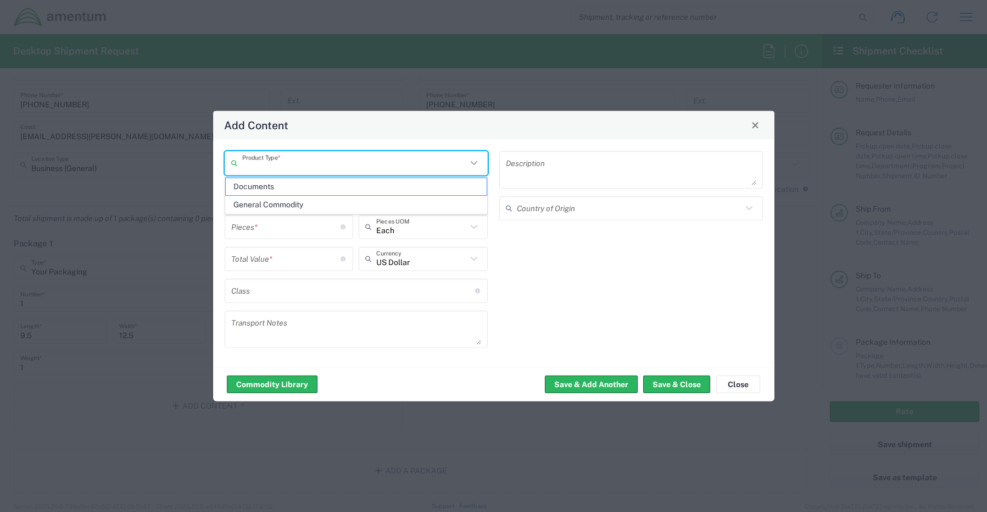
click at [280, 171] on input "text" at bounding box center [354, 162] width 225 height 19
click at [291, 208] on span "General Commodity" at bounding box center [357, 204] width 262 height 17
type input "General Commodity"
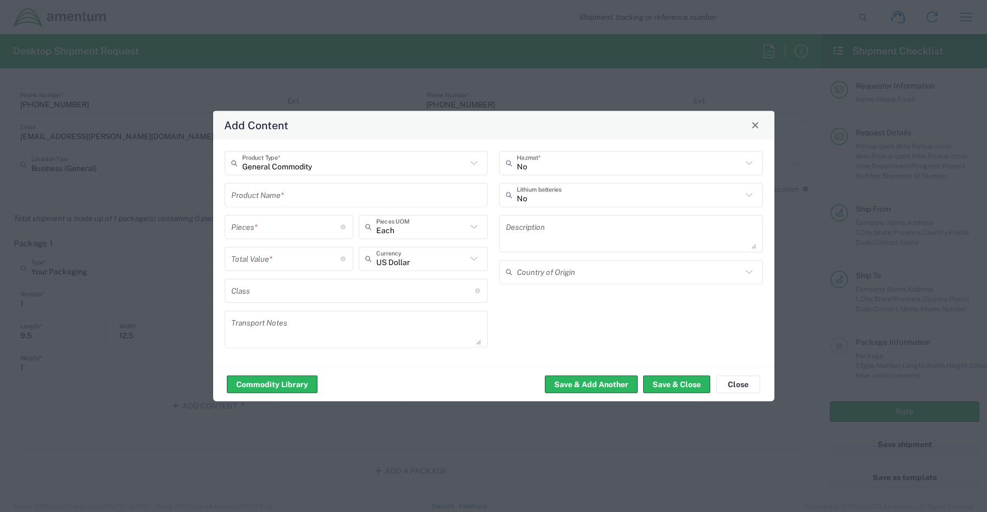
click at [255, 198] on input "text" at bounding box center [356, 194] width 251 height 19
paste input "102601253359"
type input "102601253359"
type input "1"
type input "Each"
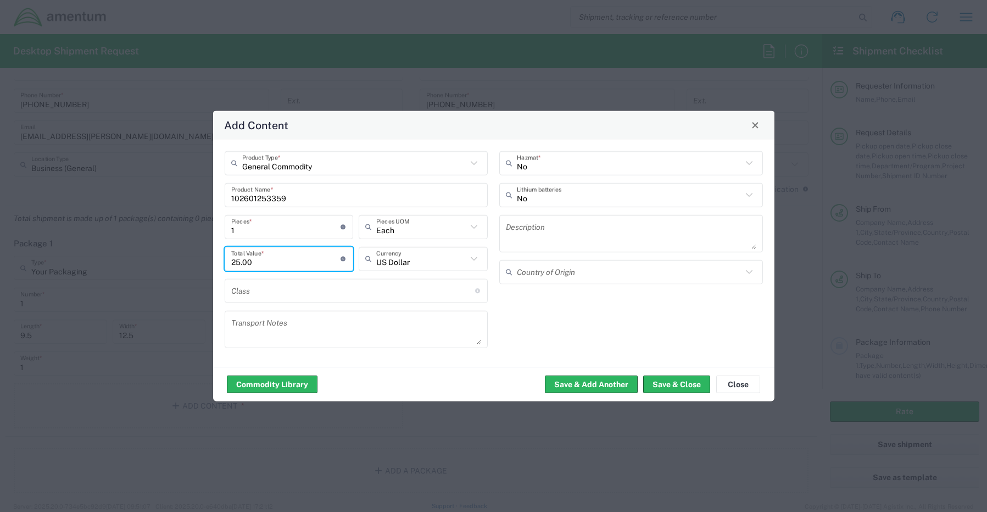
type input "25.00"
click at [532, 195] on input "text" at bounding box center [629, 194] width 225 height 19
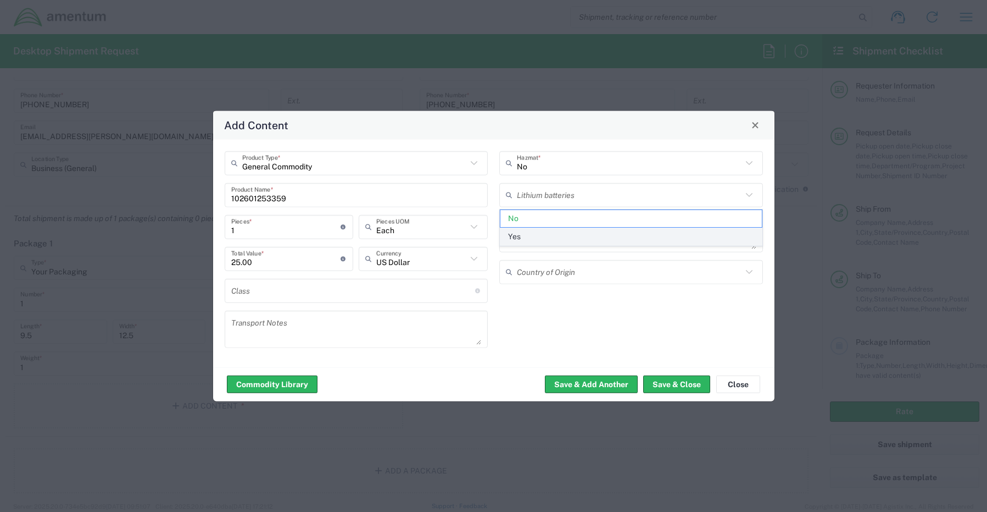
click at [519, 236] on span "Yes" at bounding box center [632, 236] width 262 height 17
type input "Yes"
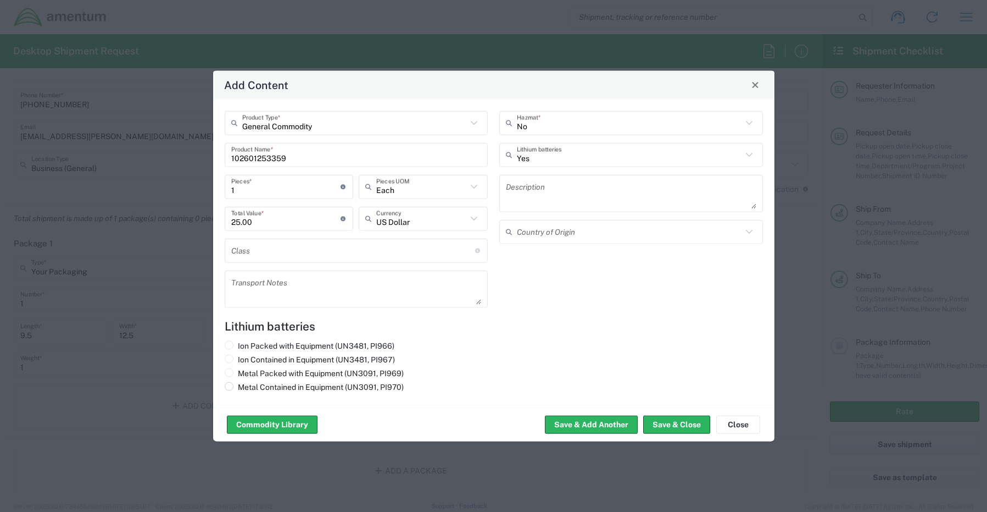
click at [232, 387] on span at bounding box center [229, 385] width 9 height 9
click at [238, 387] on input "Metal Contained in Equipment (UN3091, PI970)" at bounding box center [241, 384] width 7 height 7
radio input "true"
click at [662, 429] on button "Save & Close" at bounding box center [676, 424] width 67 height 18
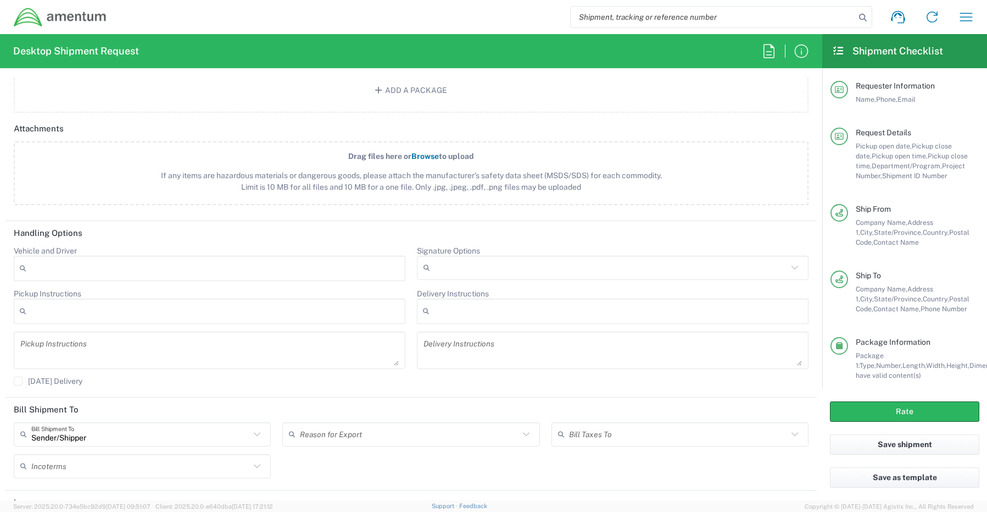
scroll to position [1293, 0]
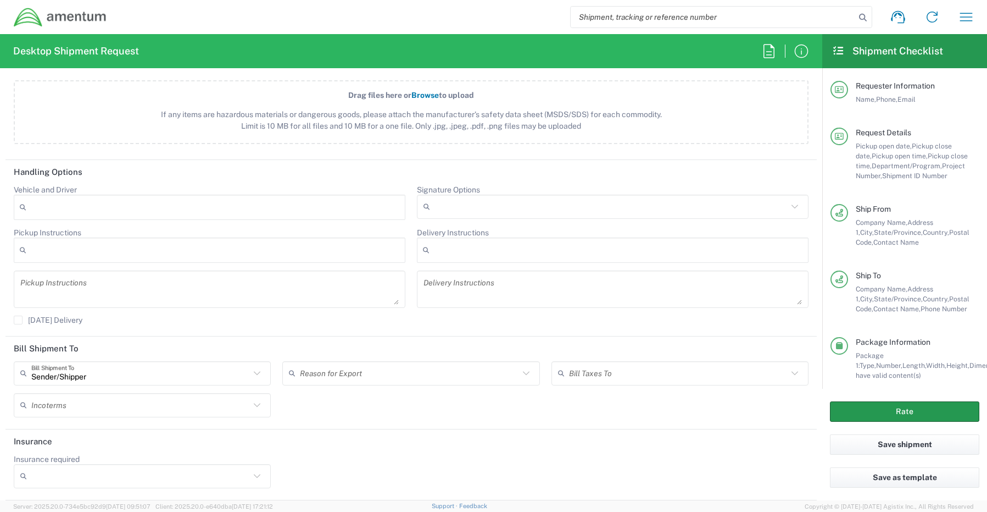
click at [849, 408] on button "Rate" at bounding box center [904, 411] width 149 height 20
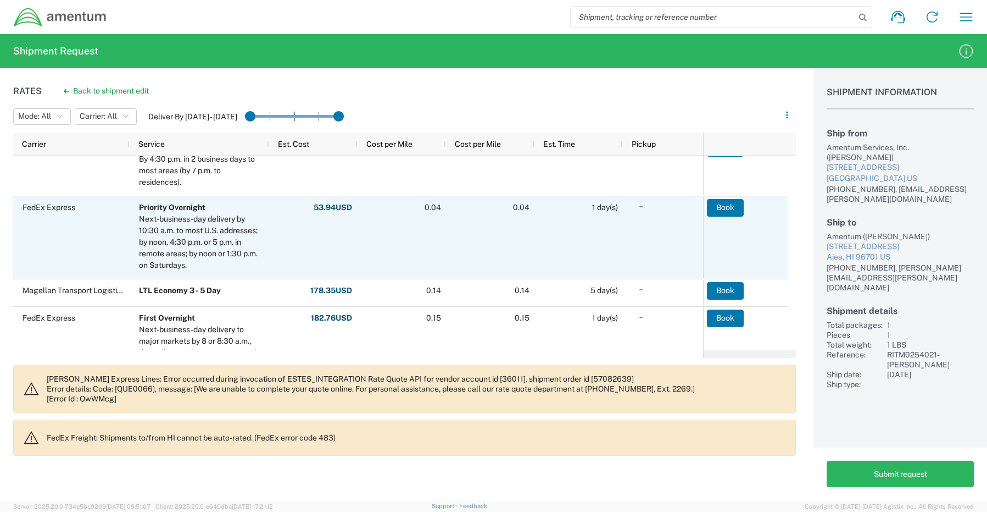
scroll to position [274, 0]
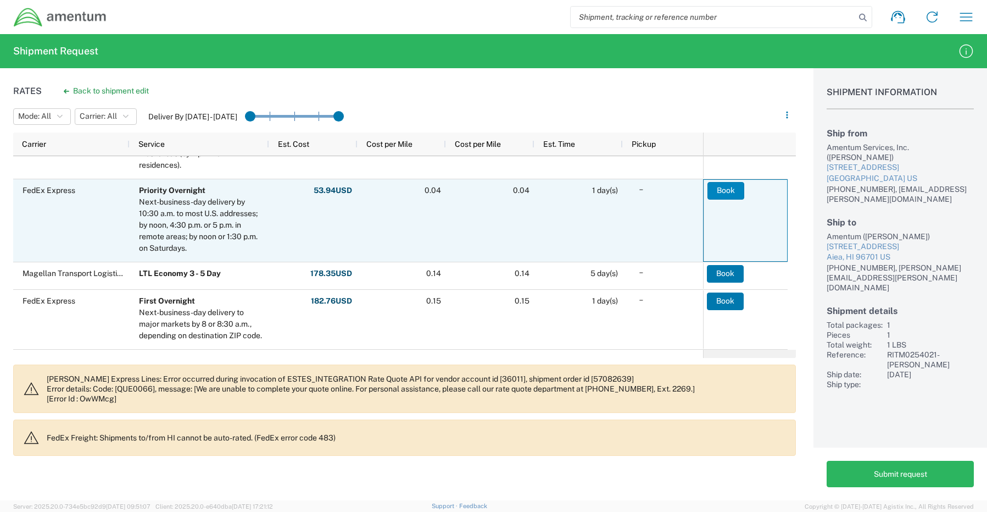
click at [720, 188] on button "Book" at bounding box center [726, 191] width 37 height 18
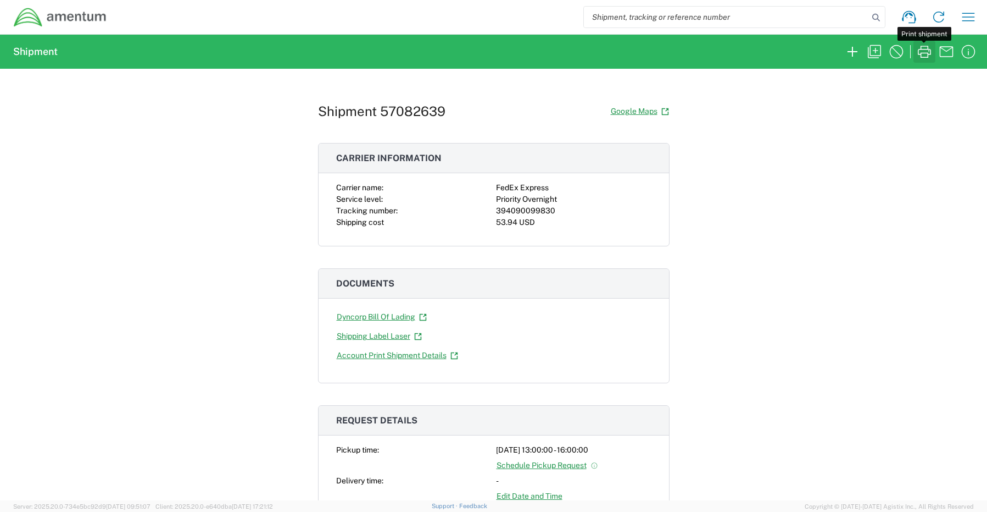
click at [925, 52] on icon "button" at bounding box center [925, 52] width 18 height 18
click at [854, 55] on icon "button" at bounding box center [853, 52] width 18 height 18
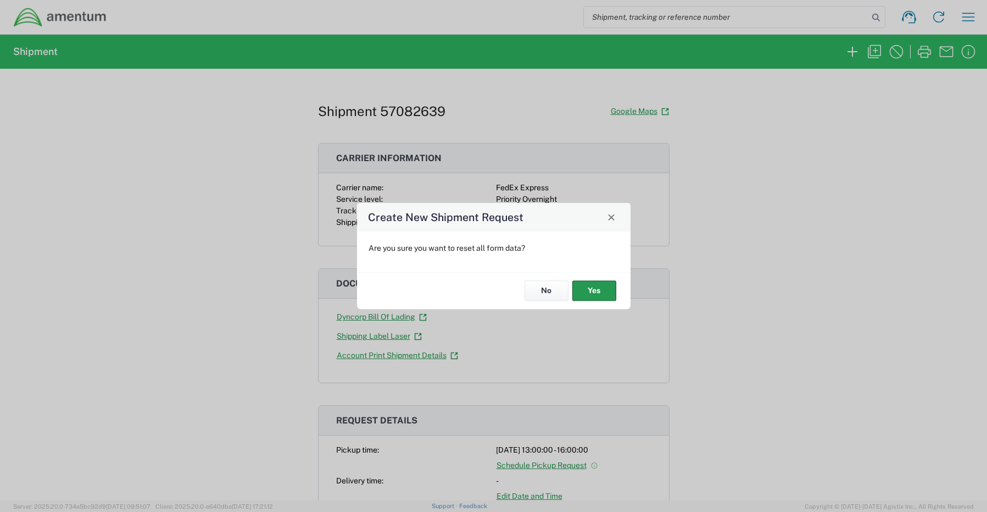
click at [595, 290] on button "Yes" at bounding box center [595, 291] width 44 height 20
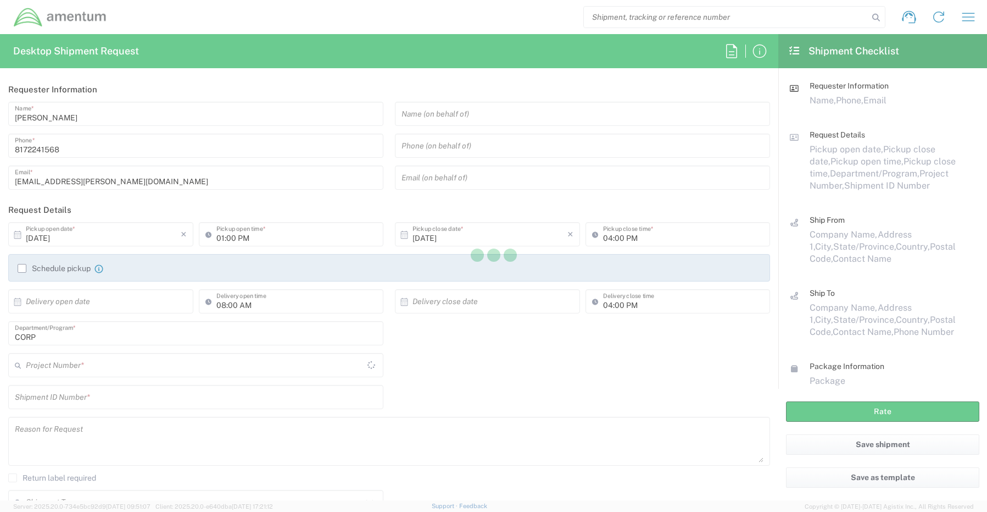
type input "CORP"
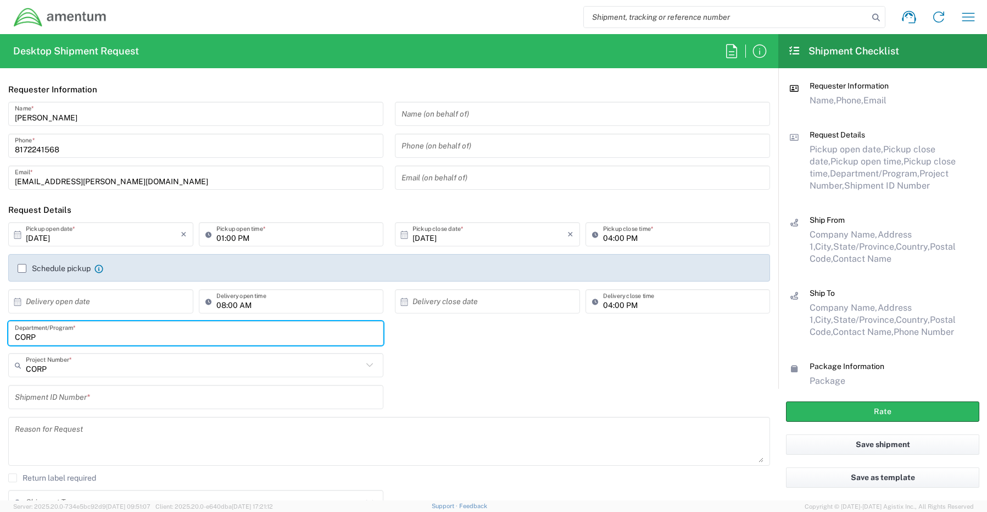
drag, startPoint x: 50, startPoint y: 341, endPoint x: -14, endPoint y: 336, distance: 63.9
click at [0, 336] on html "Shipment request Shipment tracking Shipment estimator Desktop shipment request …" at bounding box center [493, 256] width 987 height 512
paste input "[PERSON_NAME]"
type input "[PERSON_NAME]"
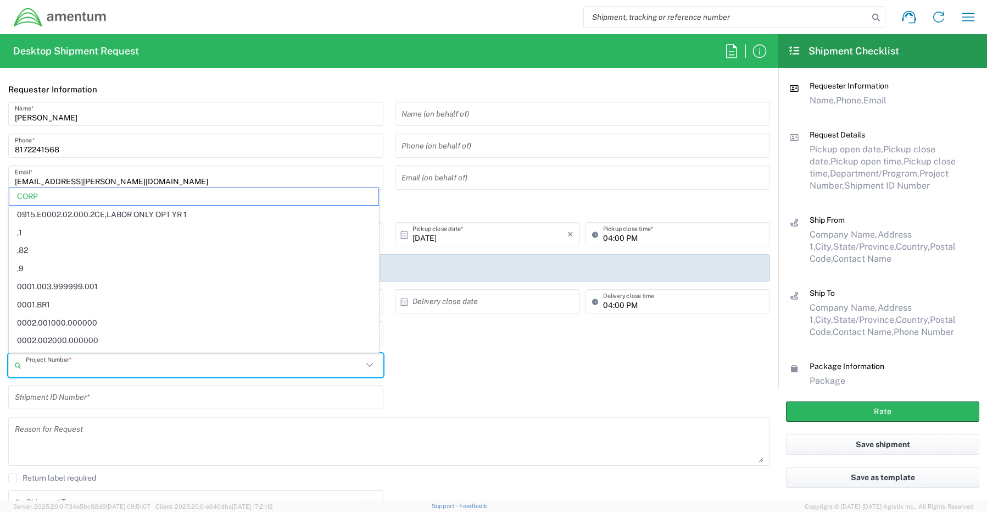
drag, startPoint x: 56, startPoint y: 367, endPoint x: -17, endPoint y: 358, distance: 73.1
click at [0, 358] on html "Shipment request Shipment tracking Shipment estimator Desktop shipment request …" at bounding box center [493, 256] width 987 height 512
type input "C"
paste input "7607.00.00.C.0001.ODC"
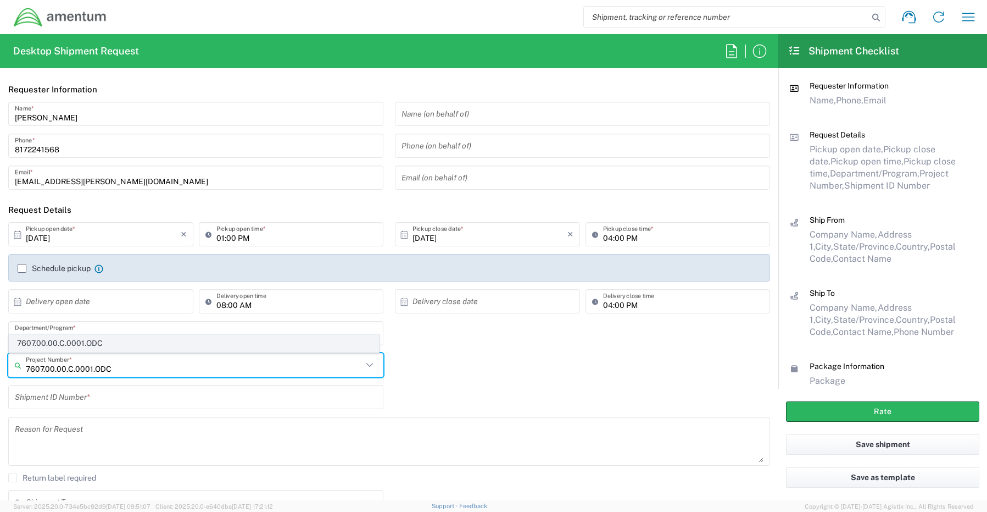
type input "7607.00.00.C.0001.ODC"
click at [74, 343] on span "7607.00.00.C.0001.ODC" at bounding box center [193, 343] width 369 height 17
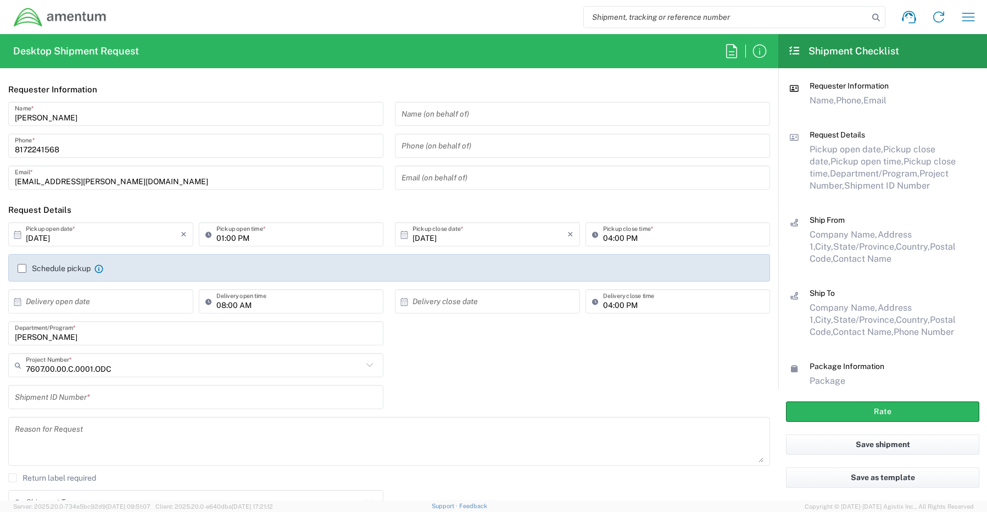
click at [48, 394] on input "text" at bounding box center [196, 396] width 362 height 19
paste input "RITM0253731- [PERSON_NAME]"
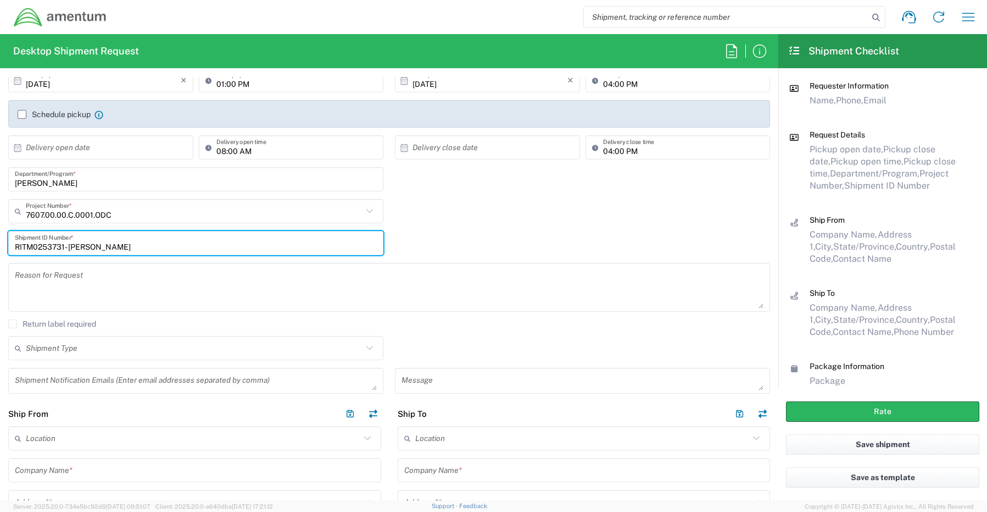
scroll to position [165, 0]
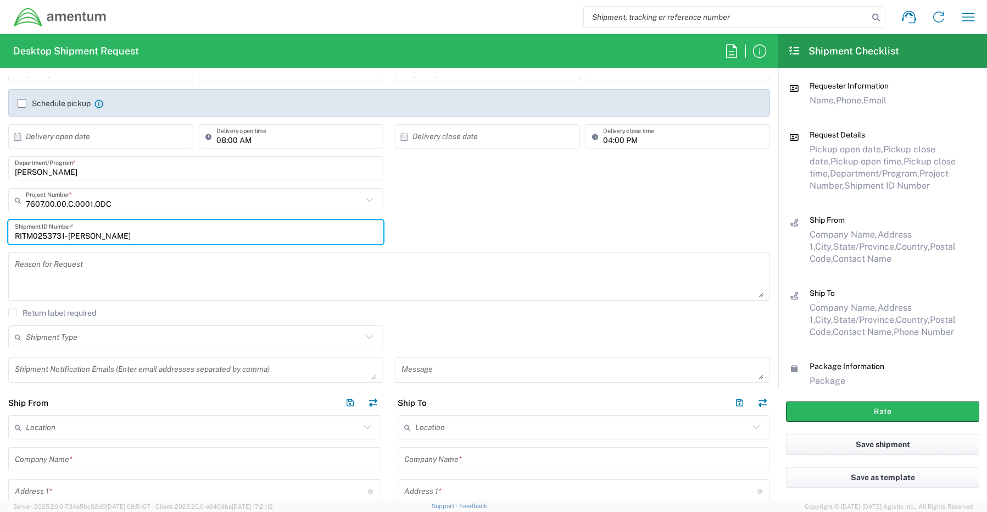
type input "RITM0253731- [PERSON_NAME]"
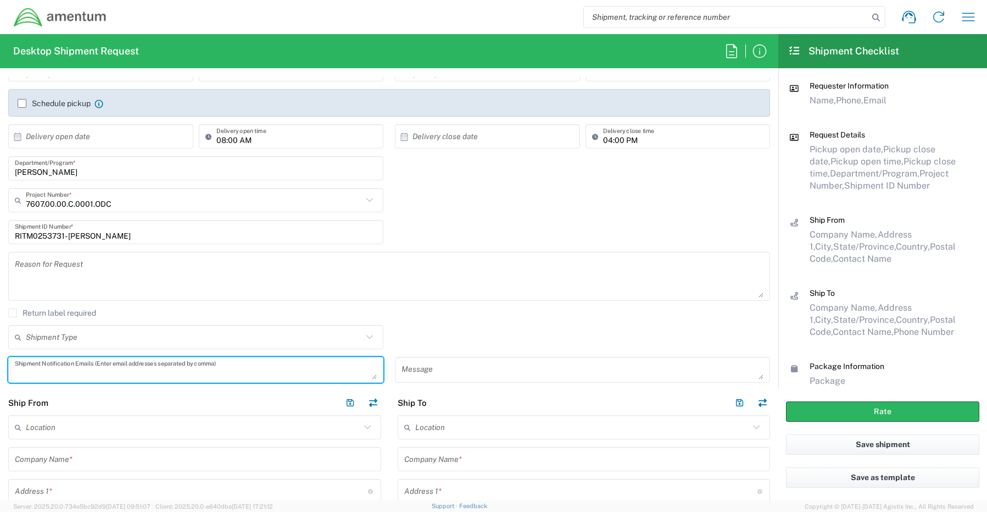
click at [53, 368] on textarea at bounding box center [196, 369] width 362 height 19
click at [47, 373] on textarea at bounding box center [196, 369] width 362 height 19
paste textarea "[PERSON_NAME][EMAIL_ADDRESS][PERSON_NAME][DOMAIN_NAME]"
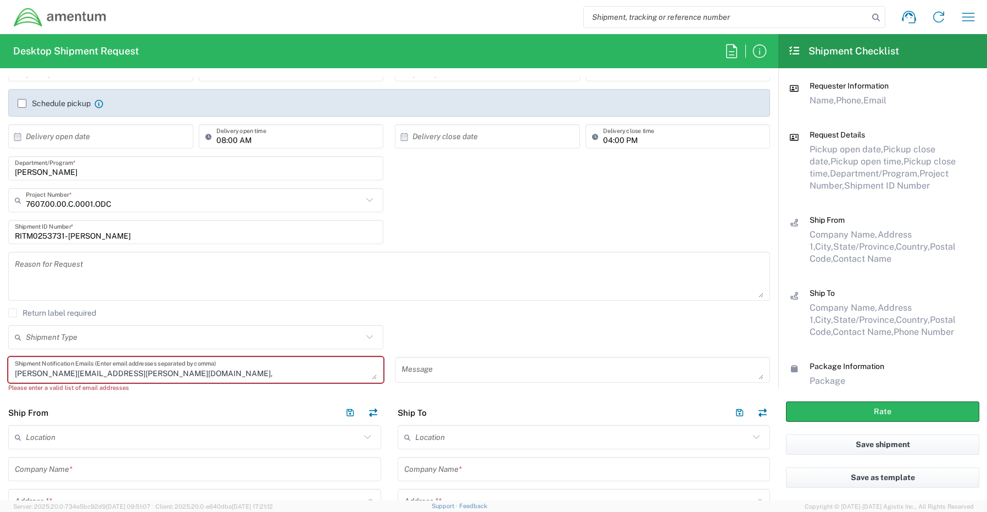
click at [162, 374] on textarea "[PERSON_NAME][EMAIL_ADDRESS][PERSON_NAME][DOMAIN_NAME]," at bounding box center [196, 369] width 362 height 19
paste textarea "[EMAIL_ADDRESS][DOMAIN_NAME]"
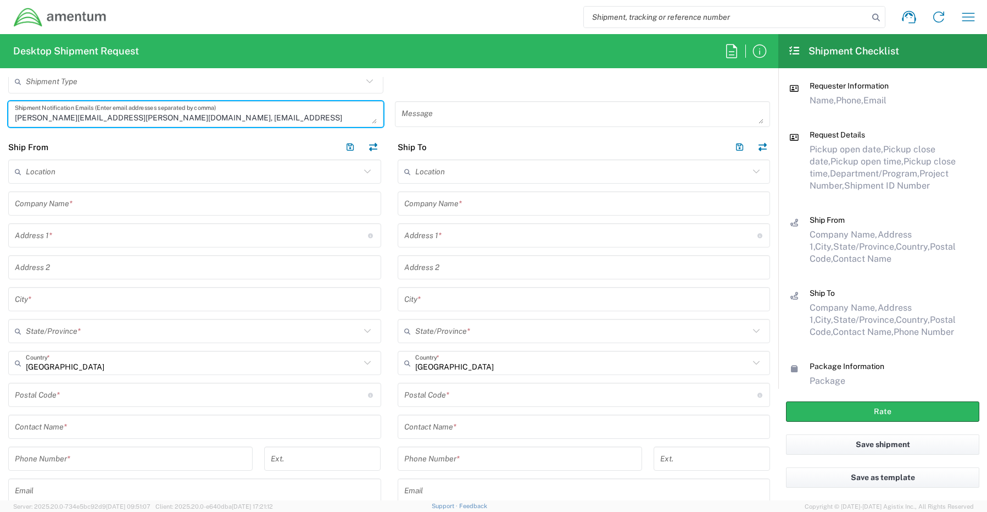
scroll to position [440, 0]
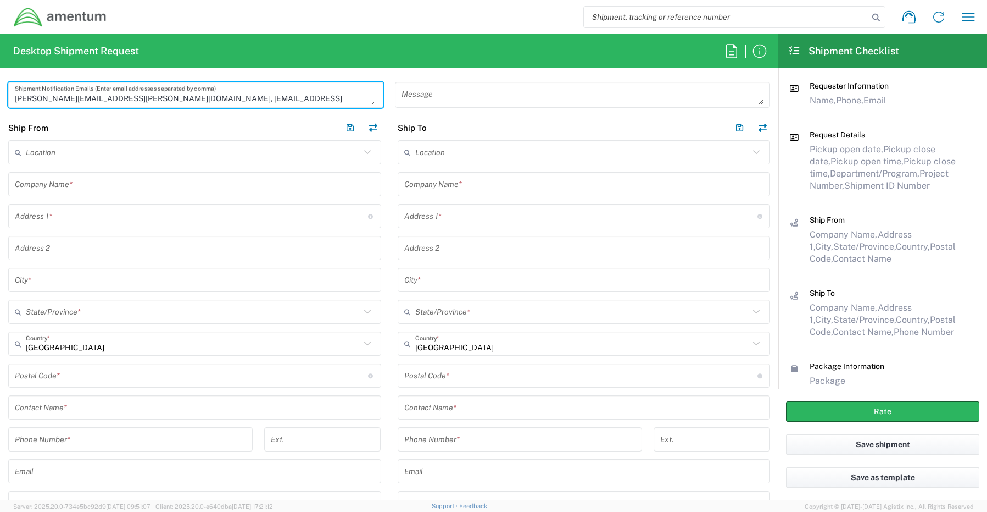
type textarea "[PERSON_NAME][EMAIL_ADDRESS][PERSON_NAME][DOMAIN_NAME], [EMAIL_ADDRESS][DOMAIN_…"
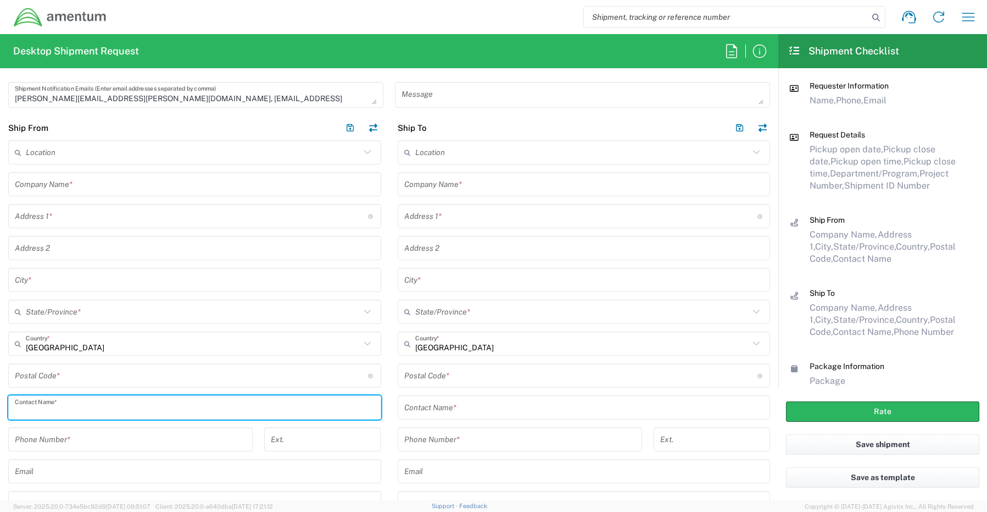
click at [45, 407] on input "text" at bounding box center [195, 407] width 360 height 19
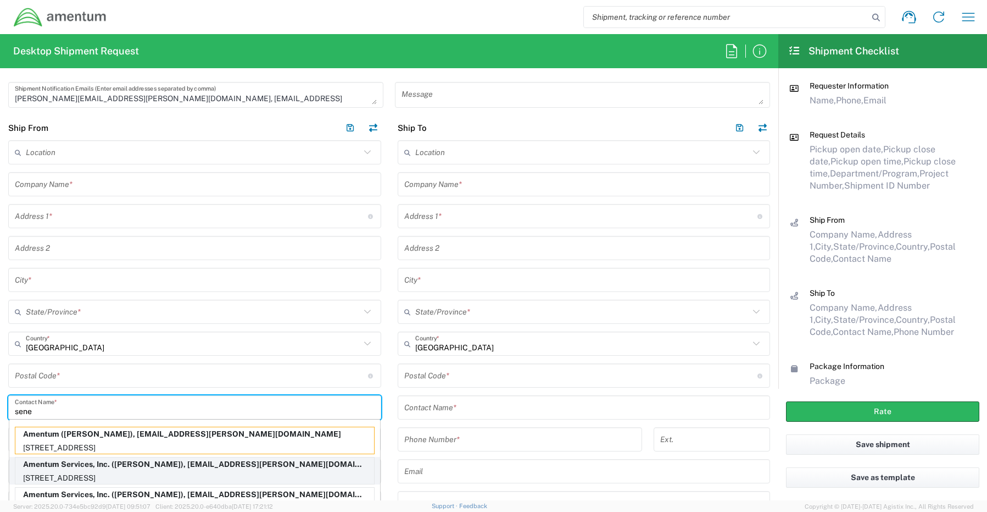
type input "sene"
click at [52, 468] on p "Amentum Services, Inc. ([PERSON_NAME]), [EMAIL_ADDRESS][PERSON_NAME][DOMAIN_NAM…" at bounding box center [194, 464] width 359 height 14
type input "Amentum Services, Inc."
type input "[STREET_ADDRESS]"
type input "[GEOGRAPHIC_DATA]"
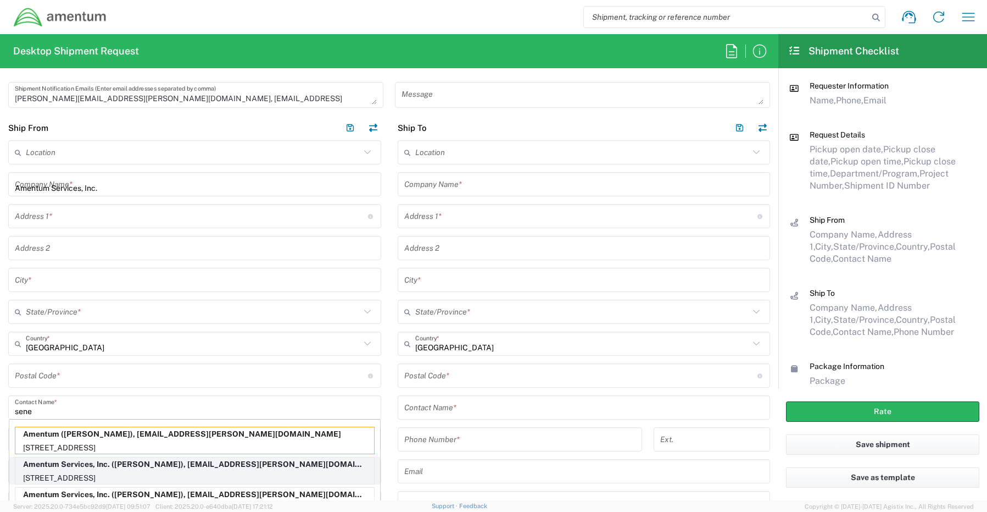
type input "[US_STATE]"
type input "76177"
type input "[PERSON_NAME]"
type input "[PHONE_NUMBER]"
type input "[EMAIL_ADDRESS][PERSON_NAME][DOMAIN_NAME]"
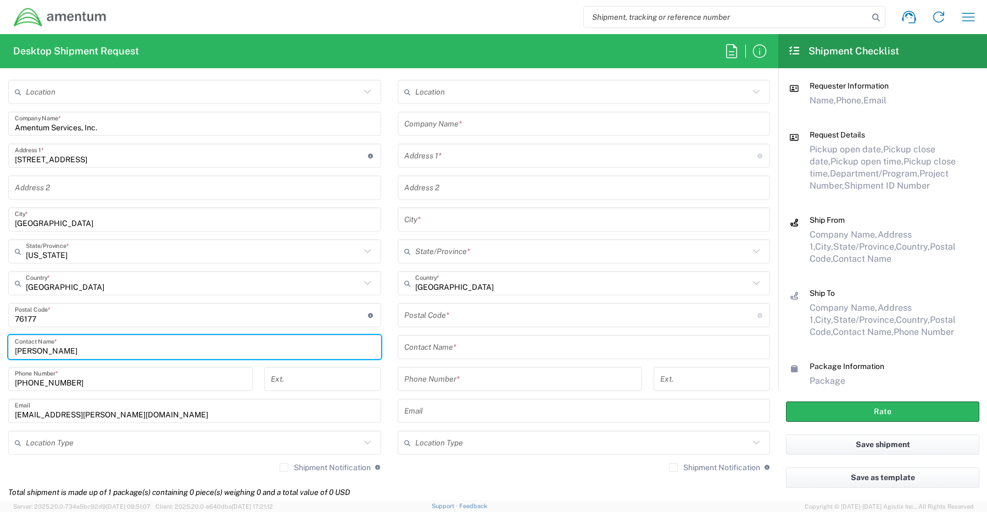
scroll to position [550, 0]
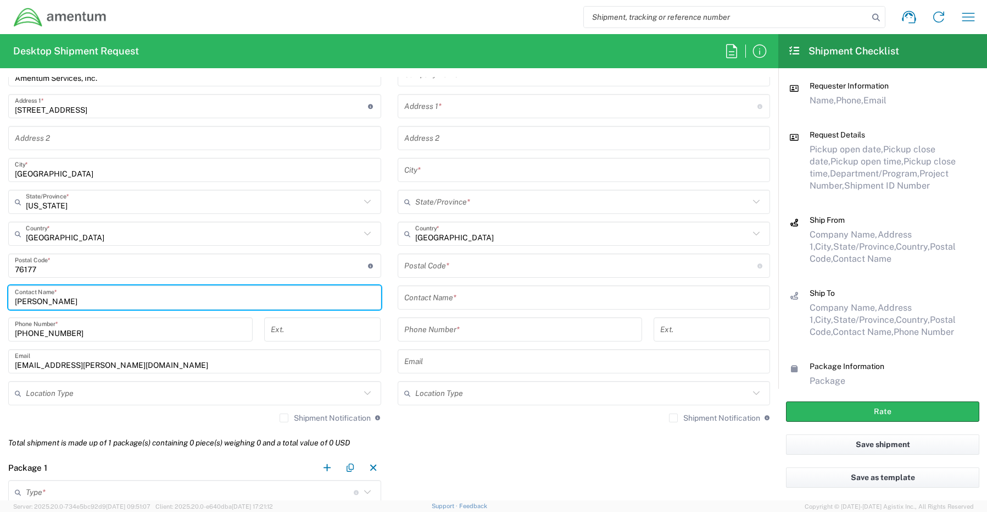
click at [54, 391] on input "text" at bounding box center [193, 393] width 335 height 19
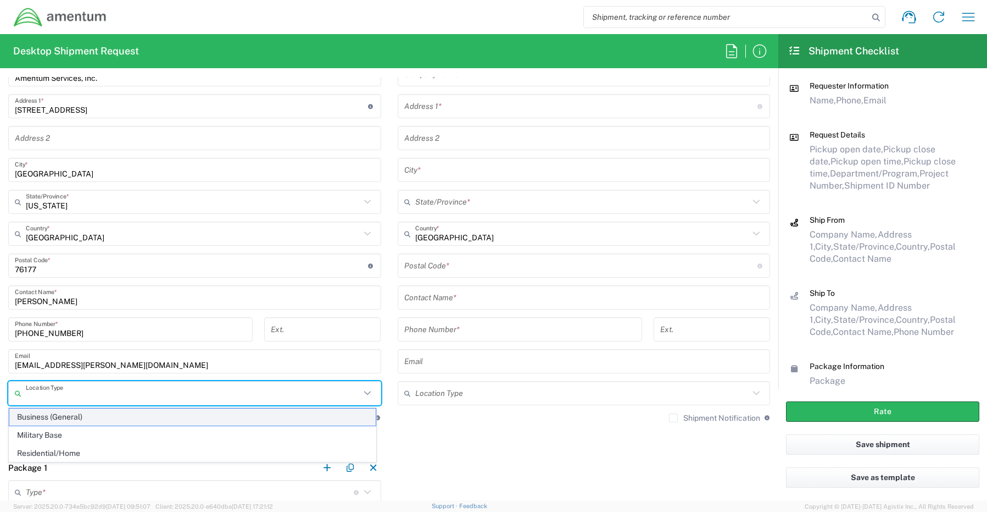
click at [56, 418] on span "Business (General)" at bounding box center [192, 416] width 367 height 17
type input "Business (General)"
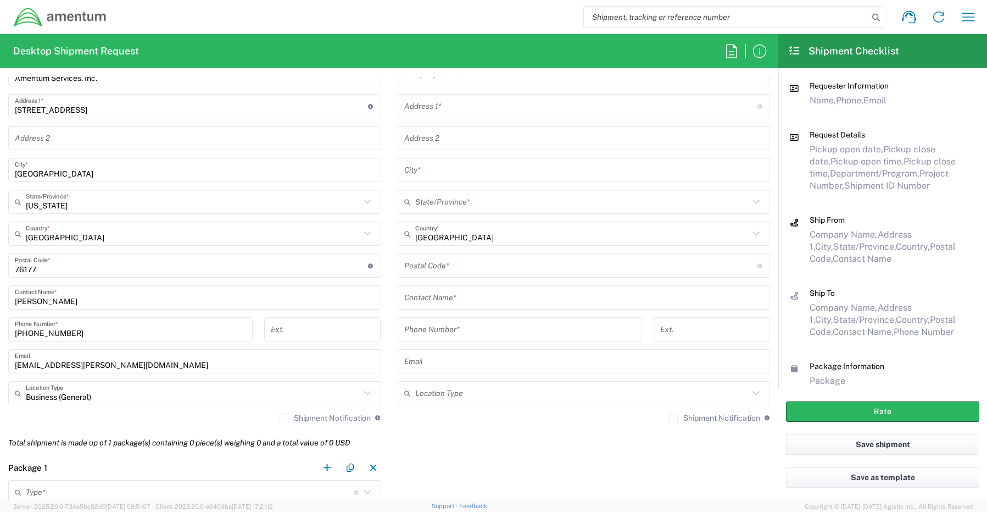
click at [280, 417] on label "Shipment Notification" at bounding box center [325, 417] width 91 height 9
click at [284, 418] on input "Shipment Notification" at bounding box center [284, 418] width 0 height 0
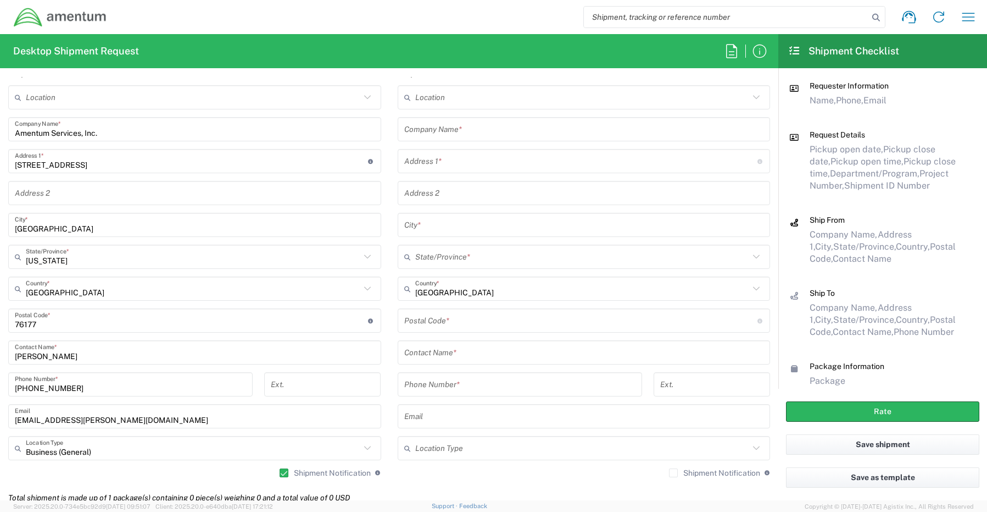
click at [442, 129] on input "text" at bounding box center [584, 129] width 360 height 19
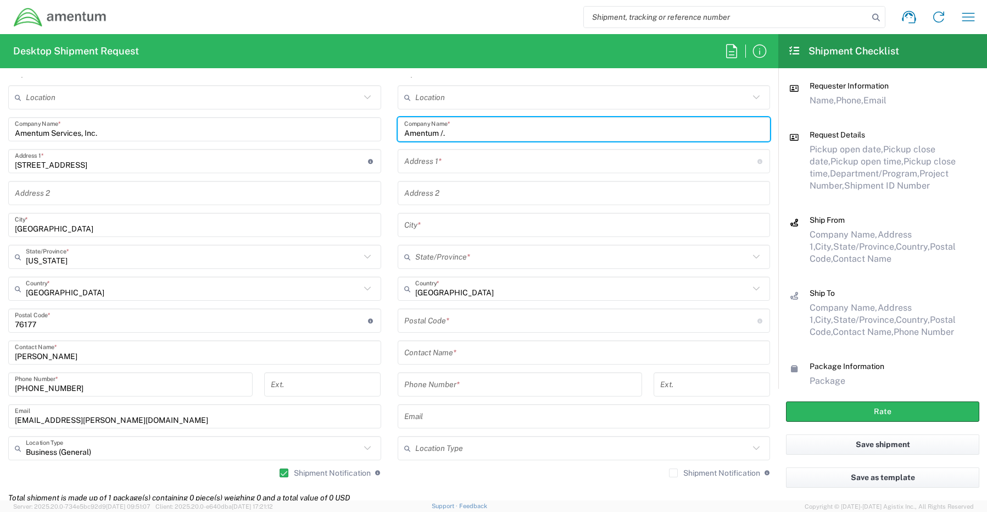
paste input "[EMAIL_ADDRESS][DOMAIN_NAME]"
drag, startPoint x: 445, startPoint y: 137, endPoint x: 469, endPoint y: 138, distance: 24.8
click at [448, 137] on input "Amentum /. [EMAIL_ADDRESS][DOMAIN_NAME]" at bounding box center [584, 129] width 360 height 19
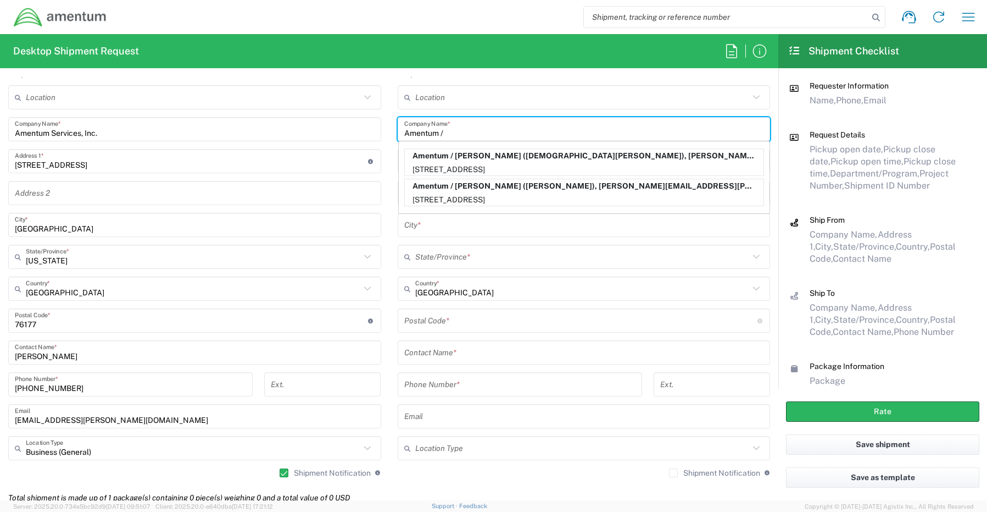
click at [463, 134] on input "Amentum /" at bounding box center [584, 129] width 360 height 19
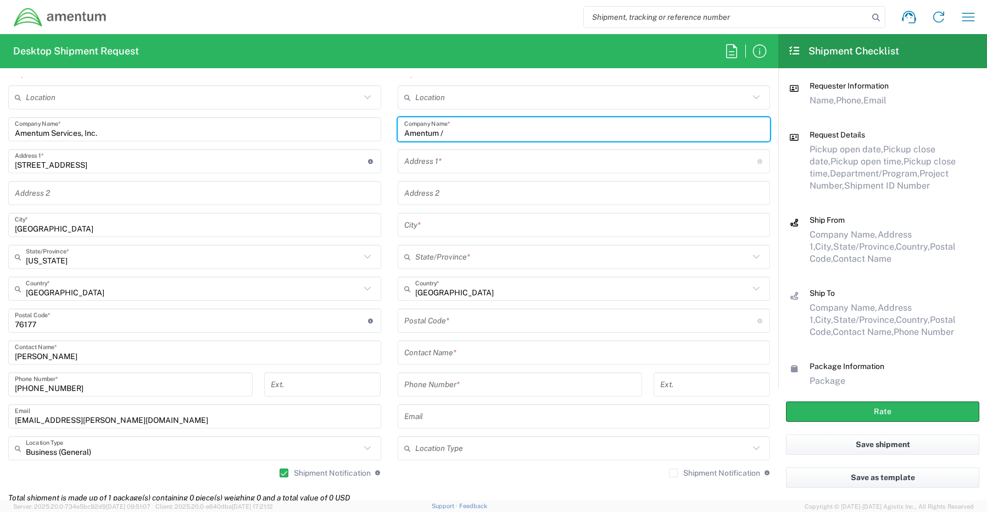
paste input "[PERSON_NAME]"
type input "Amentum / [PERSON_NAME]"
click at [449, 357] on input "text" at bounding box center [584, 352] width 360 height 19
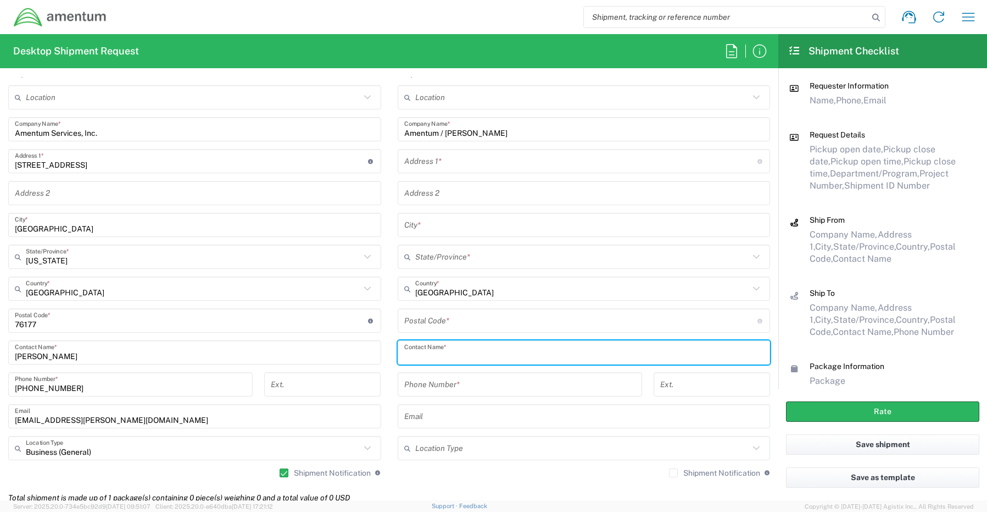
paste input "[PERSON_NAME]"
type input "[PERSON_NAME]"
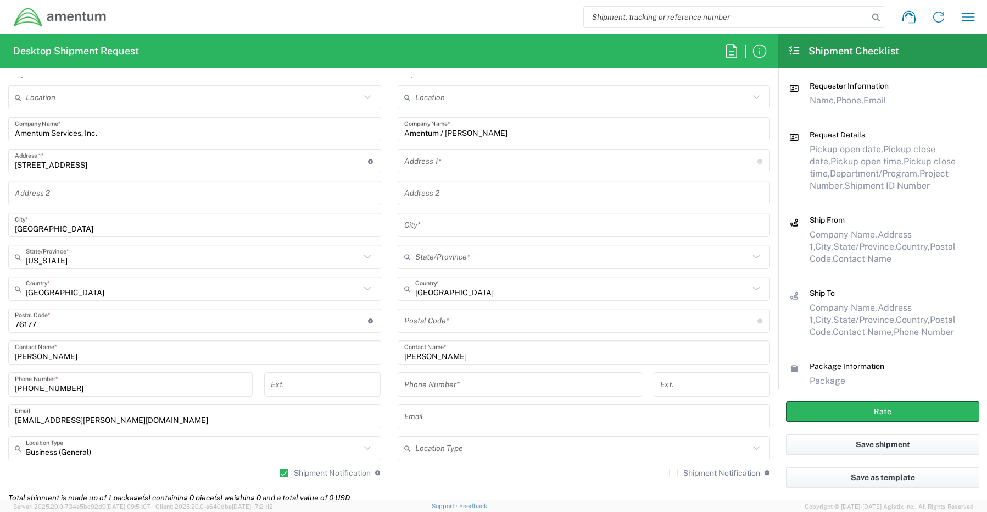
click at [456, 169] on input "text" at bounding box center [580, 161] width 353 height 19
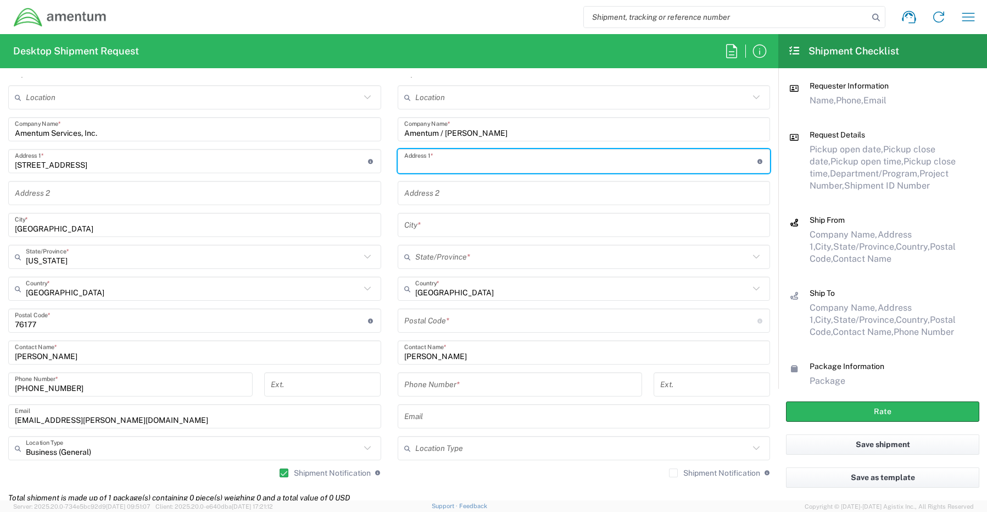
paste input "[STREET_ADDRESS],"
type input "[STREET_ADDRESS]"
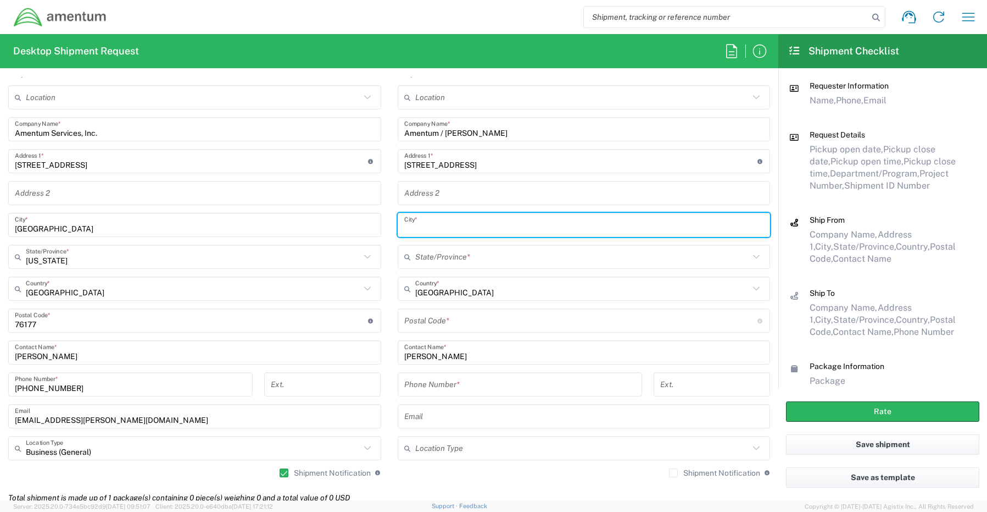
click at [437, 227] on input "text" at bounding box center [584, 224] width 360 height 19
paste input "[GEOGRAPHIC_DATA],"
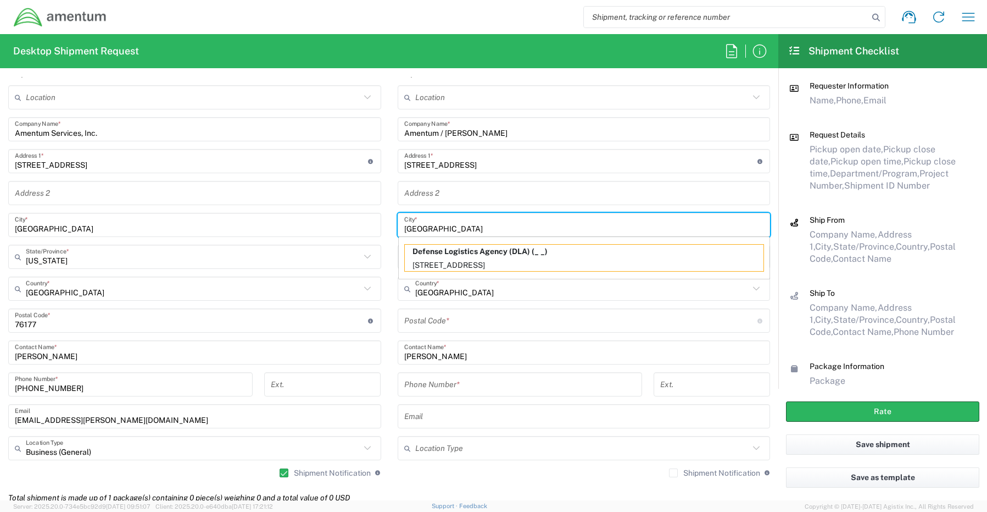
click at [463, 227] on input "[GEOGRAPHIC_DATA]" at bounding box center [584, 224] width 360 height 19
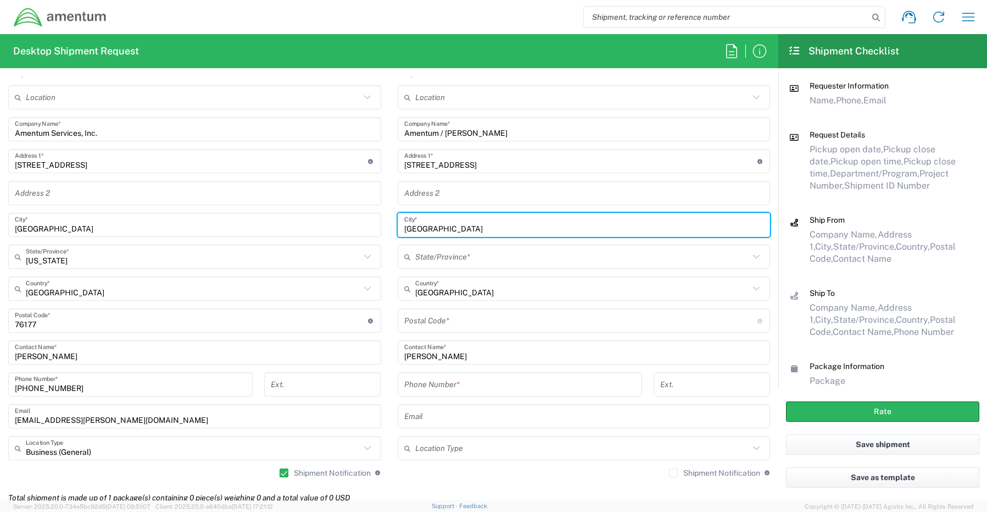
type input "[GEOGRAPHIC_DATA]"
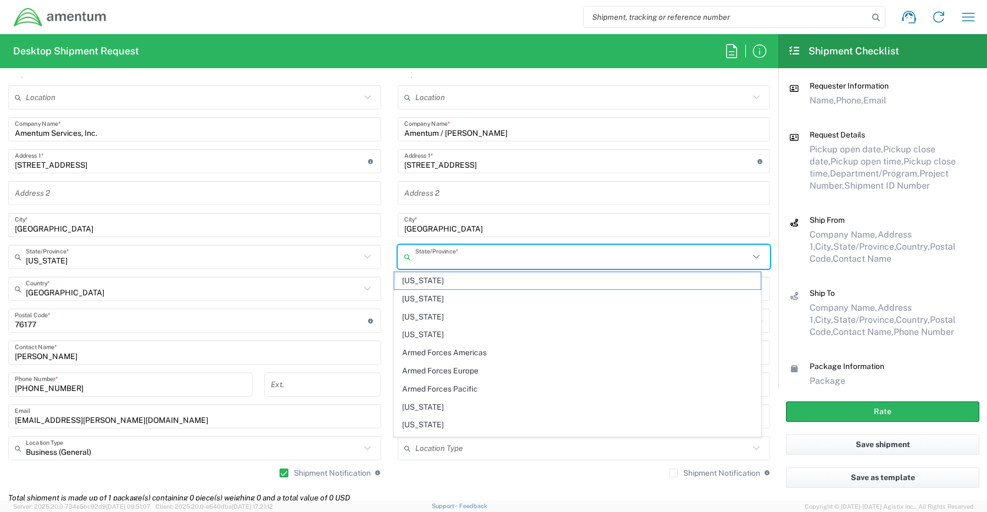
click at [430, 261] on input "text" at bounding box center [582, 256] width 335 height 19
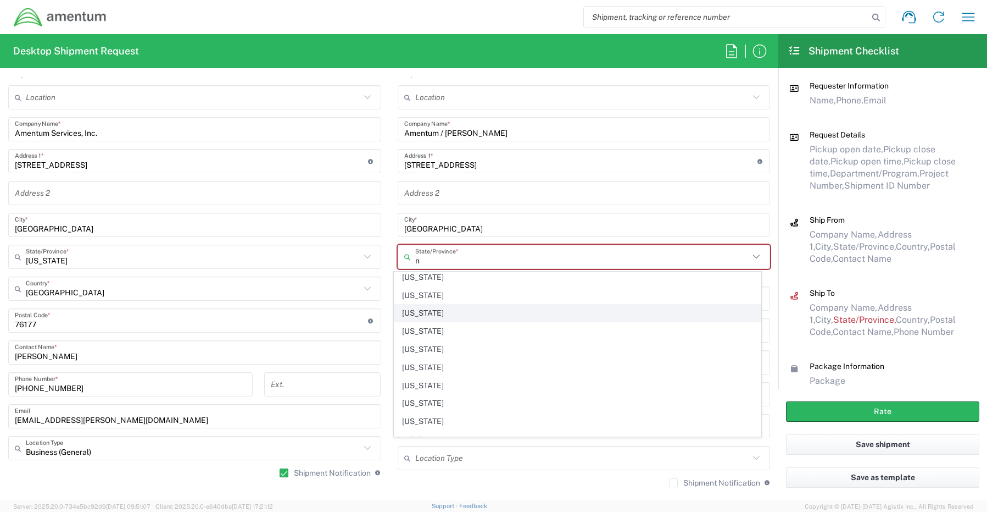
scroll to position [220, 0]
click at [428, 420] on span "[US_STATE]" at bounding box center [578, 421] width 367 height 17
type input "[US_STATE]"
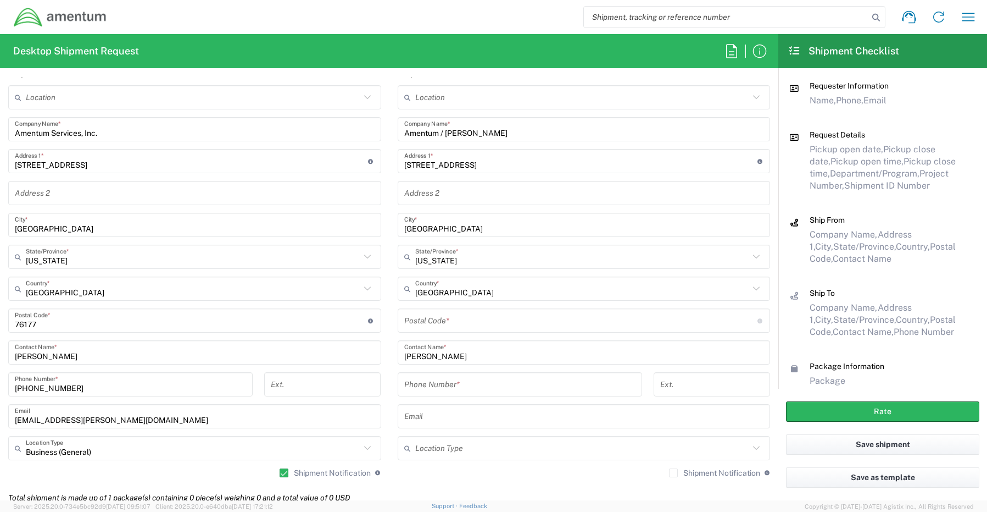
click at [423, 315] on input "undefined" at bounding box center [580, 320] width 353 height 19
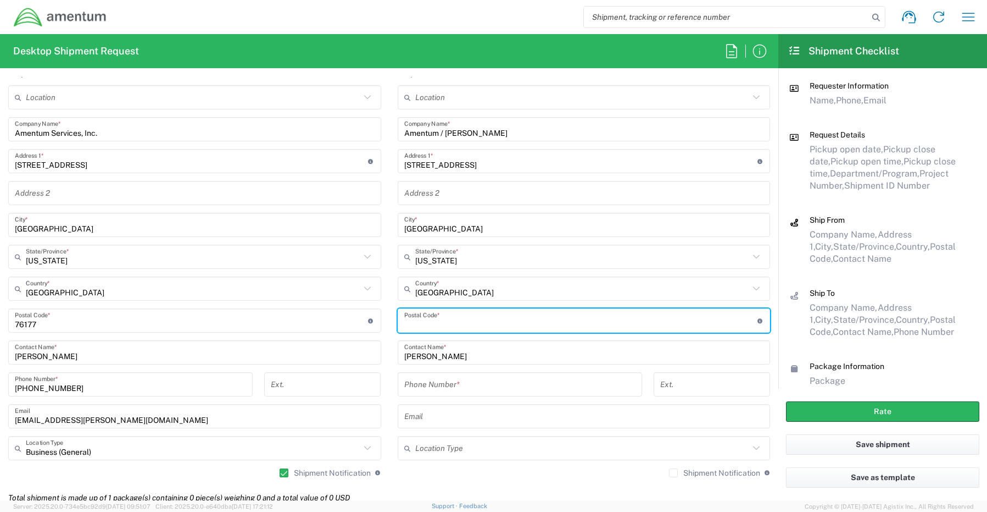
paste input "28315"
type input "28315"
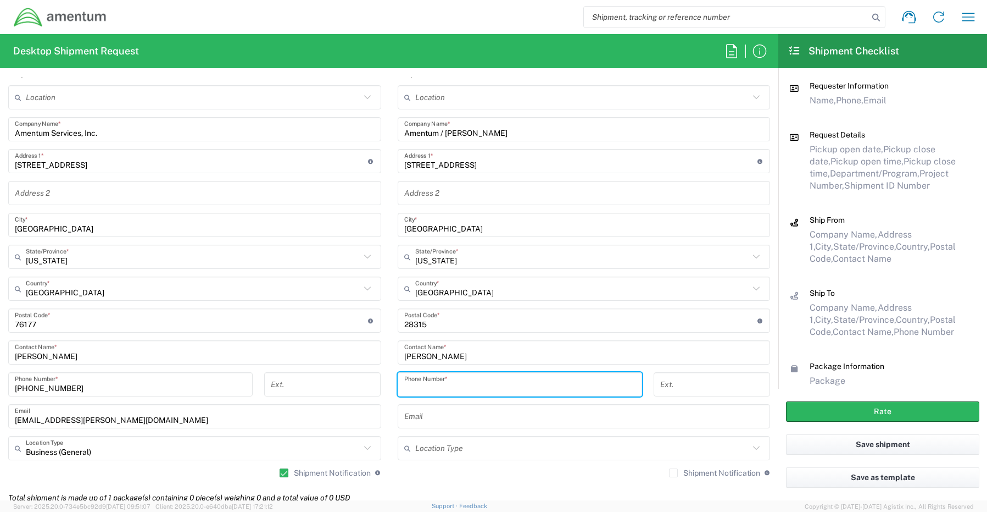
click at [438, 389] on input "tel" at bounding box center [519, 384] width 231 height 19
paste input "[PHONE_NUMBER]"
type input "[PHONE_NUMBER]"
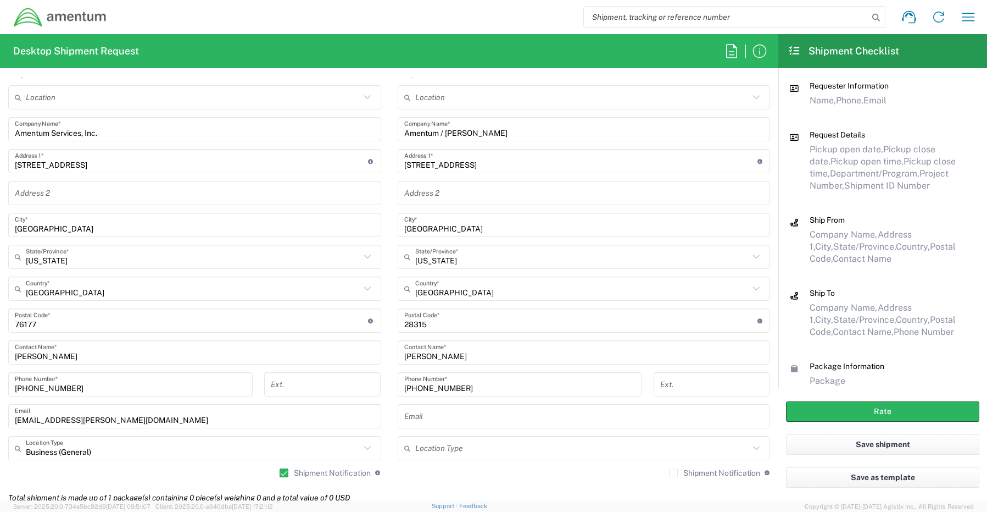
click at [414, 417] on input "text" at bounding box center [584, 416] width 360 height 19
paste input "[EMAIL_ADDRESS][PERSON_NAME][DOMAIN_NAME]"
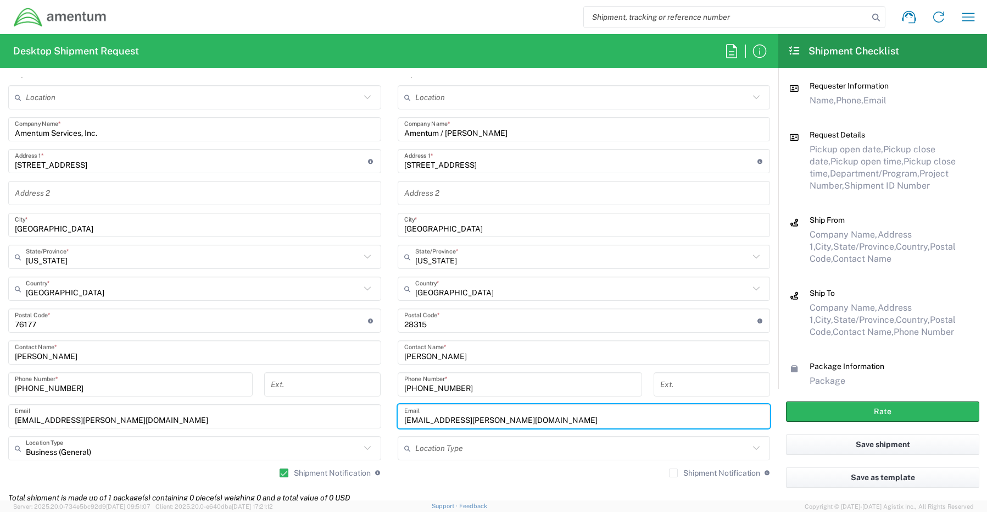
type input "[EMAIL_ADDRESS][PERSON_NAME][DOMAIN_NAME]"
click at [670, 478] on div "Shipment Notification If checked, a shipment notification email will be sent to…" at bounding box center [584, 477] width 373 height 18
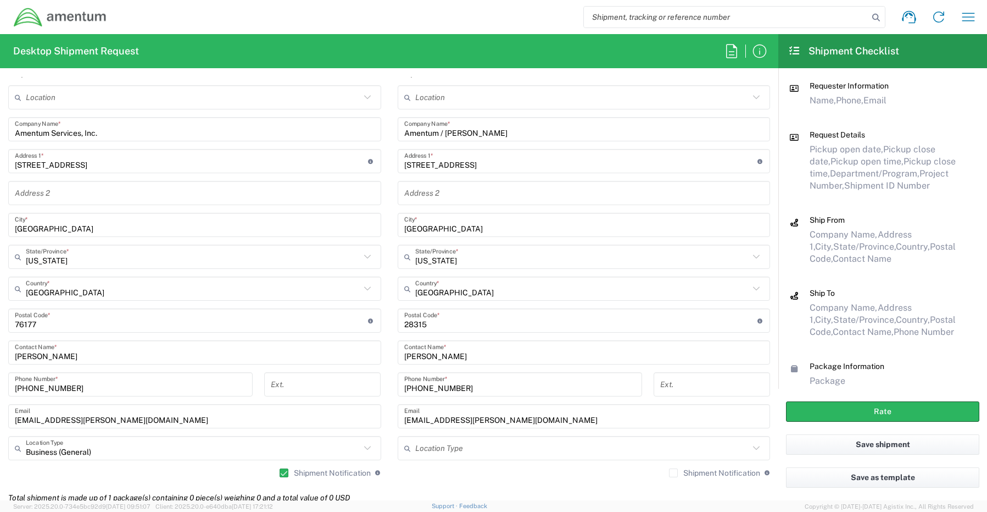
click at [669, 471] on label "Shipment Notification" at bounding box center [714, 472] width 91 height 9
click at [674, 473] on input "Shipment Notification" at bounding box center [674, 473] width 0 height 0
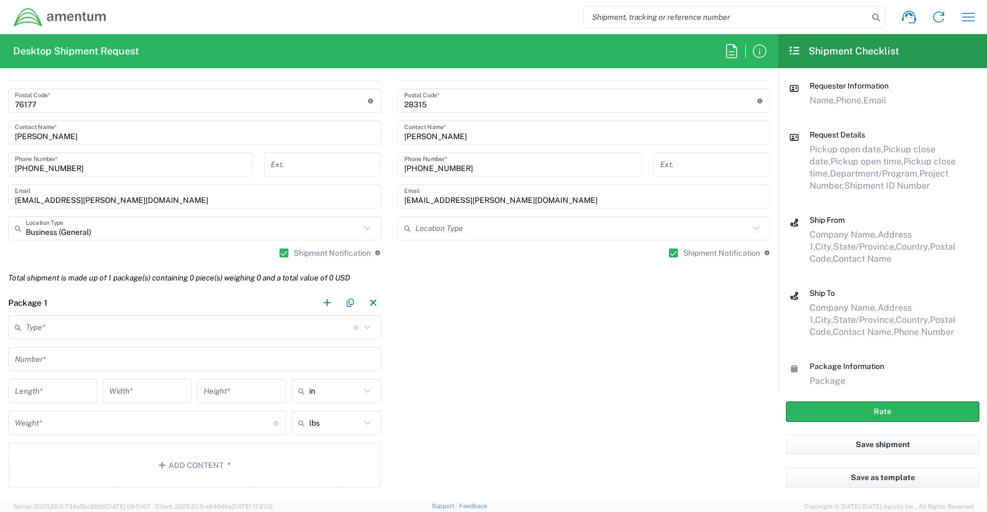
scroll to position [824, 0]
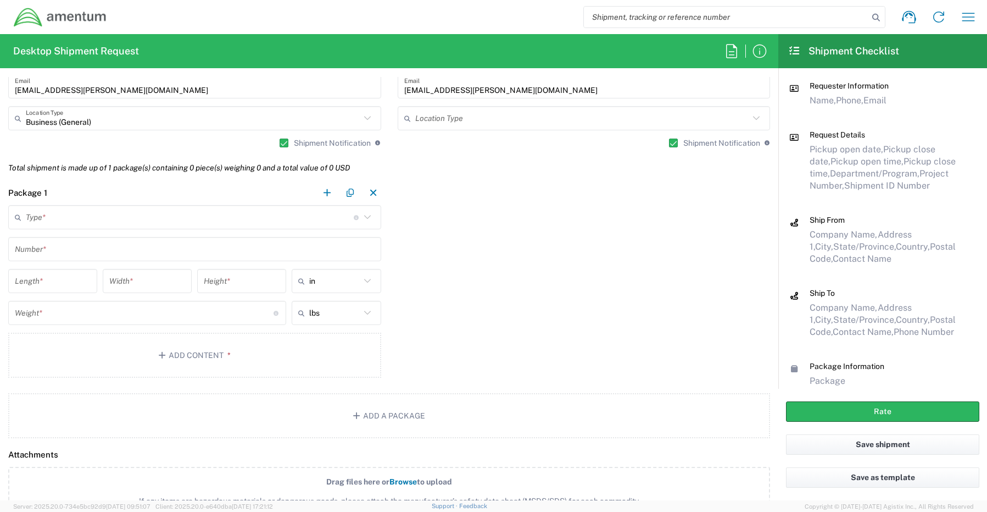
click at [47, 218] on input "text" at bounding box center [190, 217] width 328 height 19
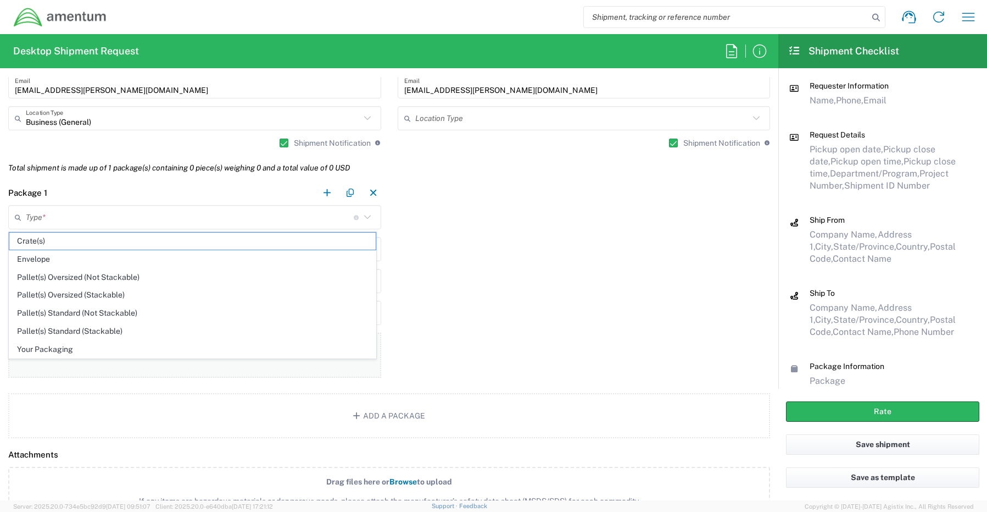
drag, startPoint x: 42, startPoint y: 349, endPoint x: 37, endPoint y: 333, distance: 16.5
click at [40, 348] on span "Your Packaging" at bounding box center [192, 349] width 367 height 17
type input "Your Packaging"
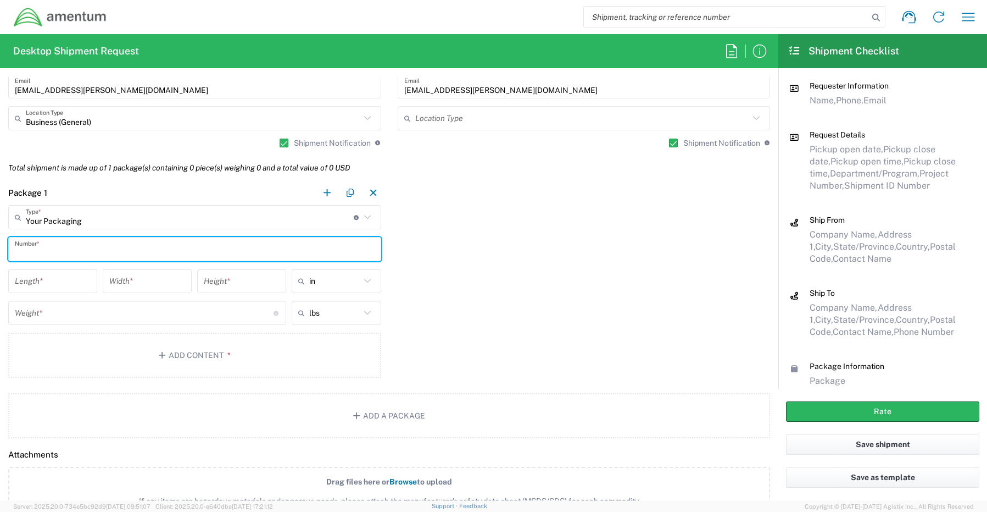
click at [44, 256] on input "text" at bounding box center [195, 249] width 360 height 19
type input "1"
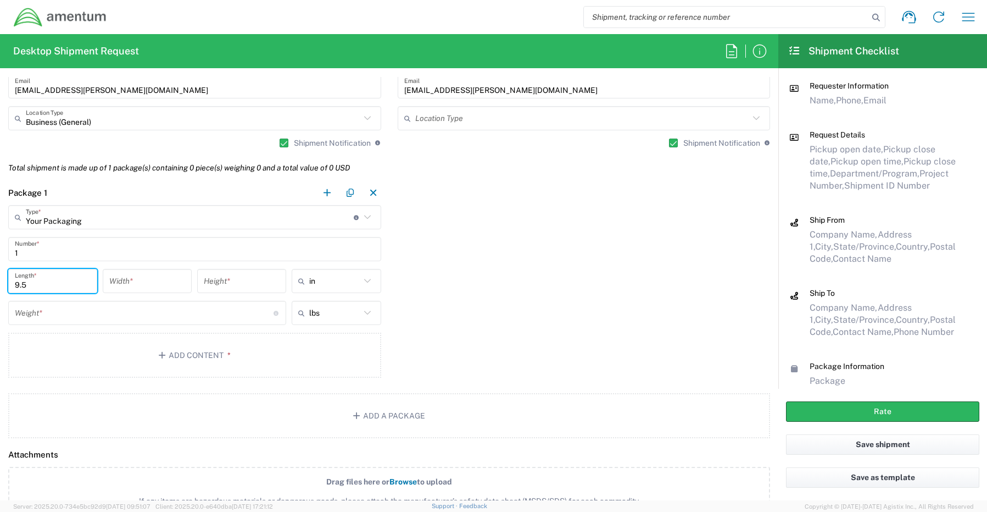
type input "9.5"
type input "12.5"
type input ".25"
type input "in"
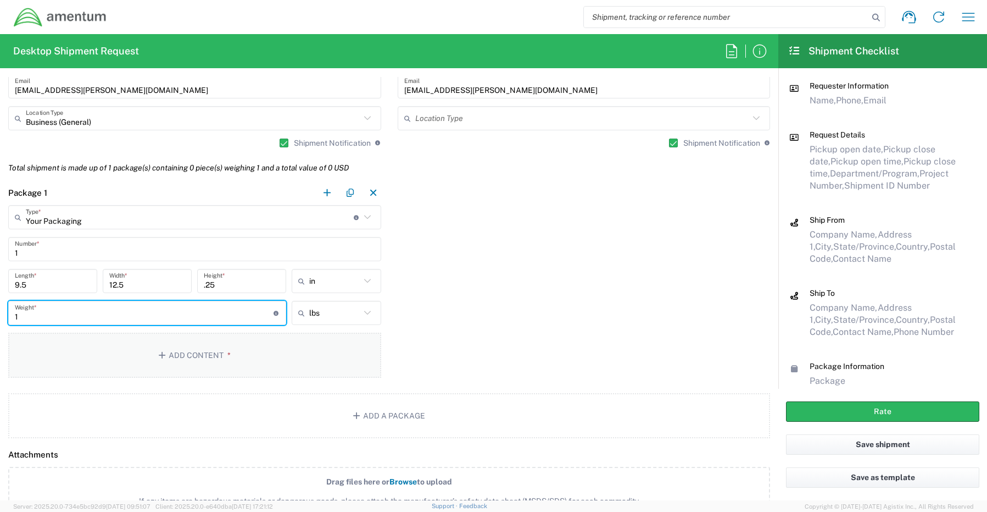
type input "1"
click at [171, 353] on button "Add Content *" at bounding box center [194, 354] width 373 height 45
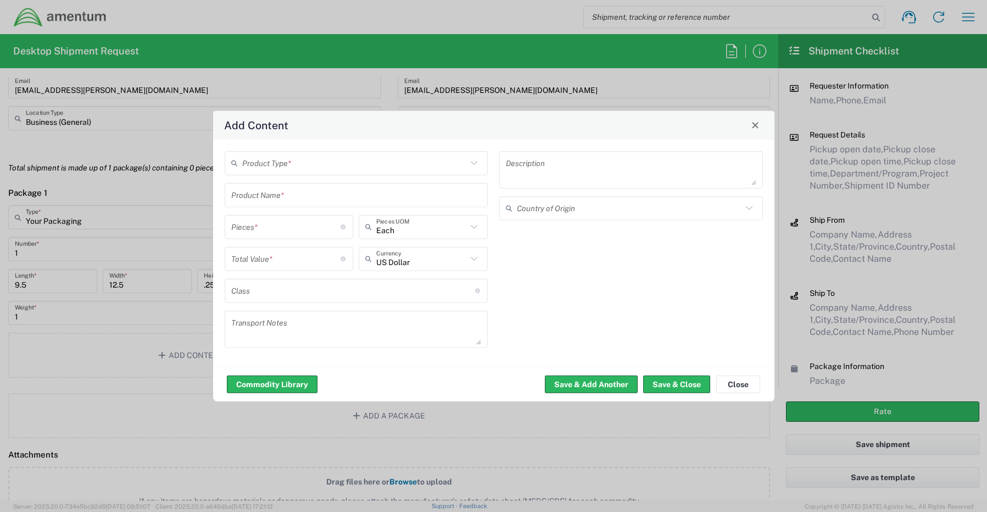
click at [286, 168] on input "text" at bounding box center [354, 162] width 225 height 19
click at [288, 204] on span "General Commodity" at bounding box center [357, 204] width 262 height 17
type input "General Commodity"
drag, startPoint x: 304, startPoint y: 195, endPoint x: 292, endPoint y: 193, distance: 11.7
click at [292, 193] on input "text" at bounding box center [356, 194] width 251 height 19
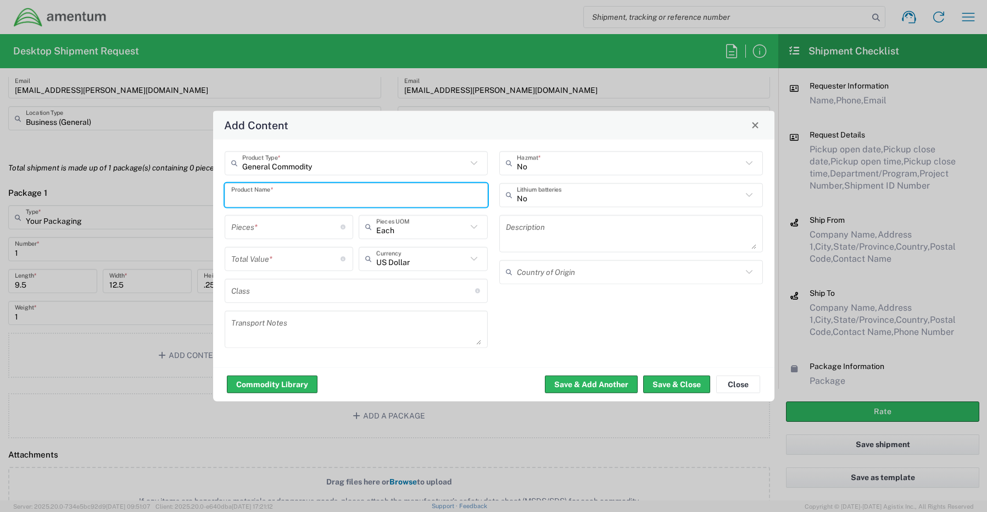
paste input "102601253360"
type input "102601253360"
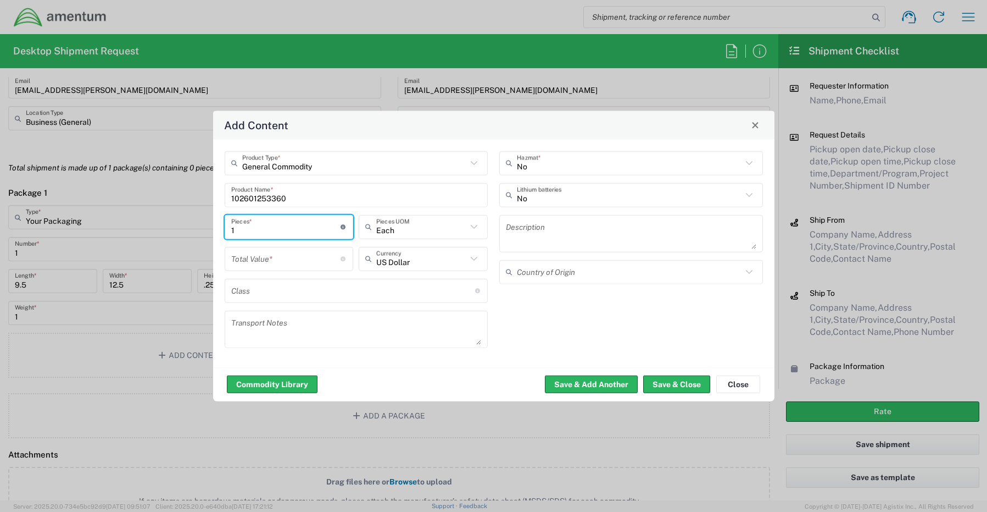
type input "1"
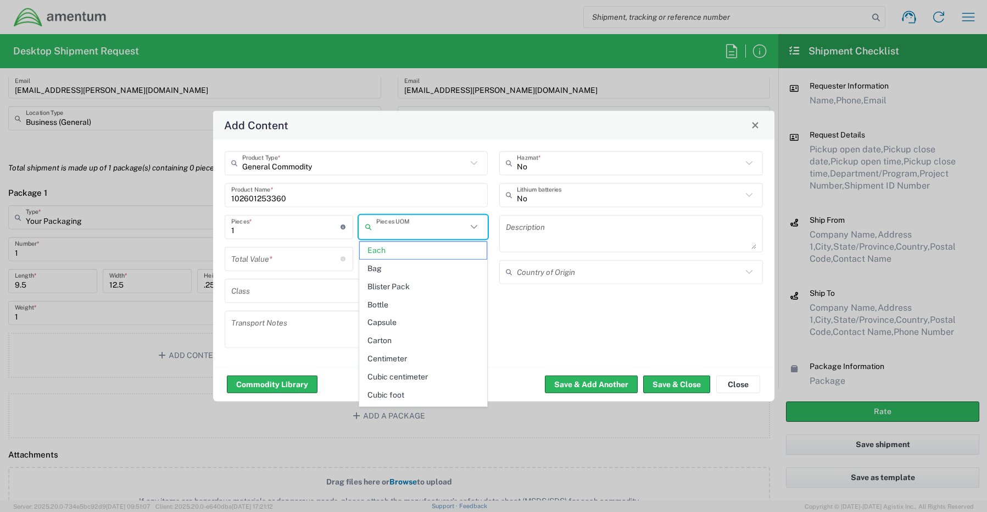
type input "Each"
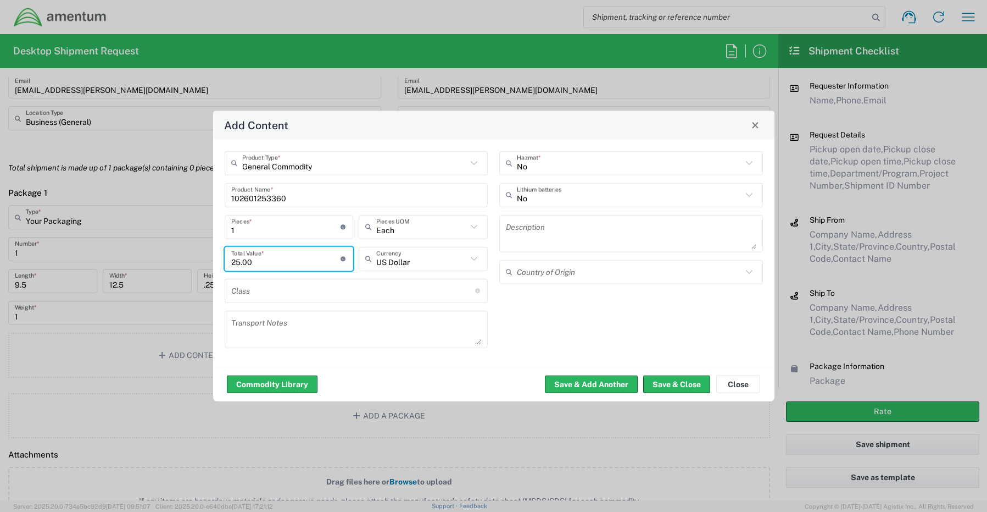
type input "25.00"
click at [539, 195] on input "text" at bounding box center [629, 194] width 225 height 19
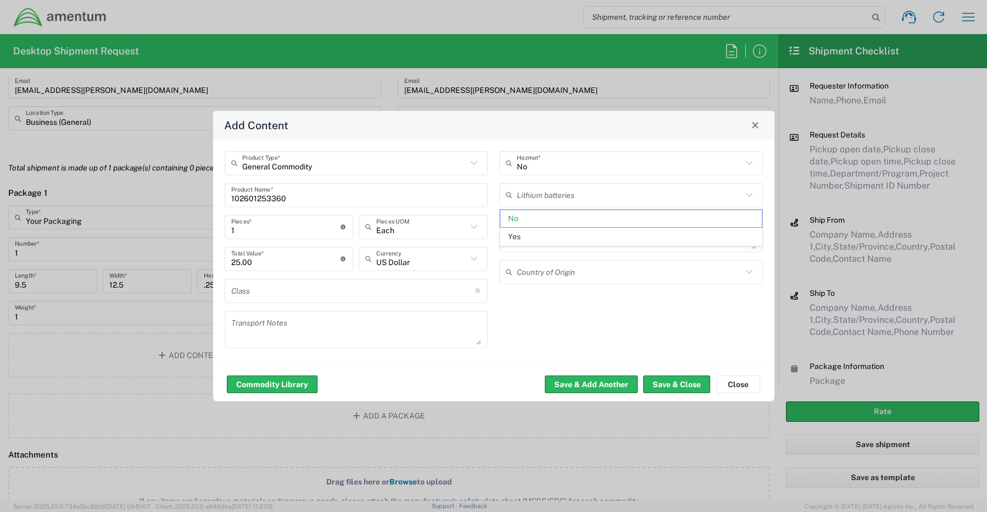
click at [532, 235] on span "Yes" at bounding box center [632, 236] width 262 height 17
type input "Yes"
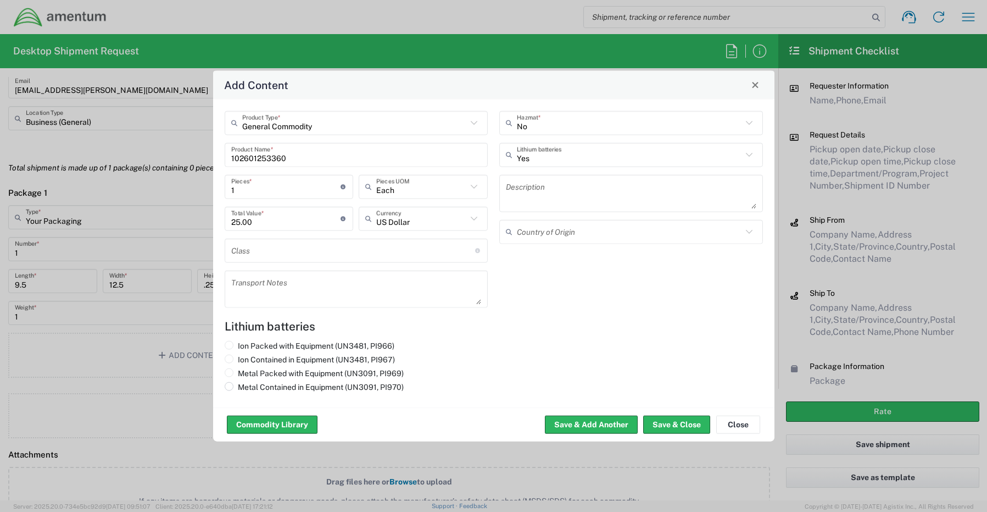
click at [247, 389] on label "Metal Contained in Equipment (UN3091, PI970)" at bounding box center [314, 386] width 179 height 10
click at [245, 389] on input "Metal Contained in Equipment (UN3091, PI970)" at bounding box center [241, 384] width 7 height 7
radio input "true"
click at [657, 422] on button "Save & Close" at bounding box center [676, 424] width 67 height 18
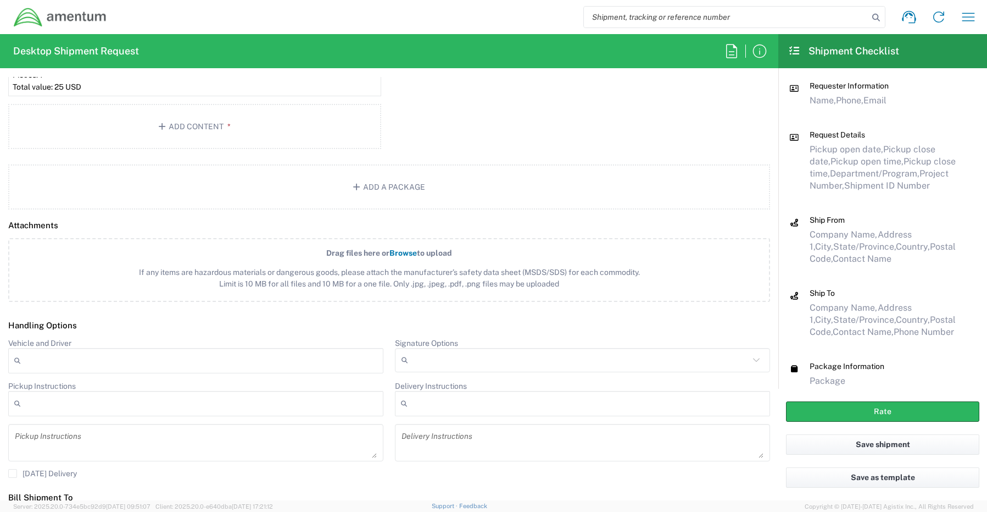
scroll to position [1258, 0]
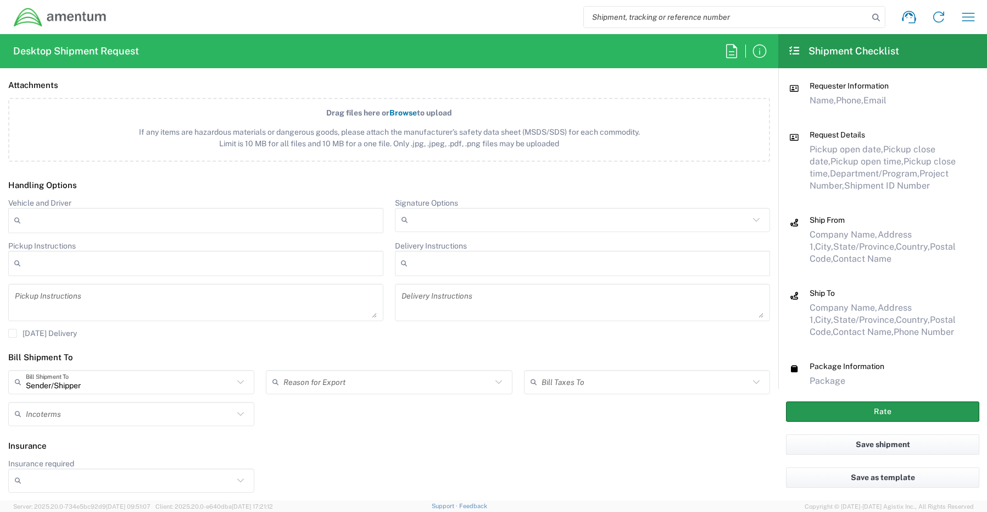
click at [810, 408] on button "Rate" at bounding box center [882, 411] width 193 height 20
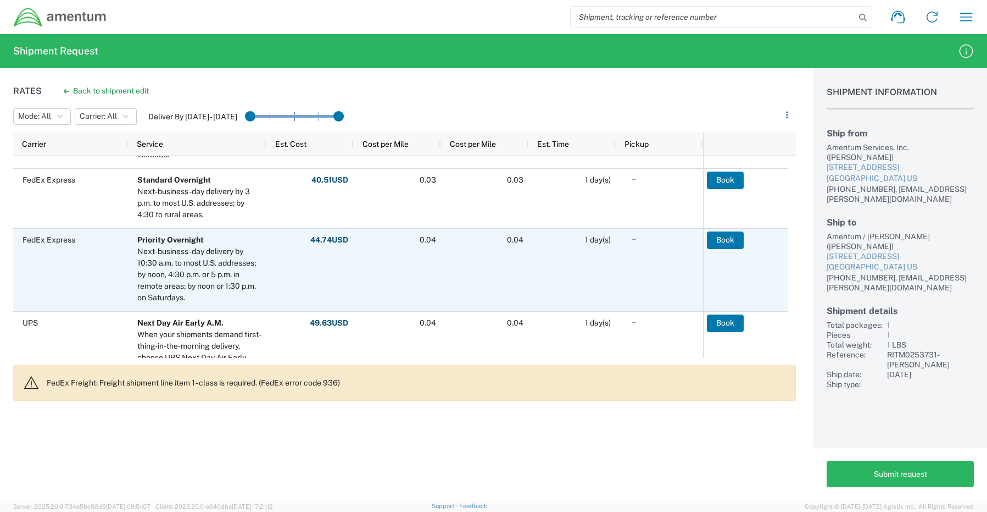
scroll to position [550, 0]
click at [49, 287] on div "FedEx Express" at bounding box center [70, 267] width 115 height 82
click at [718, 235] on button "Book" at bounding box center [726, 238] width 37 height 18
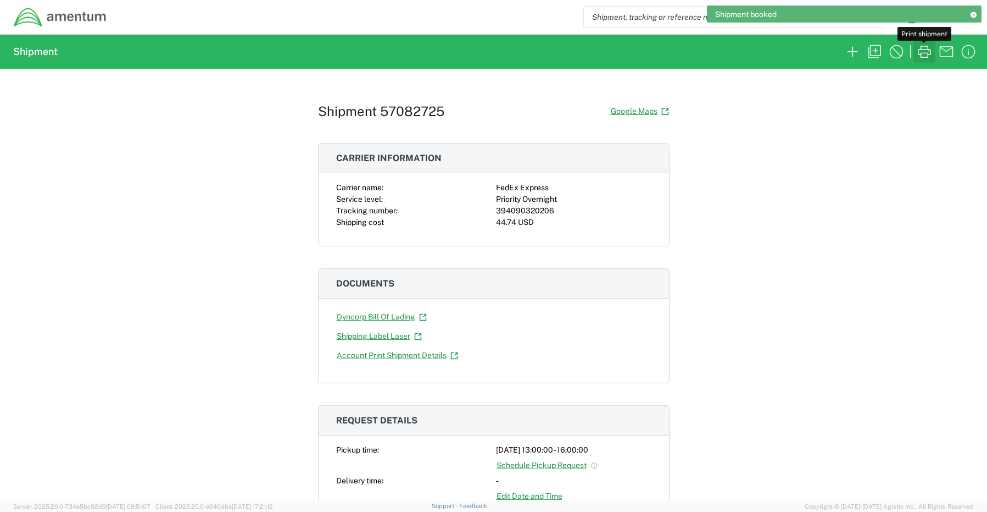
click at [924, 55] on icon "button" at bounding box center [925, 52] width 18 height 18
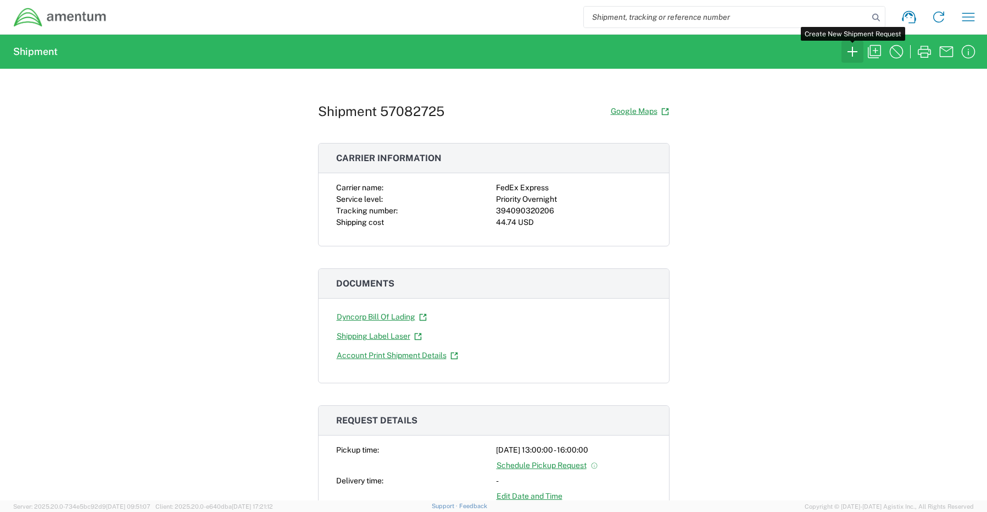
click at [849, 53] on icon "button" at bounding box center [853, 52] width 18 height 18
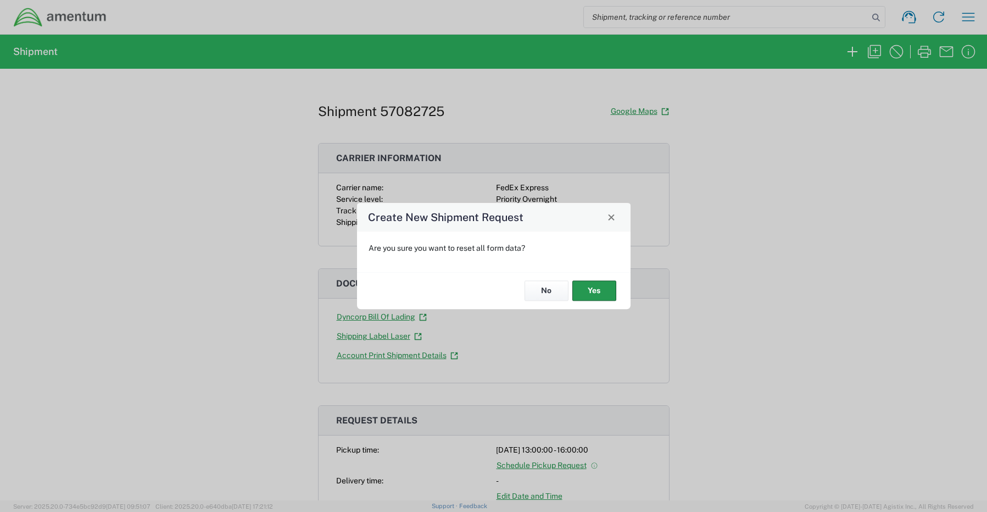
click at [596, 288] on button "Yes" at bounding box center [595, 291] width 44 height 20
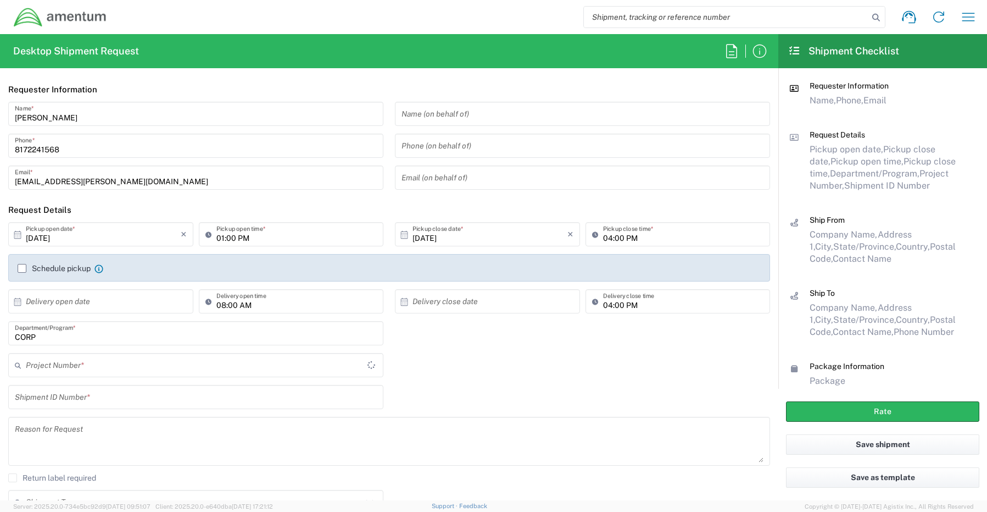
type input "CORP"
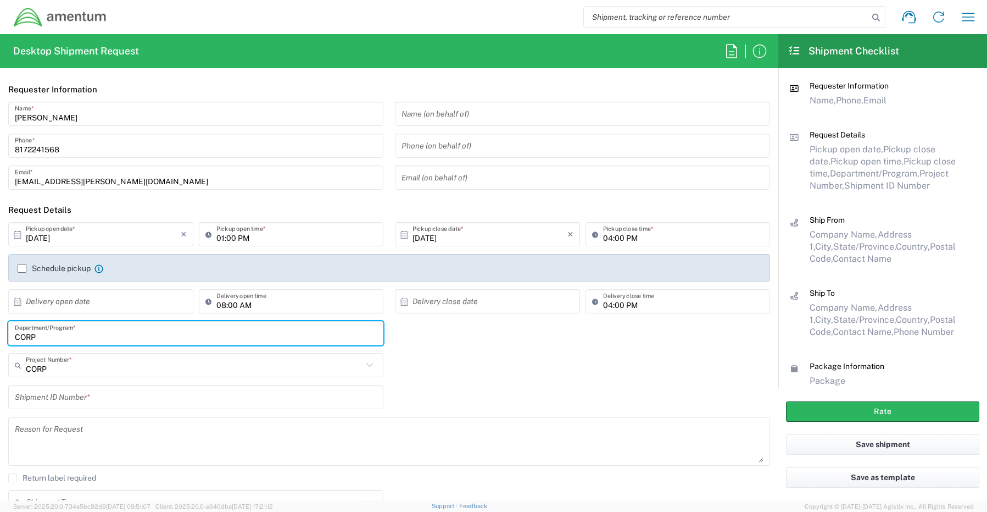
drag, startPoint x: 56, startPoint y: 339, endPoint x: -34, endPoint y: 330, distance: 90.5
click at [0, 330] on html "Shipment request Shipment tracking Shipment estimator Desktop shipment request …" at bounding box center [493, 256] width 987 height 512
paste input "[PERSON_NAME]"
type input "[PERSON_NAME]"
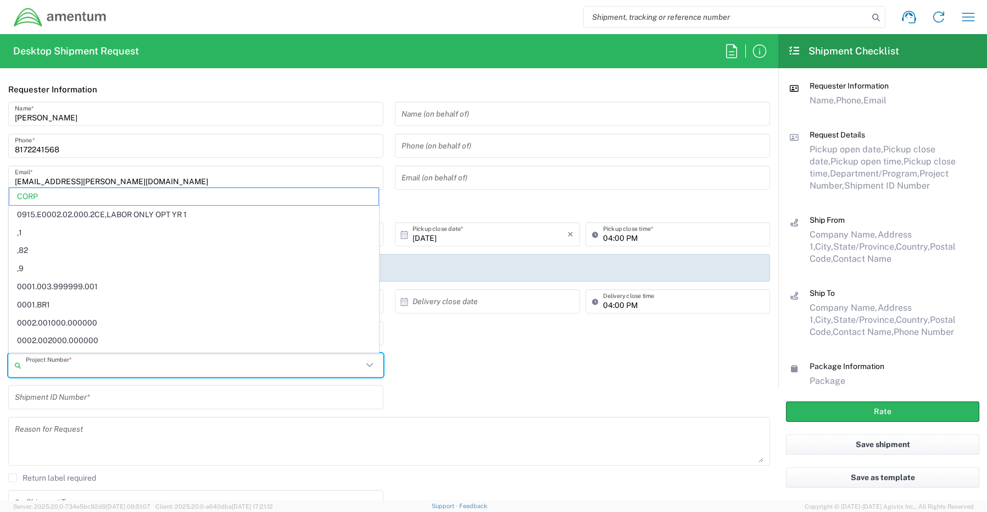
drag, startPoint x: 62, startPoint y: 367, endPoint x: -16, endPoint y: 360, distance: 78.9
click at [0, 360] on html "Shipment request Shipment tracking Shipment estimator Desktop shipment request …" at bounding box center [493, 256] width 987 height 512
paste input "OVBD.100117.00000"
type input "CORPOVBD.100117.00000"
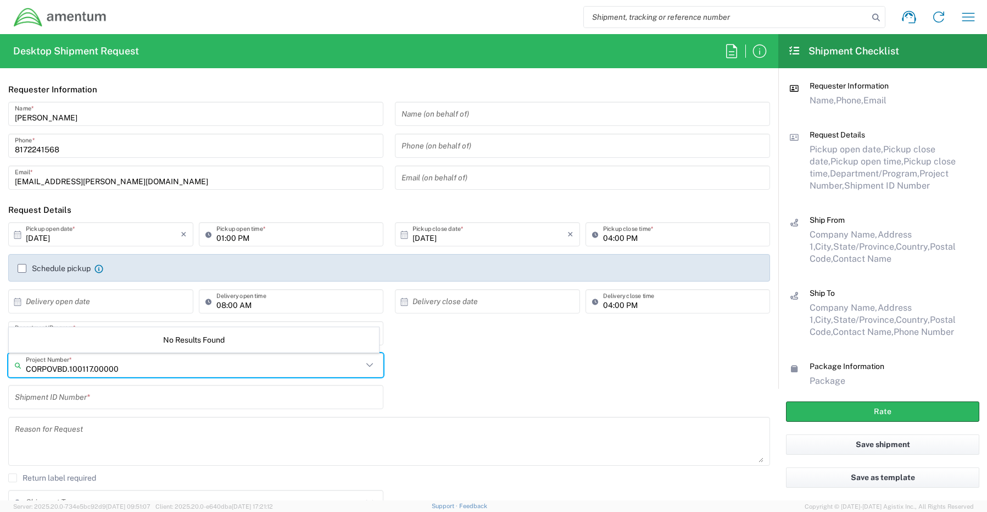
drag, startPoint x: 43, startPoint y: 368, endPoint x: -9, endPoint y: 364, distance: 52.9
click at [0, 364] on html "Shipment request Shipment tracking Shipment estimator Desktop shipment request …" at bounding box center [493, 256] width 987 height 512
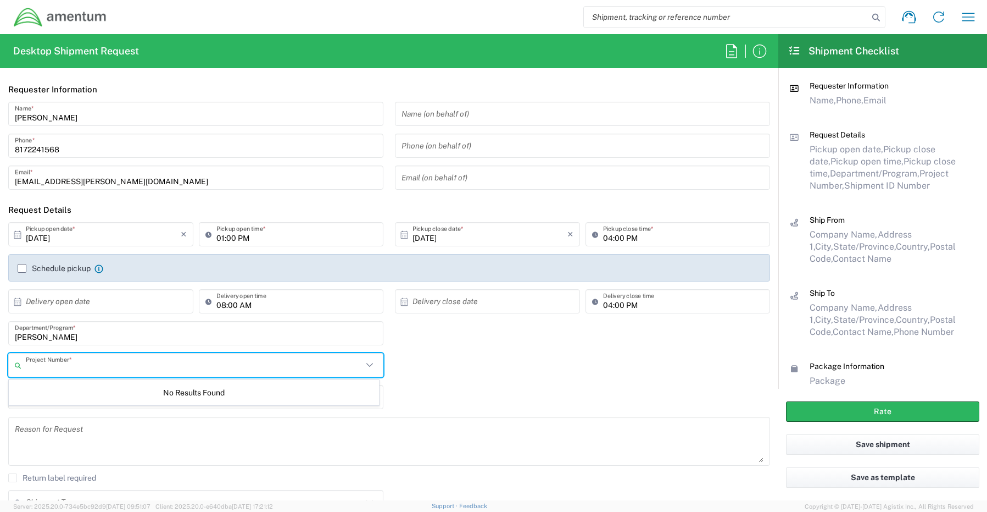
click at [28, 368] on input "text" at bounding box center [194, 365] width 337 height 19
paste input "OVBD.100117.00000"
type input "OVBD.100117.0000"
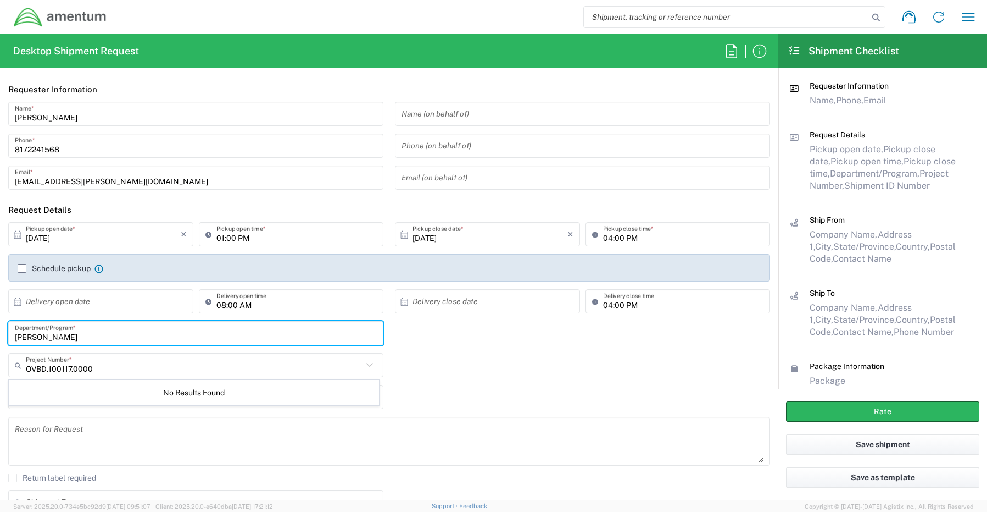
click at [102, 335] on input "[PERSON_NAME]" at bounding box center [196, 333] width 362 height 19
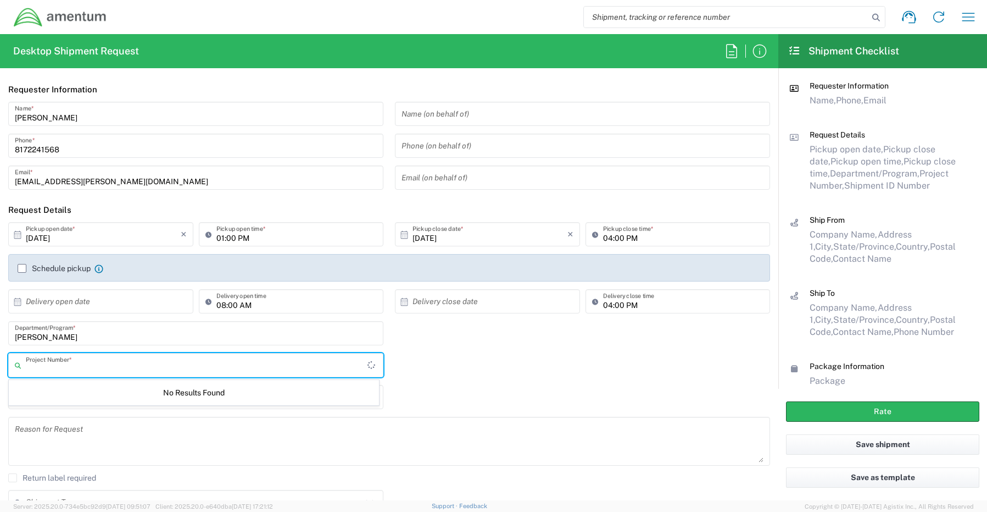
click at [109, 373] on input "text" at bounding box center [197, 365] width 342 height 19
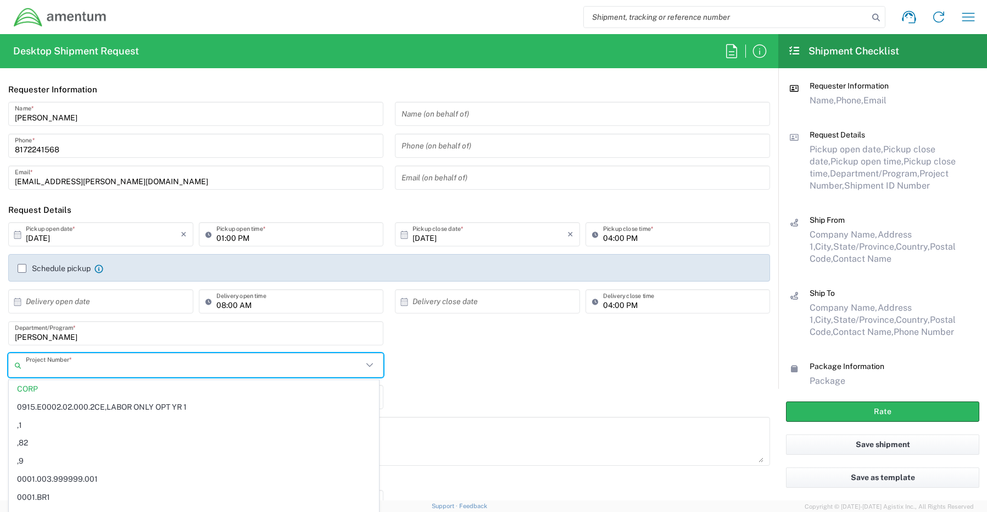
paste input "OVBD.100117.00000"
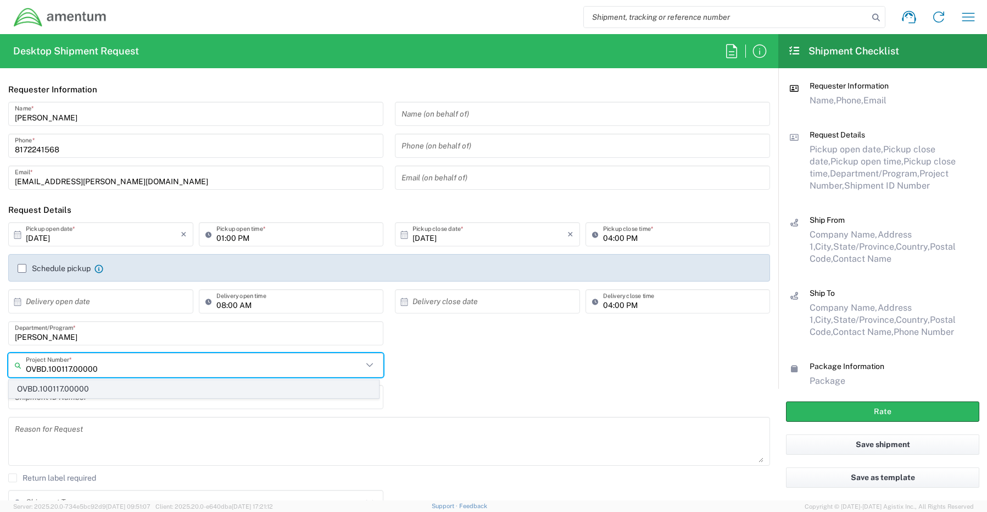
type input "OVBD.100117.00000"
click at [73, 386] on span "OVBD.100117.00000" at bounding box center [193, 388] width 369 height 17
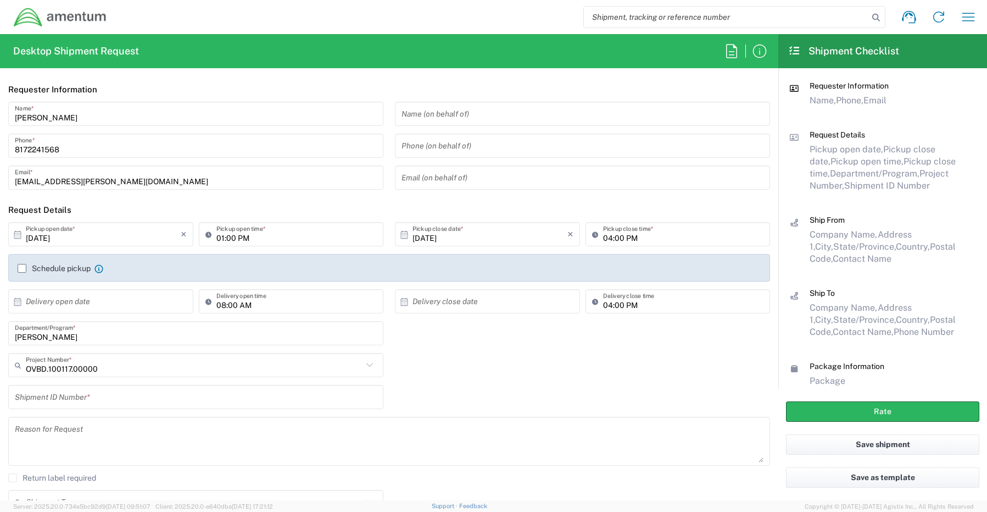
click at [72, 399] on input "text" at bounding box center [196, 396] width 362 height 19
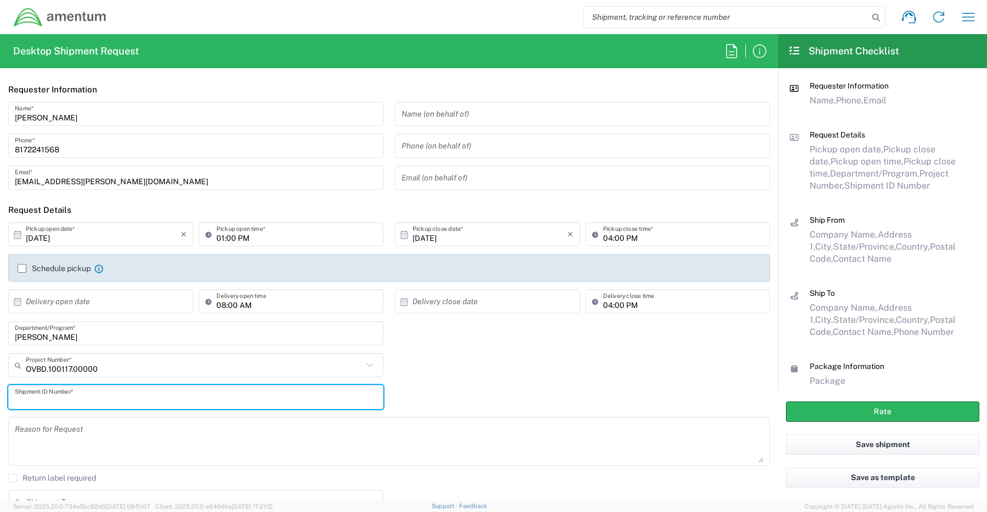
paste input "RITM0253040- [PERSON_NAME]"
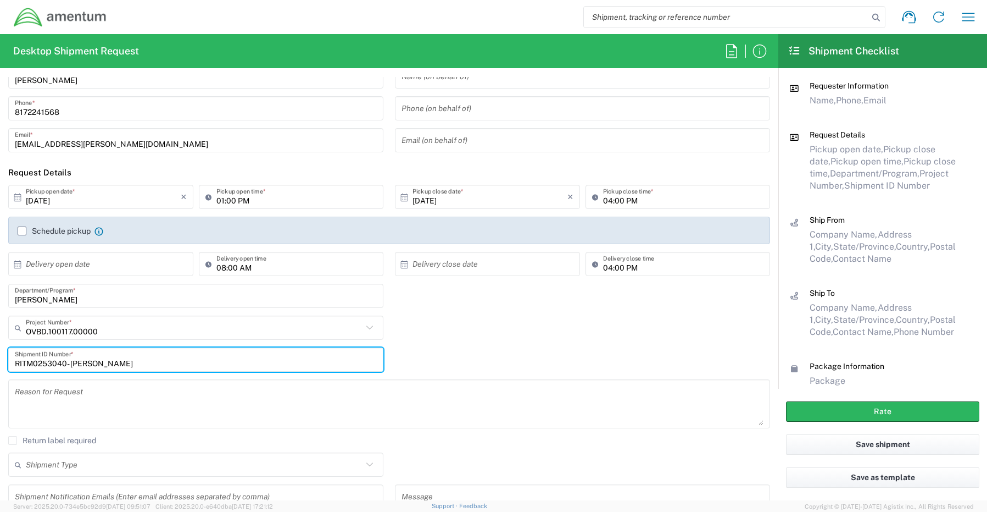
scroll to position [165, 0]
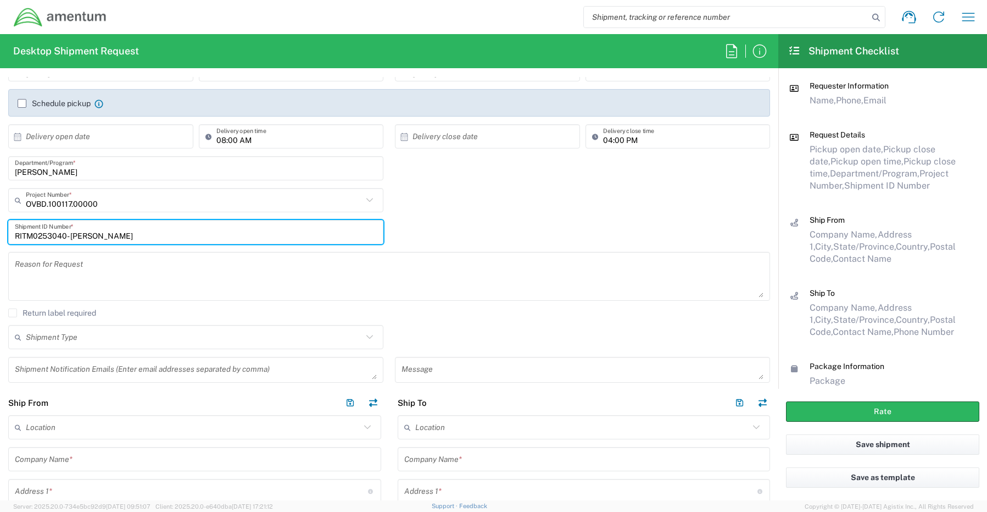
type input "RITM0253040- [PERSON_NAME]"
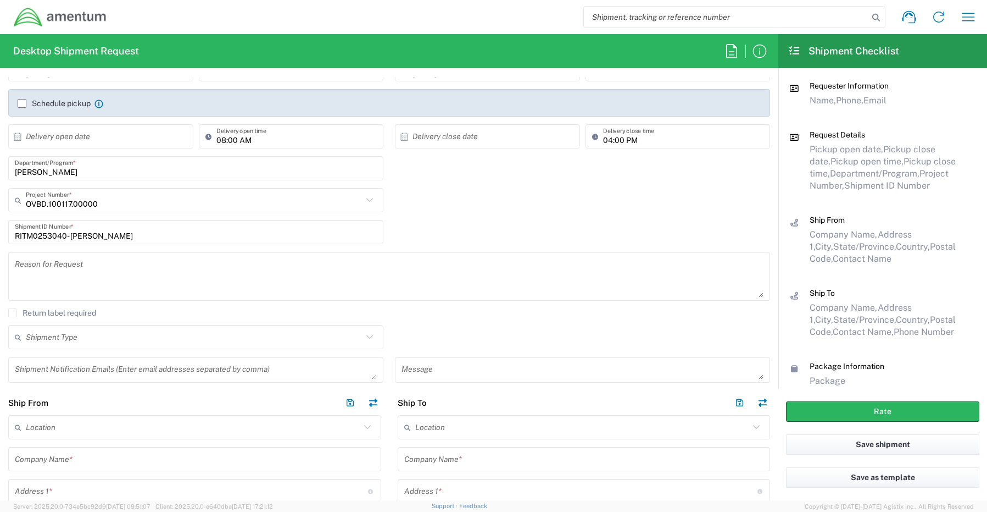
click at [48, 371] on textarea at bounding box center [196, 369] width 362 height 19
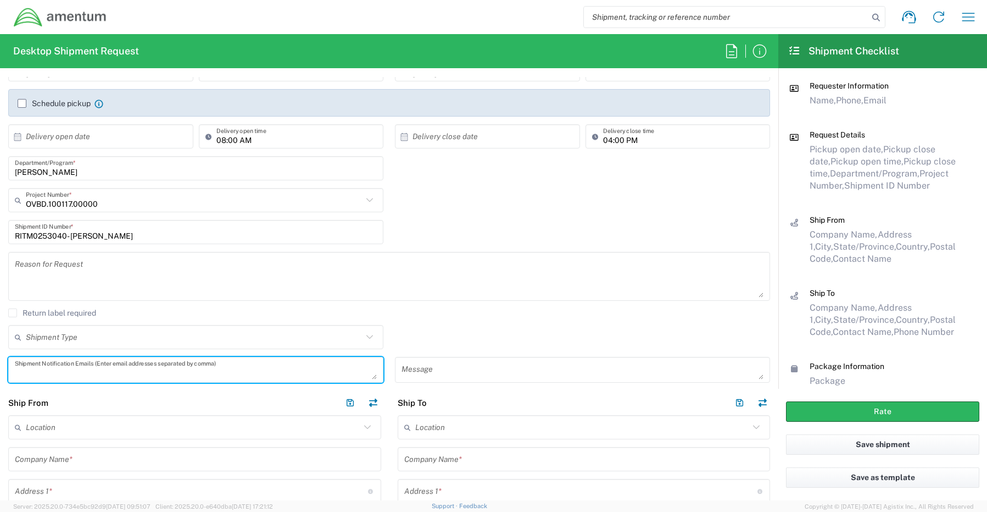
paste textarea "[PERSON_NAME][EMAIL_ADDRESS][PERSON_NAME][DOMAIN_NAME]"
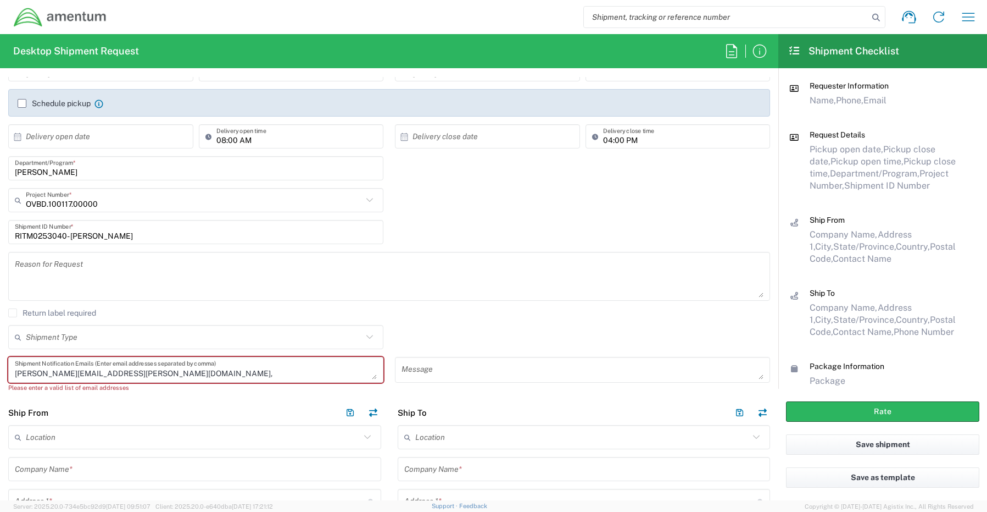
click at [159, 376] on textarea "[PERSON_NAME][EMAIL_ADDRESS][PERSON_NAME][DOMAIN_NAME]," at bounding box center [196, 369] width 362 height 19
paste textarea "[EMAIL_ADDRESS][DOMAIN_NAME]"
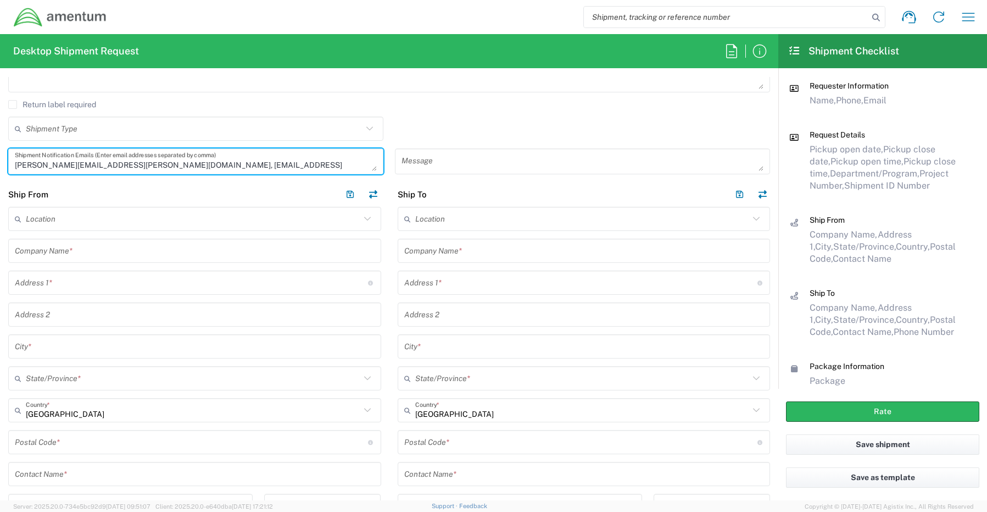
scroll to position [440, 0]
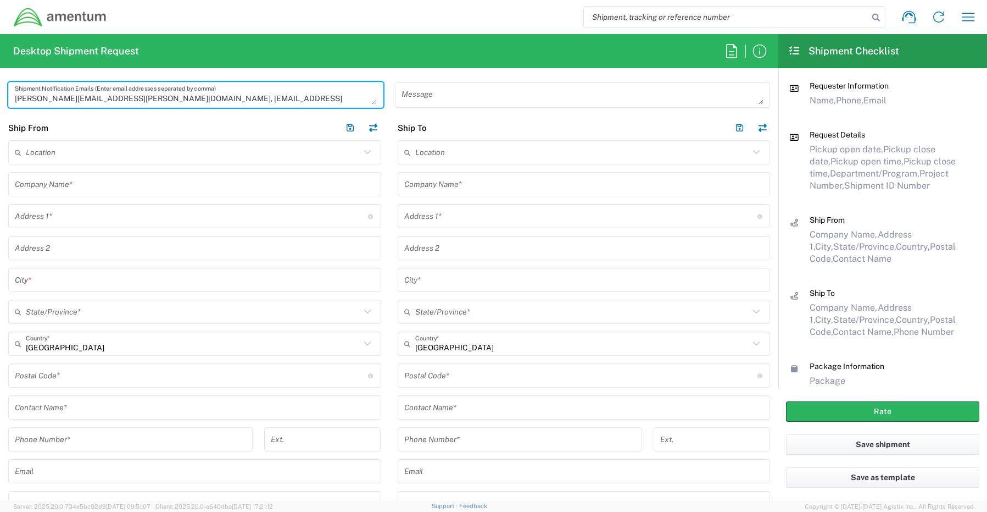
type textarea "[PERSON_NAME][EMAIL_ADDRESS][PERSON_NAME][DOMAIN_NAME], [EMAIL_ADDRESS][DOMAIN_…"
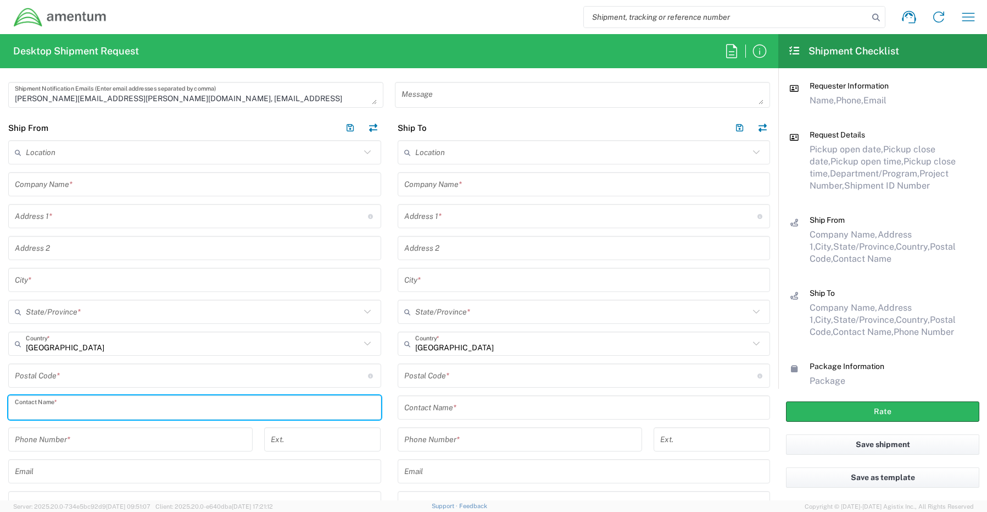
click at [40, 406] on input "text" at bounding box center [195, 407] width 360 height 19
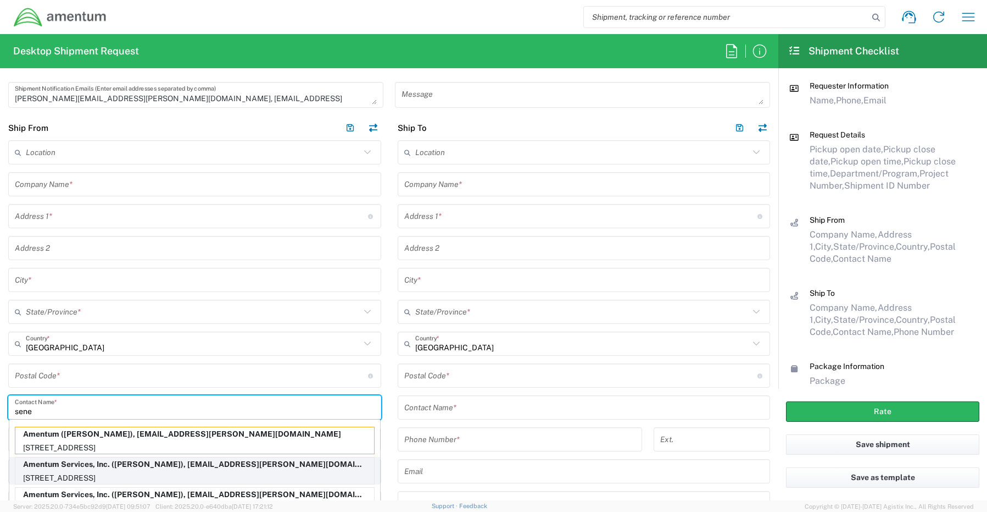
type input "sene"
click at [74, 470] on p "Amentum Services, Inc. ([PERSON_NAME]), [EMAIL_ADDRESS][PERSON_NAME][DOMAIN_NAM…" at bounding box center [194, 464] width 359 height 14
type input "Amentum Services, Inc."
type input "[STREET_ADDRESS]"
type input "[GEOGRAPHIC_DATA]"
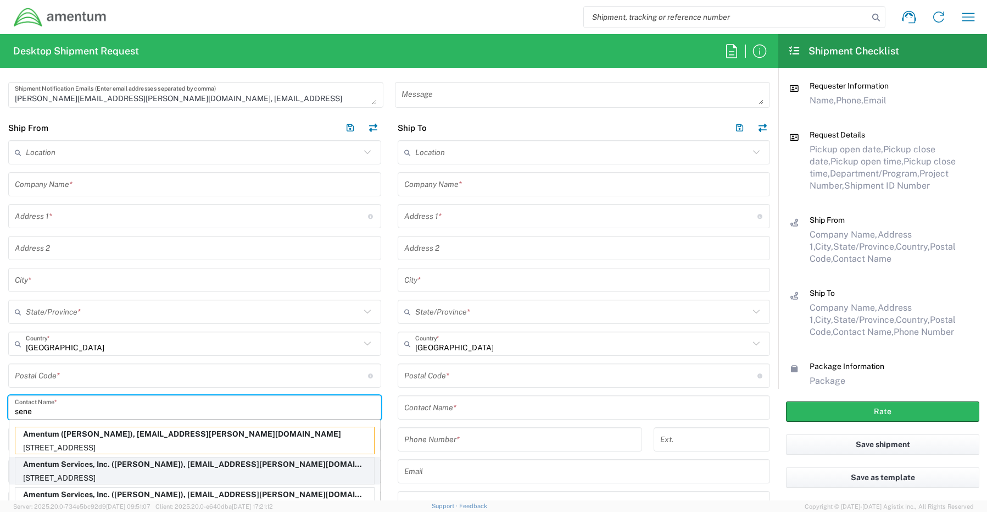
type input "[US_STATE]"
type input "76177"
type input "[PERSON_NAME]"
type input "[PHONE_NUMBER]"
type input "[EMAIL_ADDRESS][PERSON_NAME][DOMAIN_NAME]"
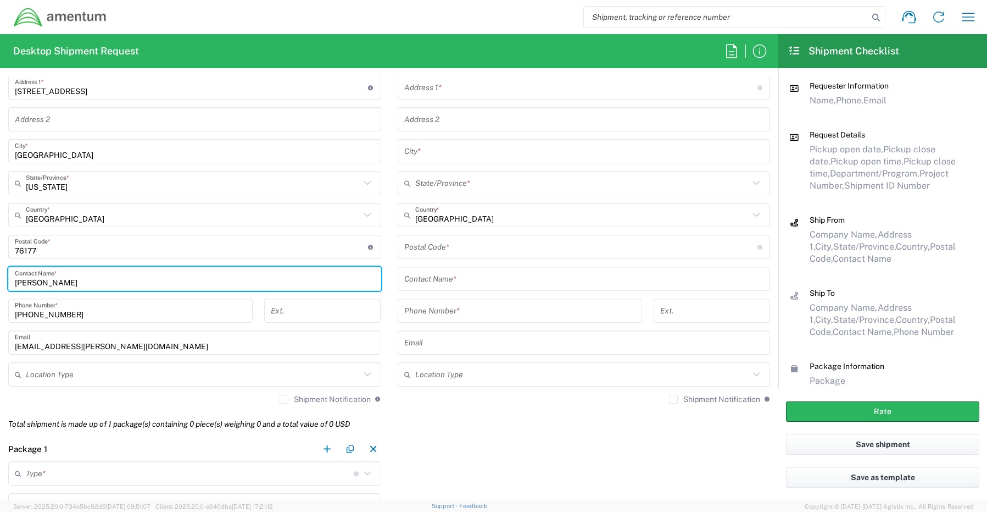
scroll to position [604, 0]
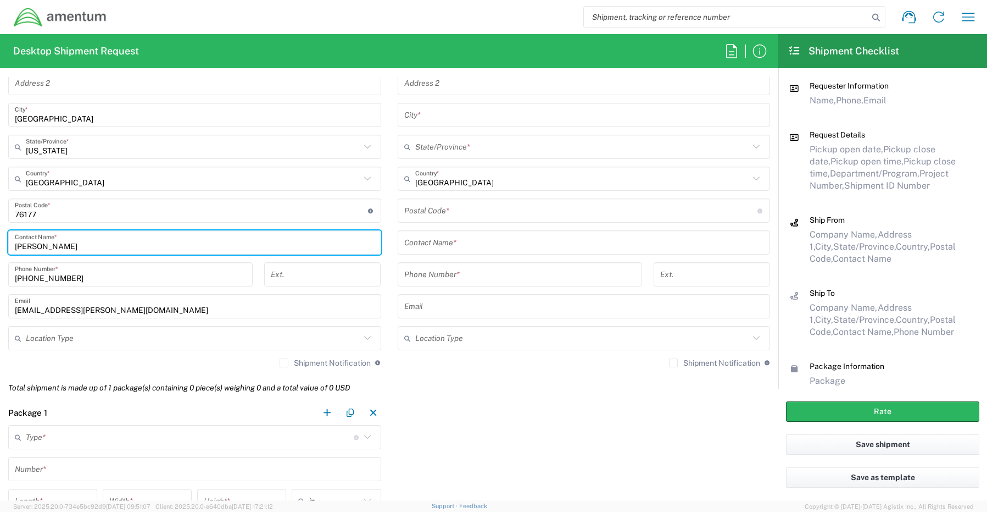
click at [33, 342] on input "text" at bounding box center [193, 338] width 335 height 19
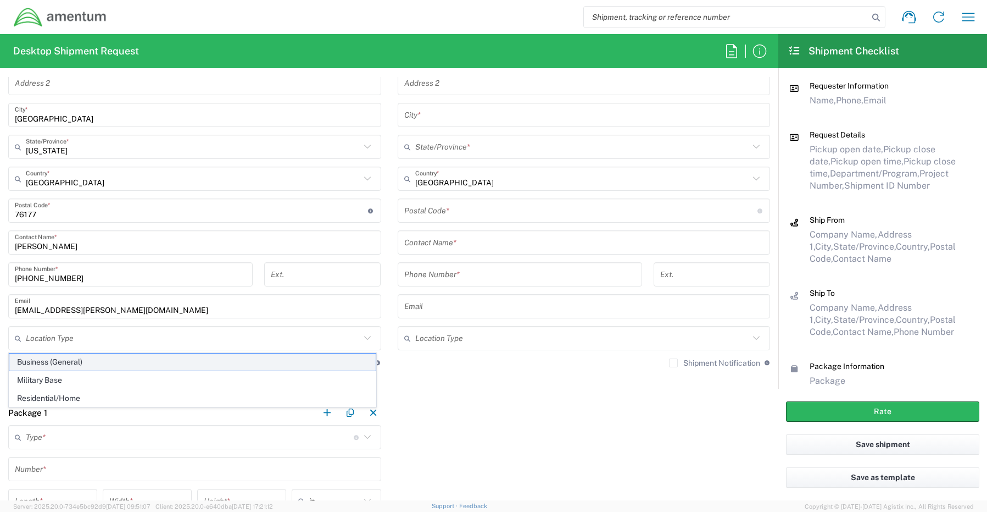
click at [33, 363] on span "Business (General)" at bounding box center [192, 361] width 367 height 17
type input "Business (General)"
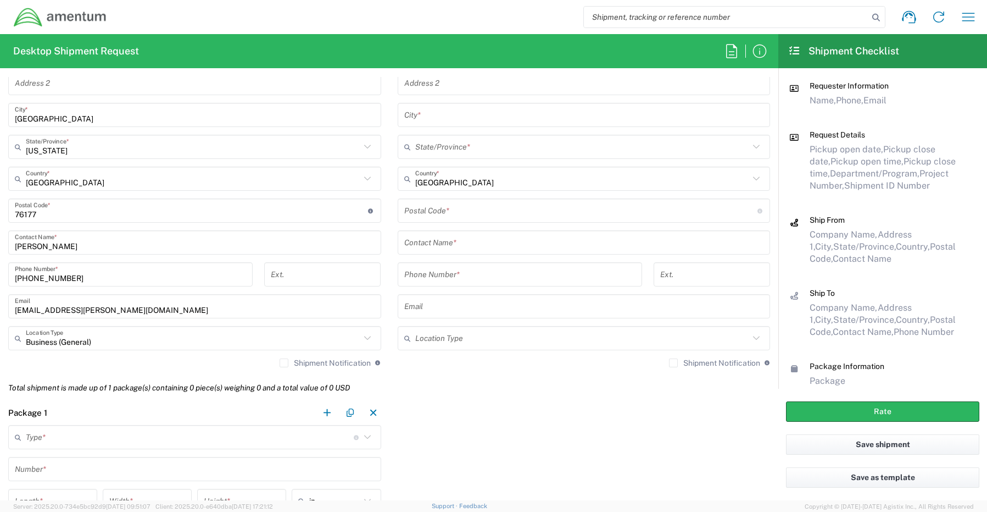
click at [280, 364] on label "Shipment Notification" at bounding box center [325, 362] width 91 height 9
click at [284, 363] on input "Shipment Notification" at bounding box center [284, 363] width 0 height 0
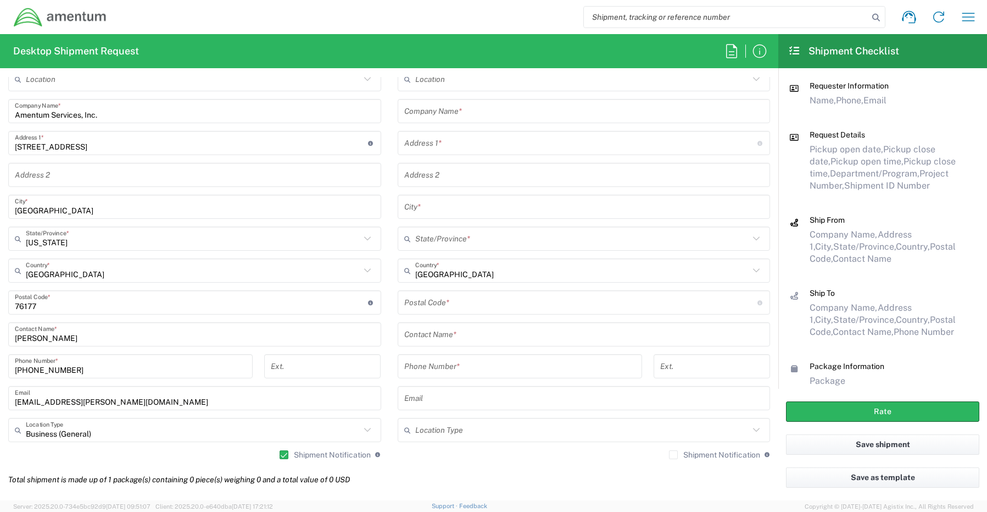
scroll to position [495, 0]
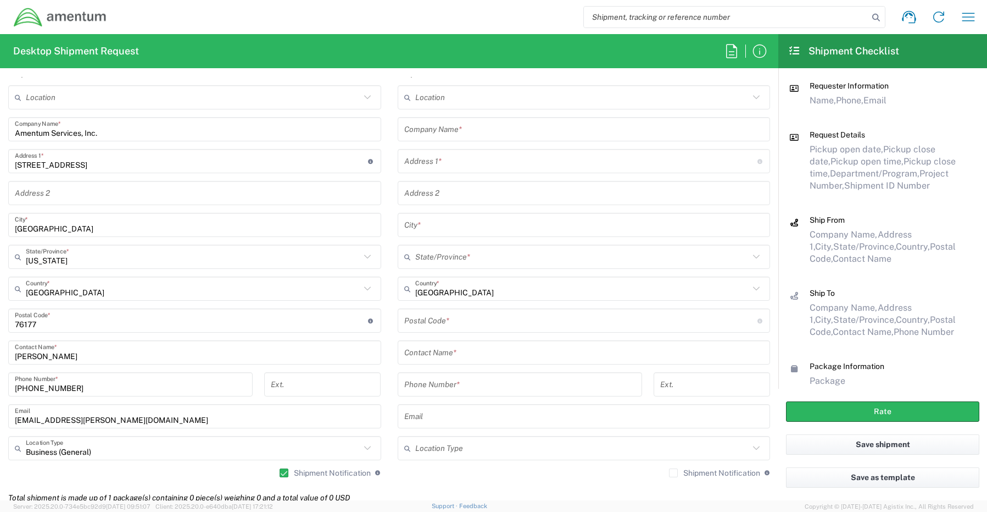
drag, startPoint x: 613, startPoint y: 140, endPoint x: 562, endPoint y: 130, distance: 51.4
click at [594, 136] on div "Company Name *" at bounding box center [584, 129] width 373 height 24
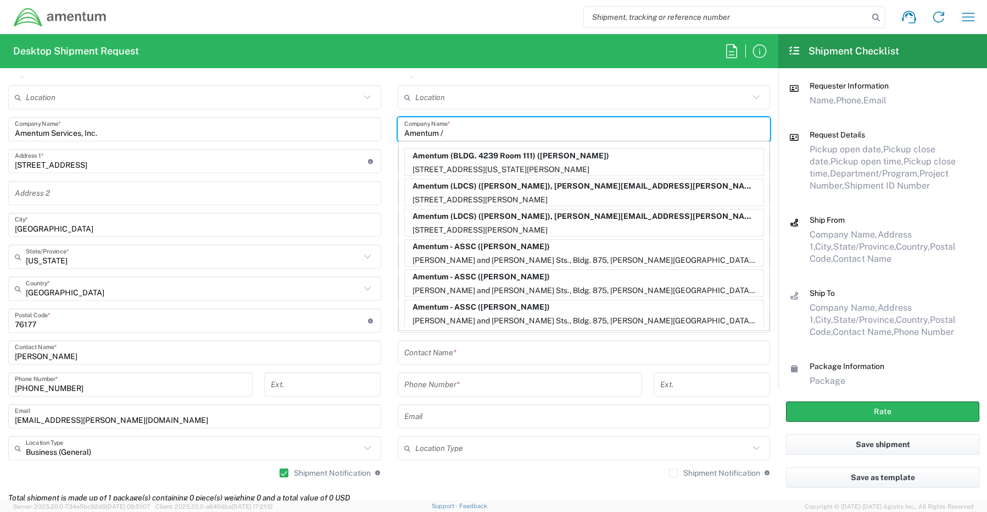
paste input "[PERSON_NAME]"
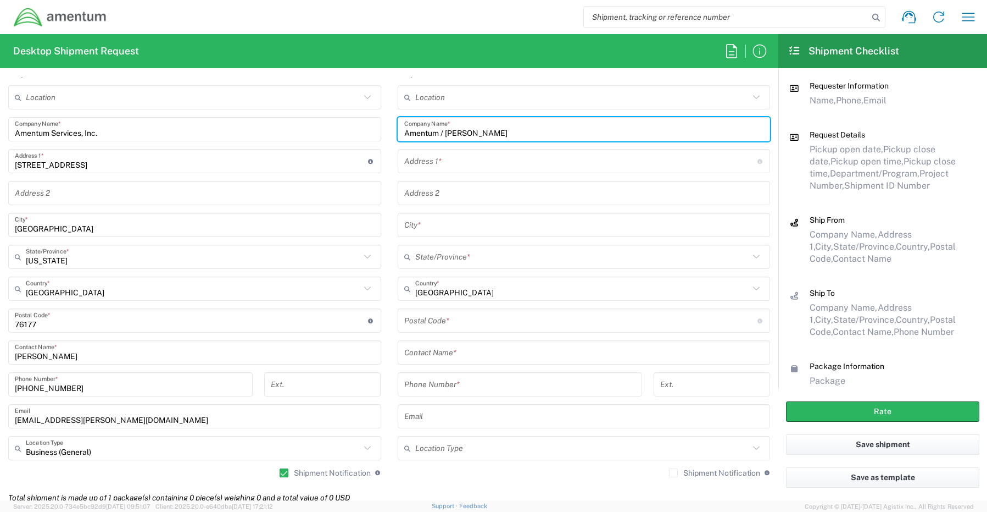
type input "Amentum / [PERSON_NAME]"
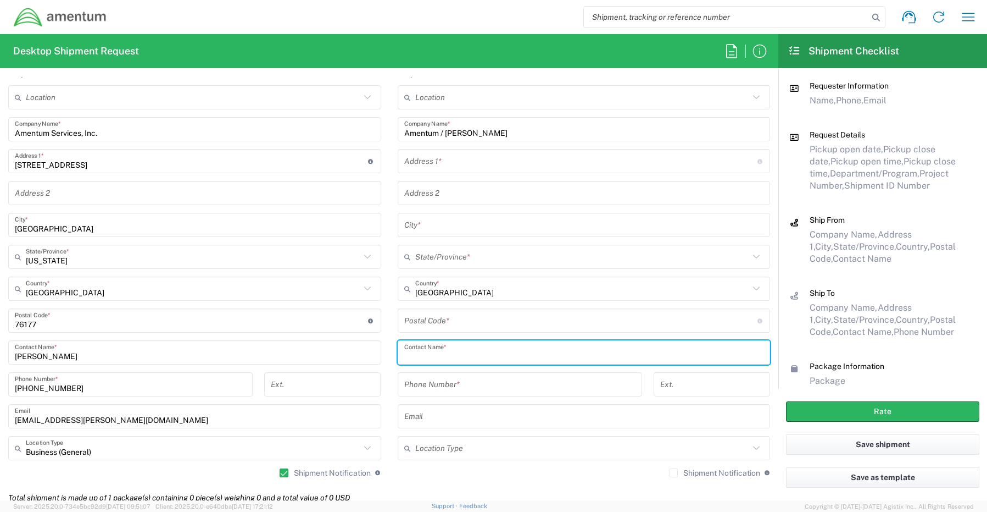
click at [458, 354] on input "text" at bounding box center [584, 352] width 360 height 19
paste input "[PERSON_NAME]"
type input "[PERSON_NAME]"
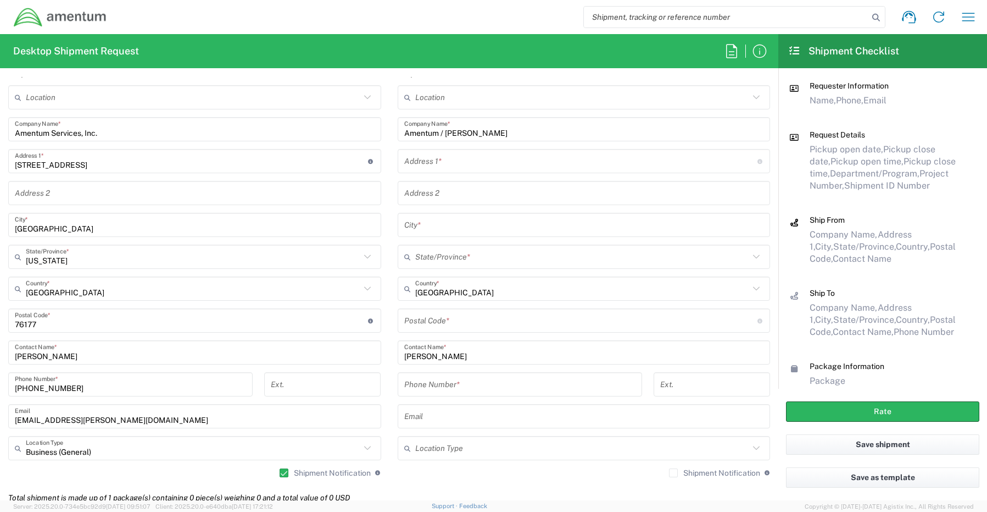
click at [430, 159] on input "text" at bounding box center [580, 161] width 353 height 19
paste input "[STREET_ADDRESS] 2E,"
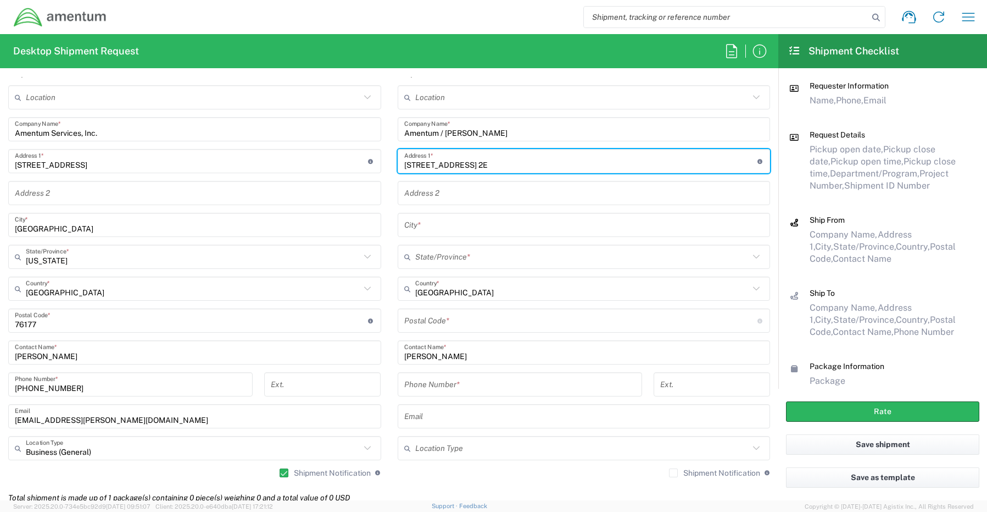
type input "[STREET_ADDRESS] 2E"
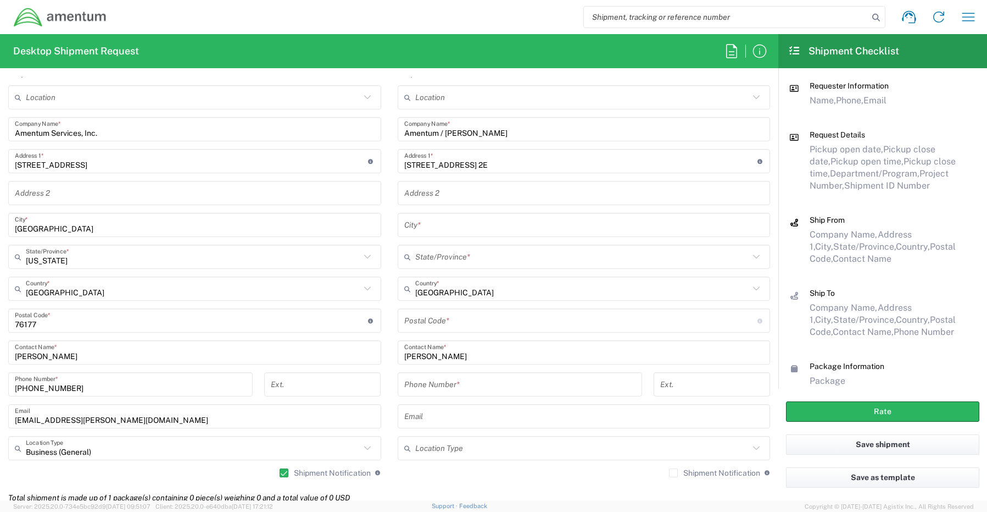
click at [437, 219] on input "text" at bounding box center [584, 224] width 360 height 19
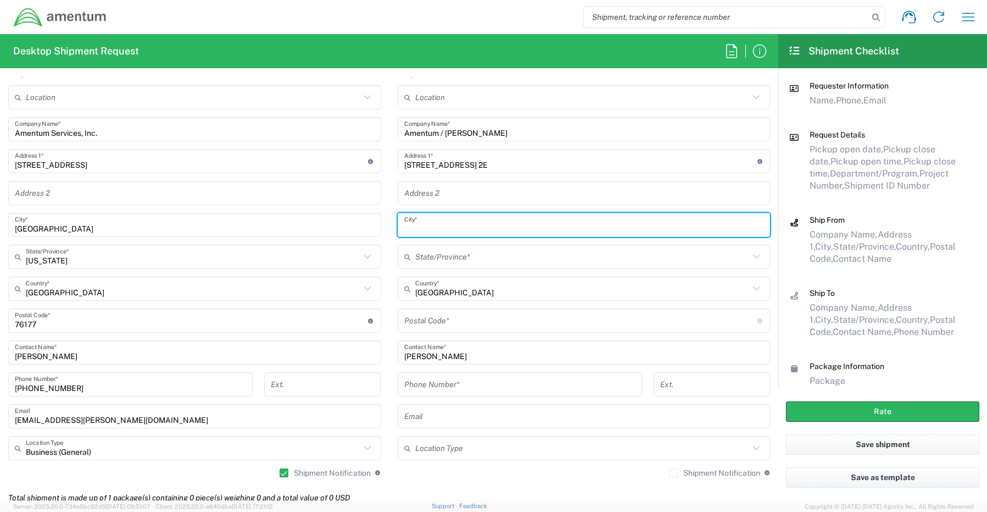
paste input "[GEOGRAPHIC_DATA]"
type input "[GEOGRAPHIC_DATA]"
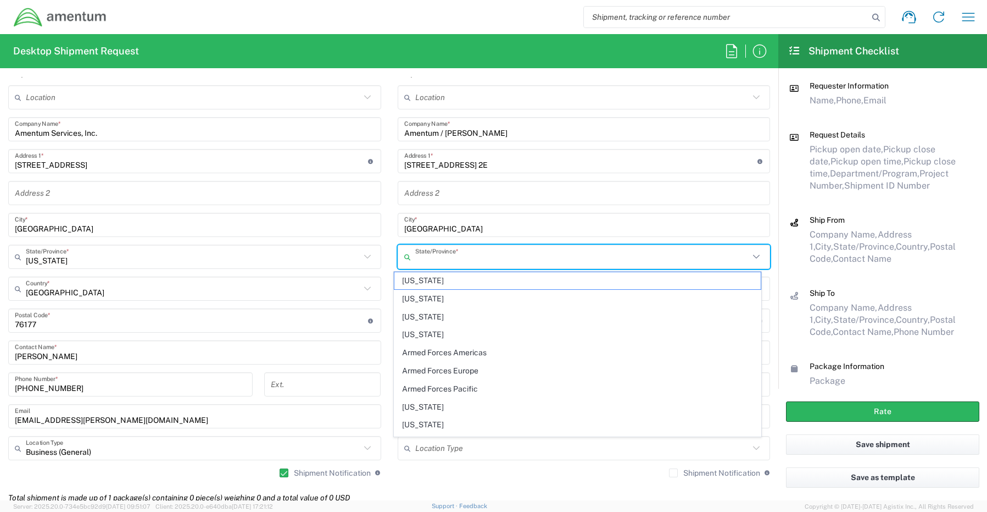
click at [429, 256] on input "text" at bounding box center [582, 256] width 335 height 19
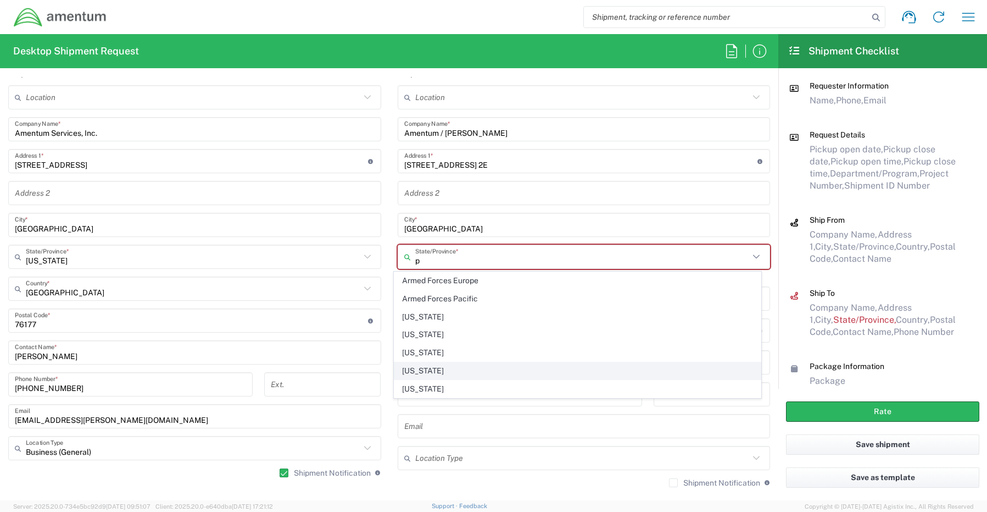
click at [434, 370] on span "[US_STATE]" at bounding box center [578, 370] width 367 height 17
type input "[US_STATE]"
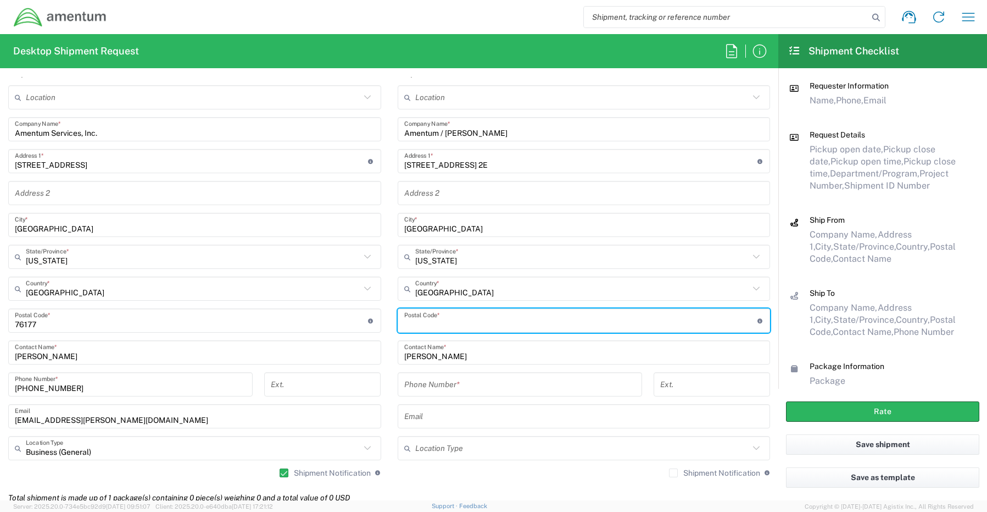
click at [448, 316] on input "undefined" at bounding box center [580, 320] width 353 height 19
paste input "19526"
type input "19526"
click at [415, 379] on input "tel" at bounding box center [519, 384] width 231 height 19
paste input "[PHONE_NUMBER]"
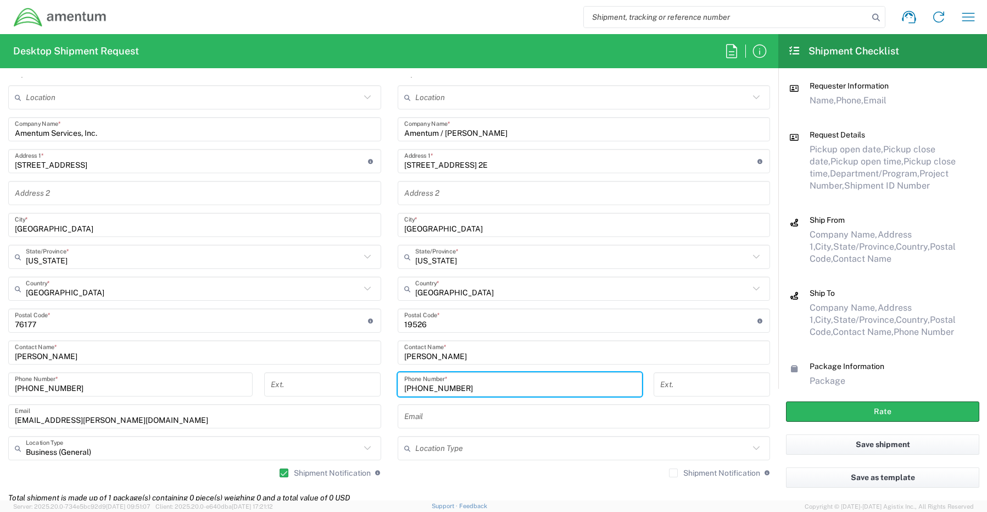
type input "[PHONE_NUMBER]"
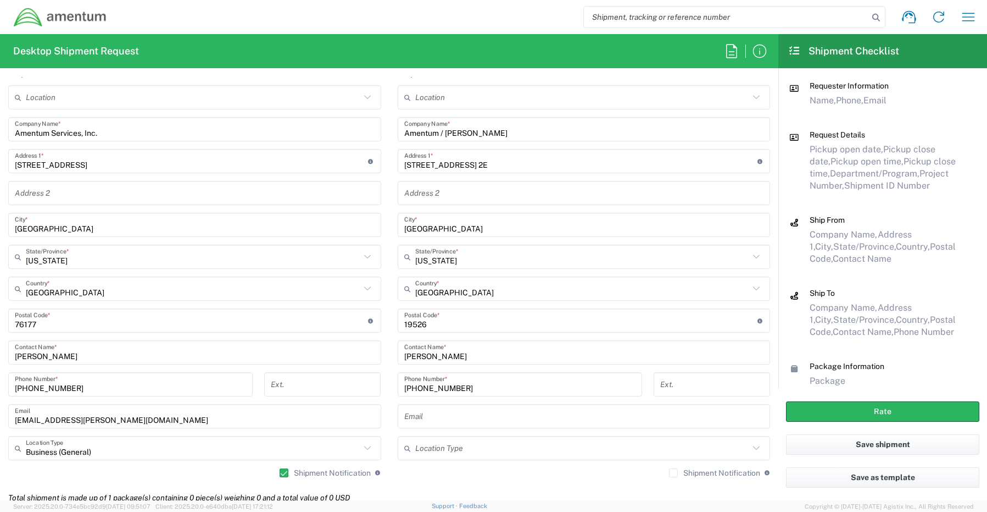
click at [478, 418] on input "text" at bounding box center [584, 416] width 360 height 19
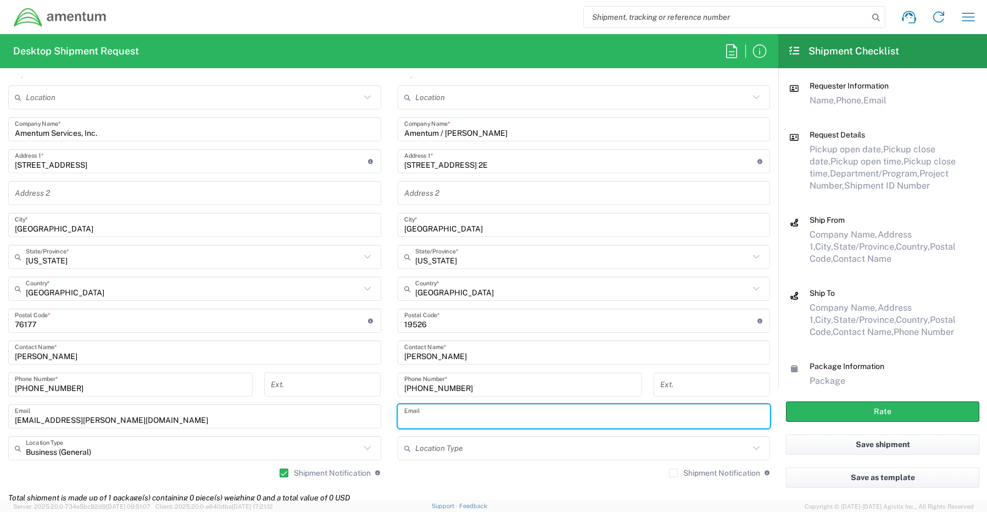
paste input "[EMAIL_ADDRESS][DOMAIN_NAME]"
type input "[EMAIL_ADDRESS][DOMAIN_NAME]"
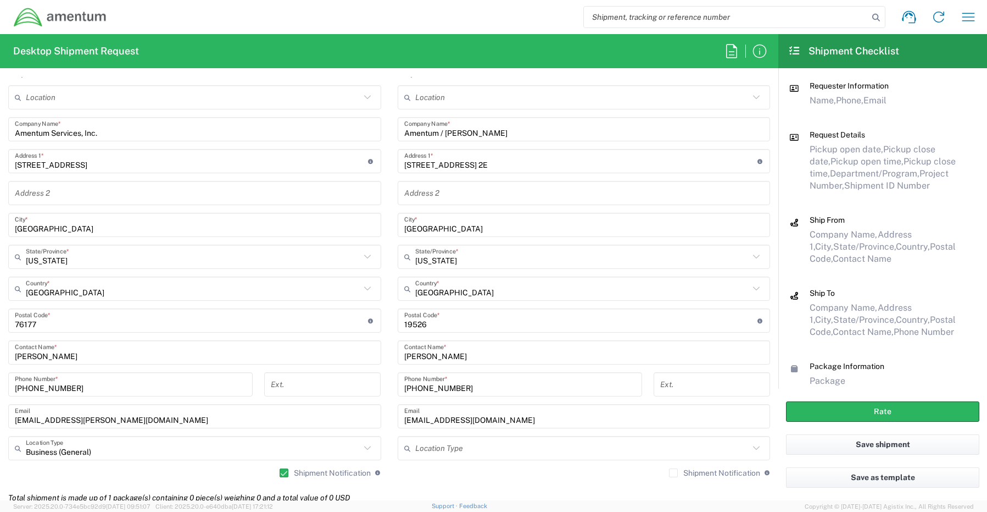
click at [670, 476] on label "Shipment Notification" at bounding box center [714, 472] width 91 height 9
click at [674, 473] on input "Shipment Notification" at bounding box center [674, 473] width 0 height 0
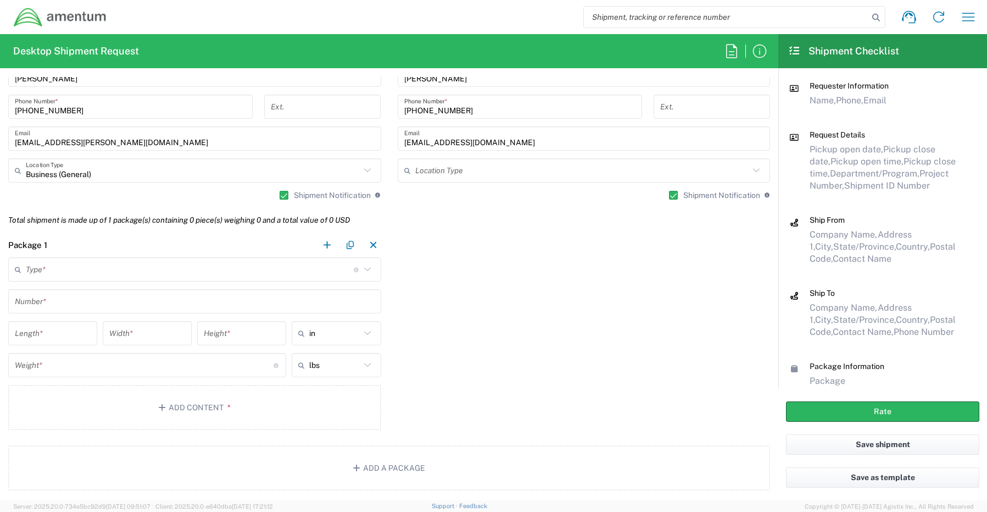
scroll to position [824, 0]
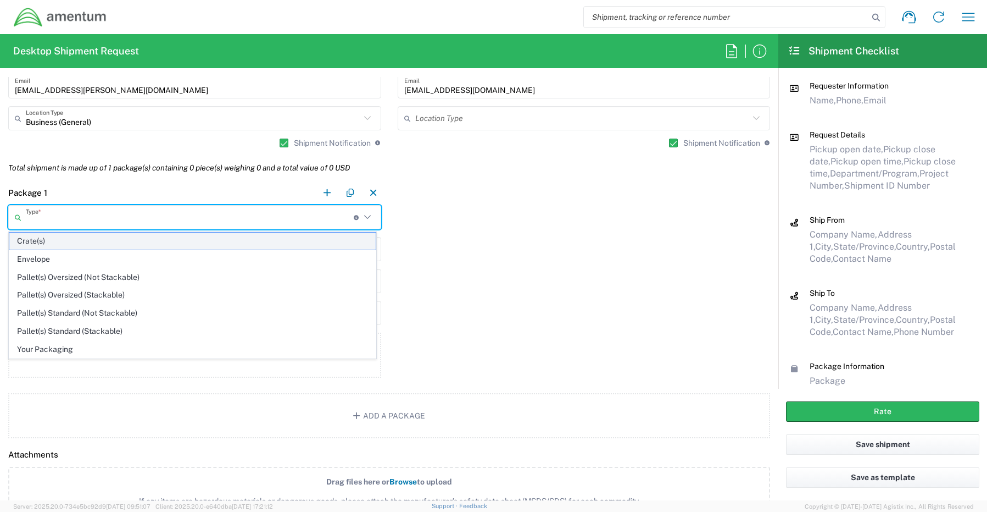
drag, startPoint x: 49, startPoint y: 218, endPoint x: 50, endPoint y: 237, distance: 19.8
click at [48, 216] on input "text" at bounding box center [190, 217] width 328 height 19
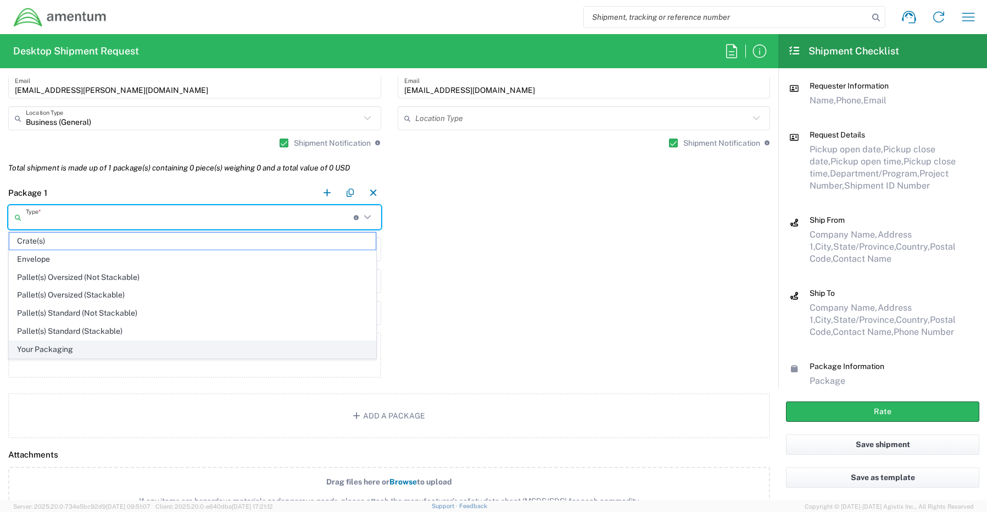
click at [49, 349] on span "Your Packaging" at bounding box center [192, 349] width 367 height 17
type input "Your Packaging"
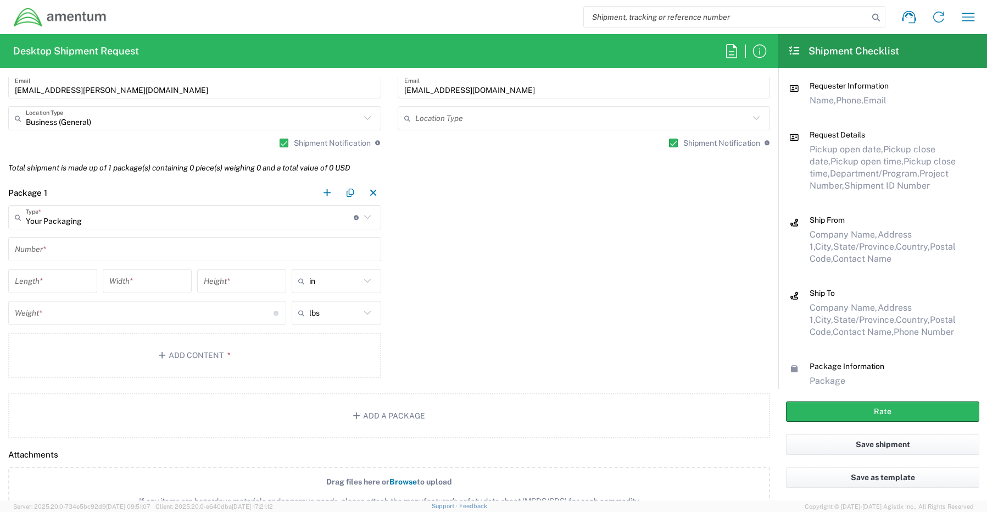
click at [56, 250] on input "text" at bounding box center [195, 249] width 360 height 19
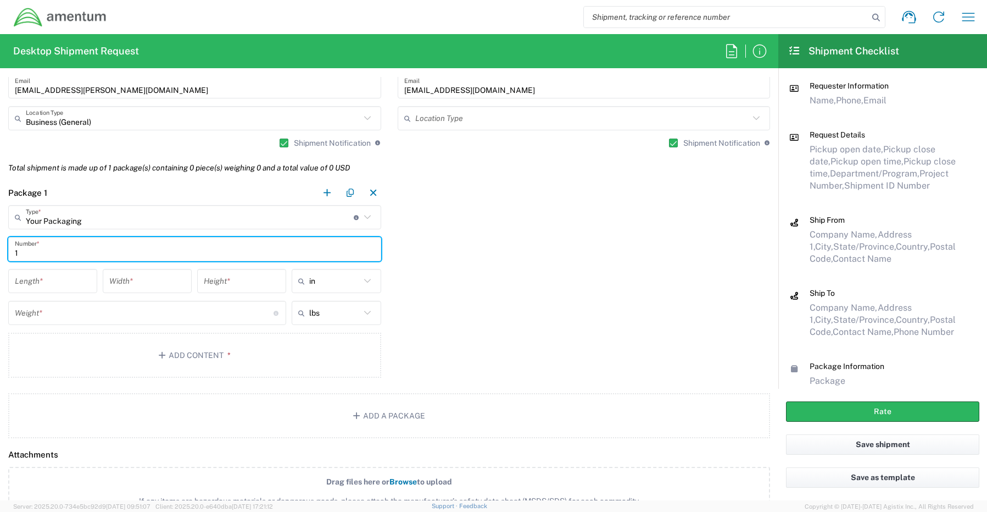
type input "1"
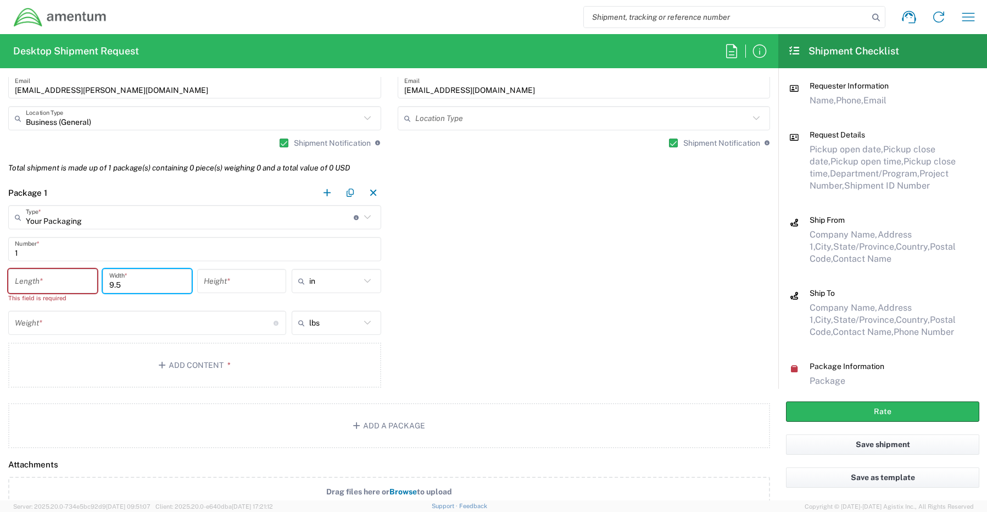
type input "9.5"
click at [58, 283] on input "number" at bounding box center [53, 280] width 76 height 19
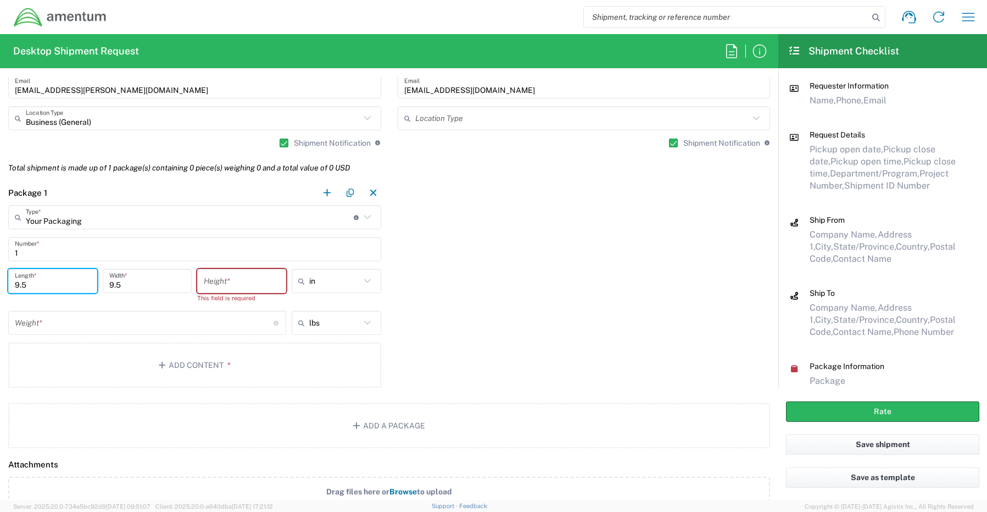
type input "9.5"
type input "12.5"
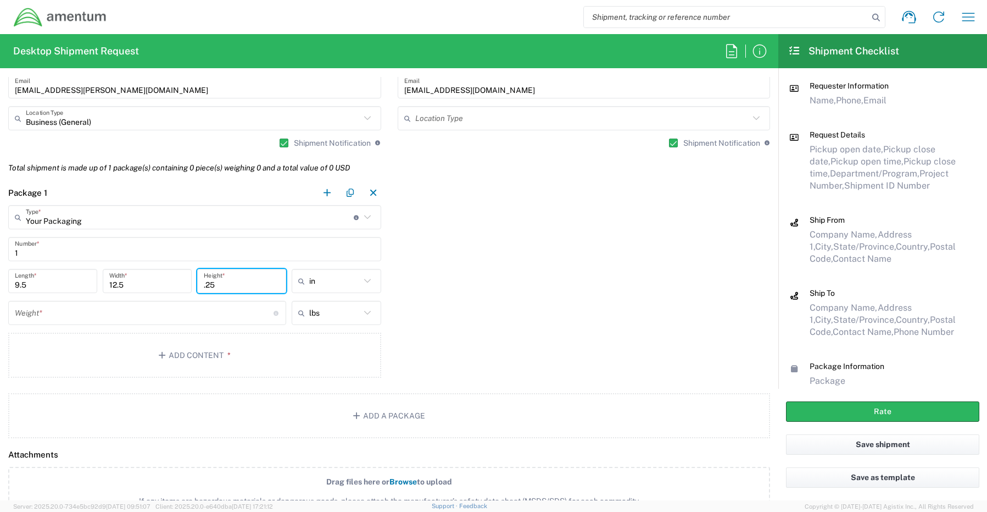
type input ".25"
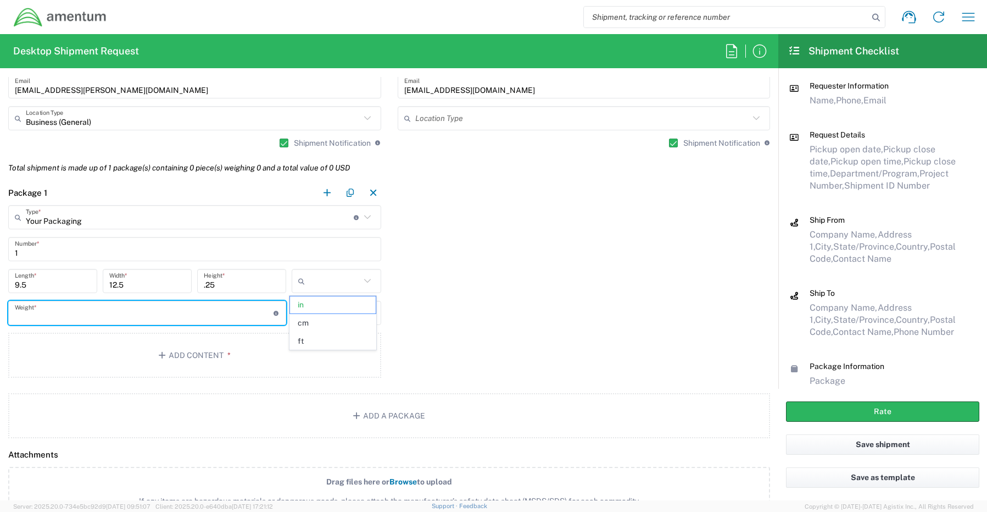
click at [53, 315] on input "number" at bounding box center [144, 312] width 259 height 19
type input "in"
type input "1"
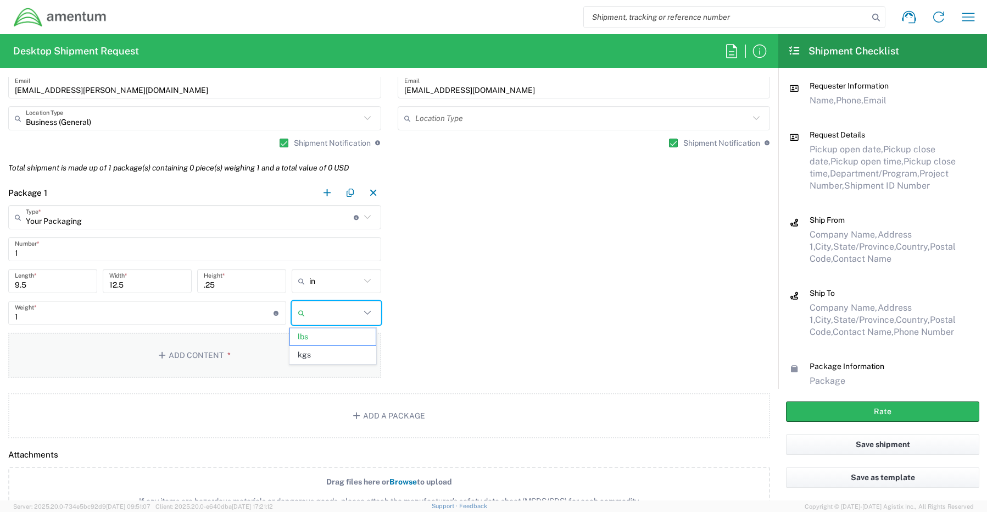
click at [204, 352] on button "Add Content *" at bounding box center [194, 354] width 373 height 45
type input "lbs"
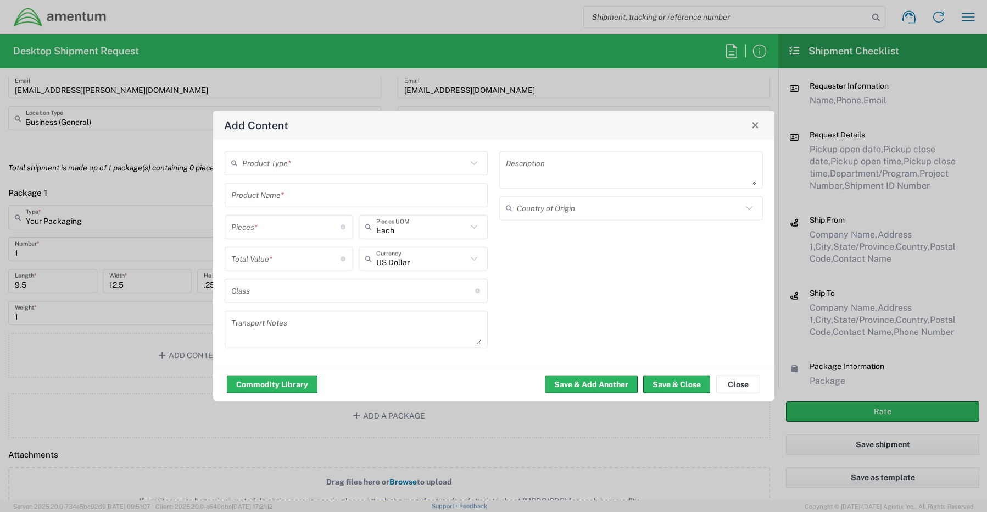
click at [294, 154] on input "text" at bounding box center [354, 162] width 225 height 19
drag, startPoint x: 304, startPoint y: 203, endPoint x: 273, endPoint y: 203, distance: 30.8
click at [303, 203] on span "General Commodity" at bounding box center [357, 204] width 262 height 17
type input "General Commodity"
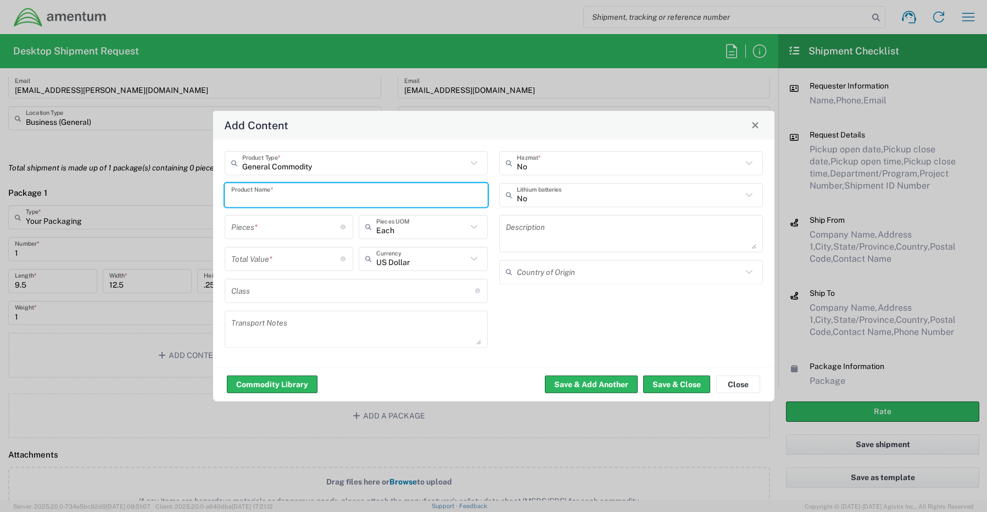
drag, startPoint x: 298, startPoint y: 190, endPoint x: 185, endPoint y: 184, distance: 113.4
click at [187, 184] on div "Add Content General Commodity Product Type * Product Name * Pieces * Number of …" at bounding box center [493, 256] width 987 height 512
paste input "102601253358"
type input "102601253358"
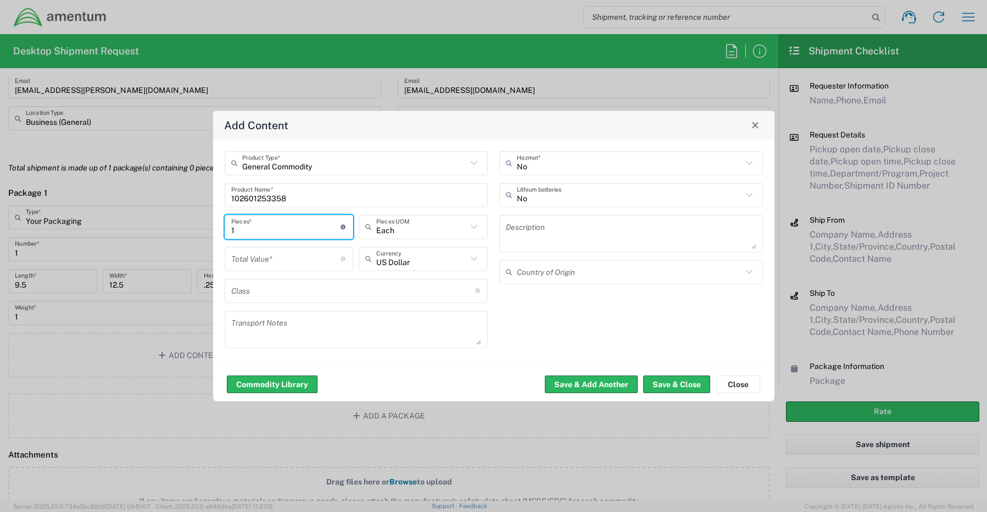
type input "1"
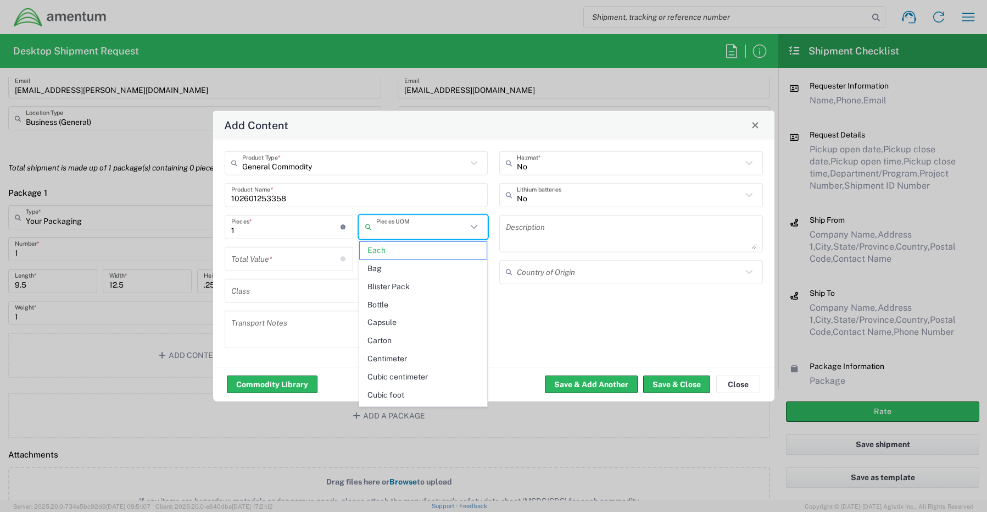
type input "Each"
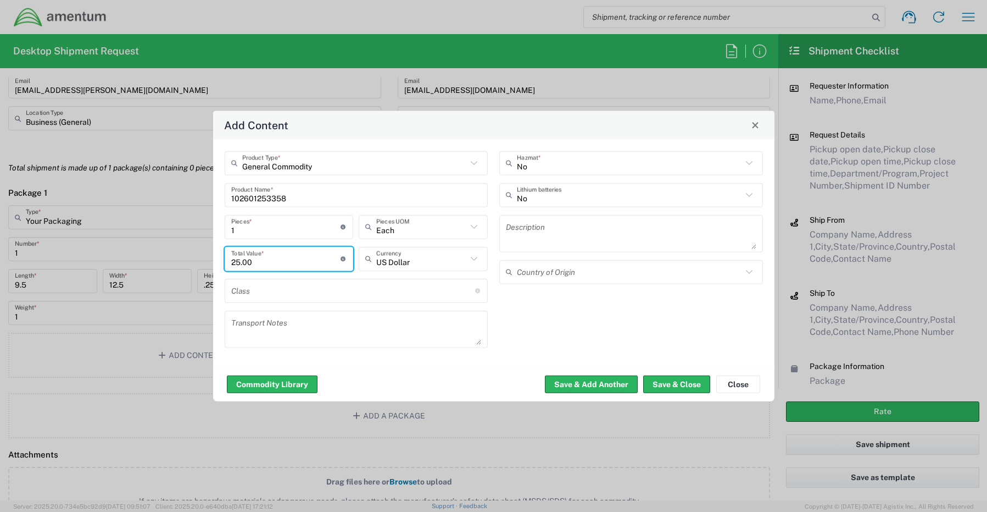
type input "25.00"
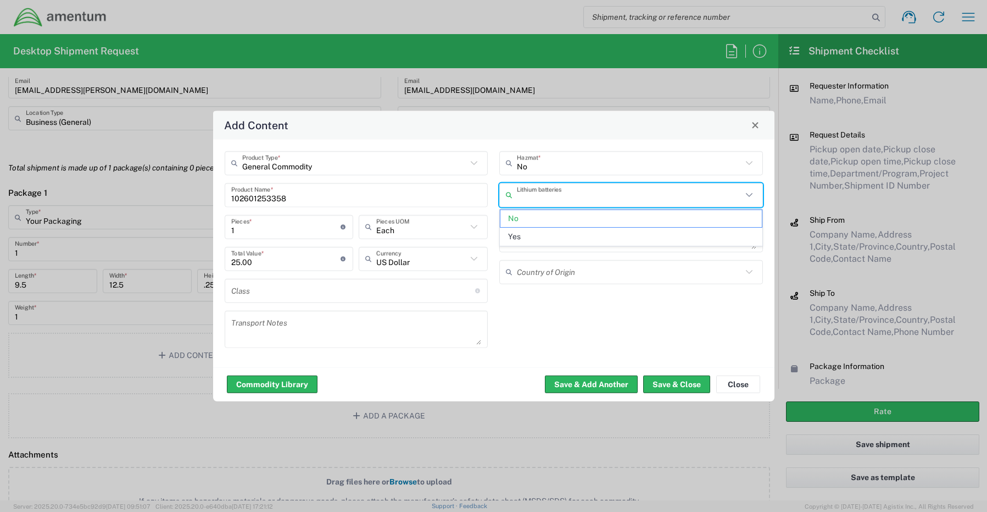
click at [537, 198] on input "text" at bounding box center [629, 194] width 225 height 19
click at [526, 238] on span "Yes" at bounding box center [632, 236] width 262 height 17
type input "Yes"
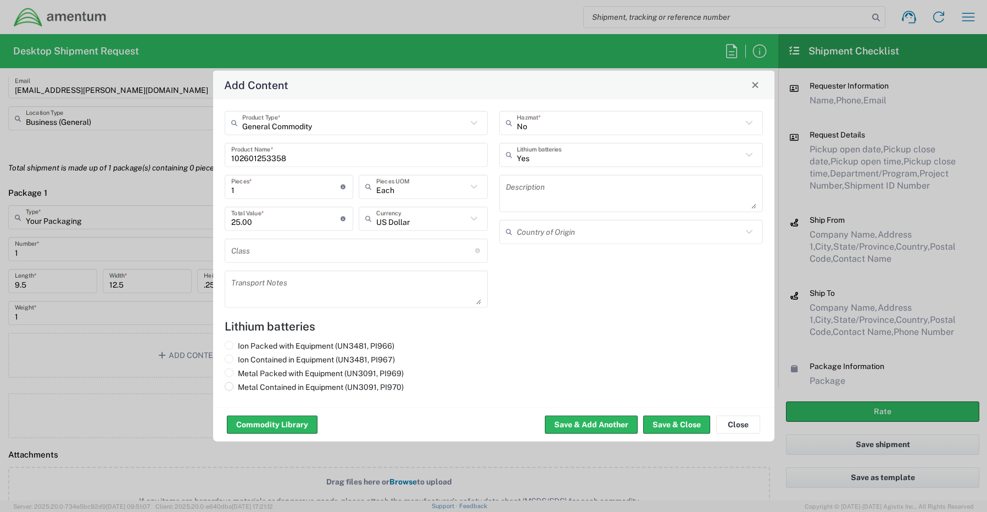
click at [263, 391] on label "Metal Contained in Equipment (UN3091, PI970)" at bounding box center [314, 386] width 179 height 10
click at [245, 389] on input "Metal Contained in Equipment (UN3091, PI970)" at bounding box center [241, 384] width 7 height 7
radio input "true"
click at [672, 425] on button "Save & Close" at bounding box center [676, 424] width 67 height 18
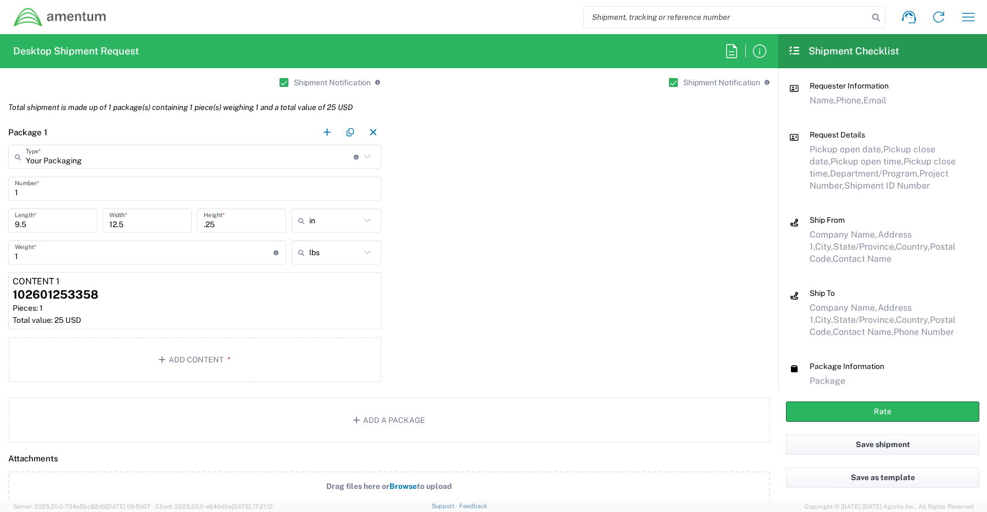
scroll to position [1154, 0]
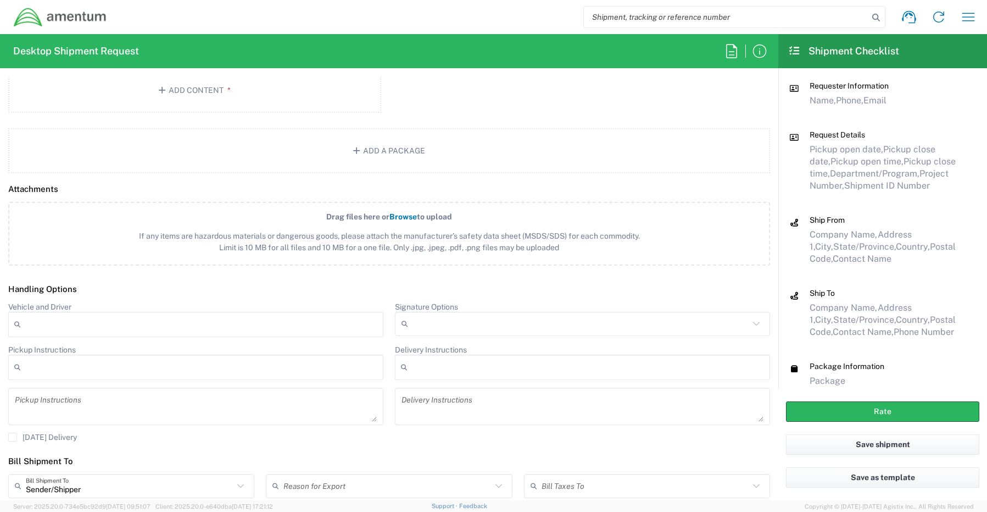
click at [425, 325] on input "Signature Options" at bounding box center [581, 324] width 337 height 18
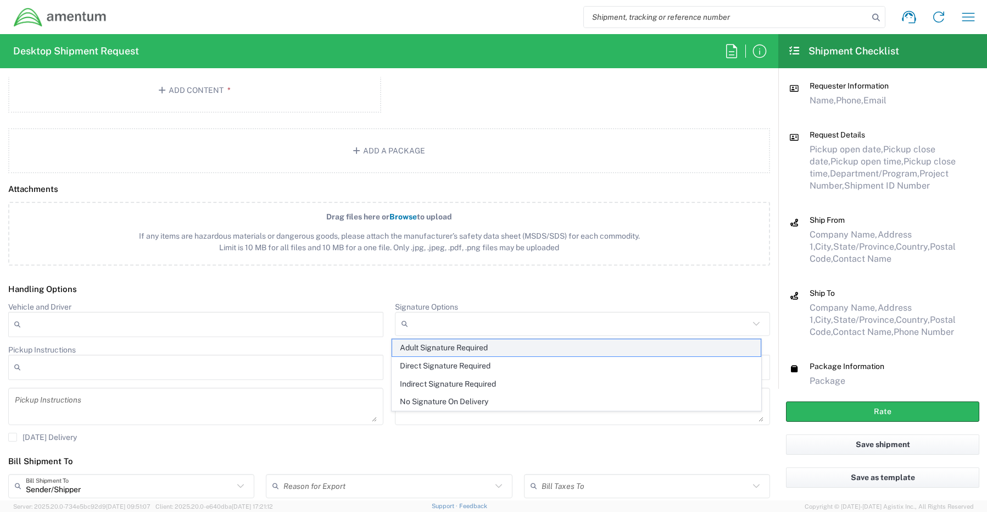
click at [420, 348] on span "Adult Signature Required" at bounding box center [576, 347] width 369 height 17
type input "Adult Signature Required"
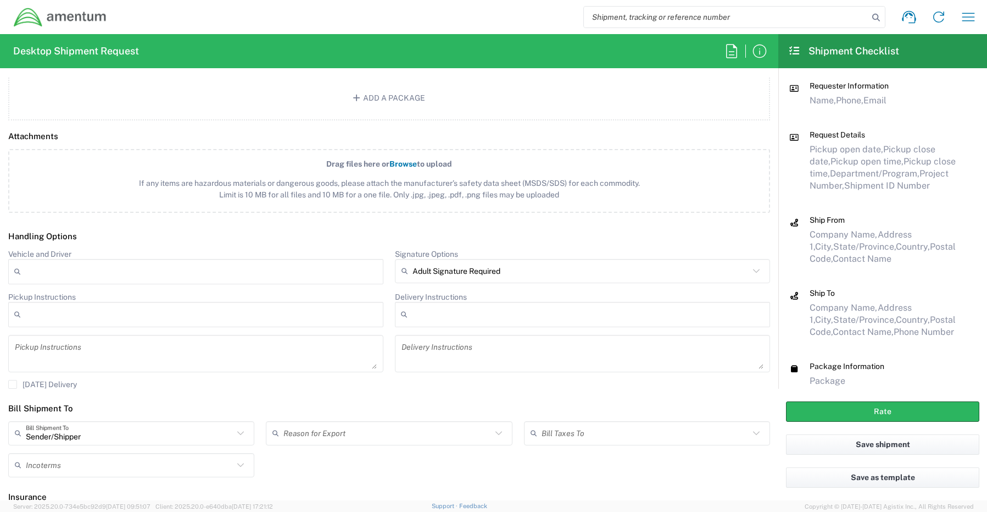
scroll to position [1258, 0]
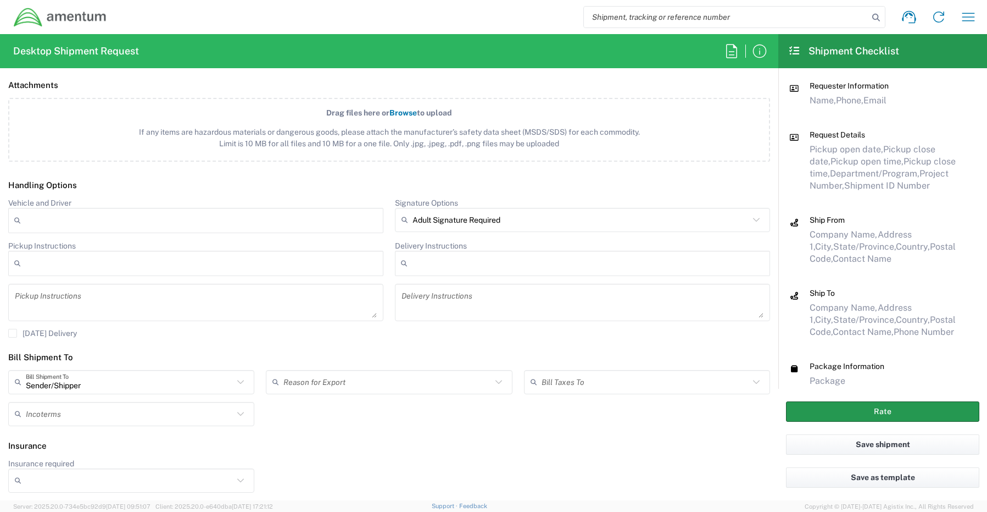
click at [813, 415] on button "Rate" at bounding box center [882, 411] width 193 height 20
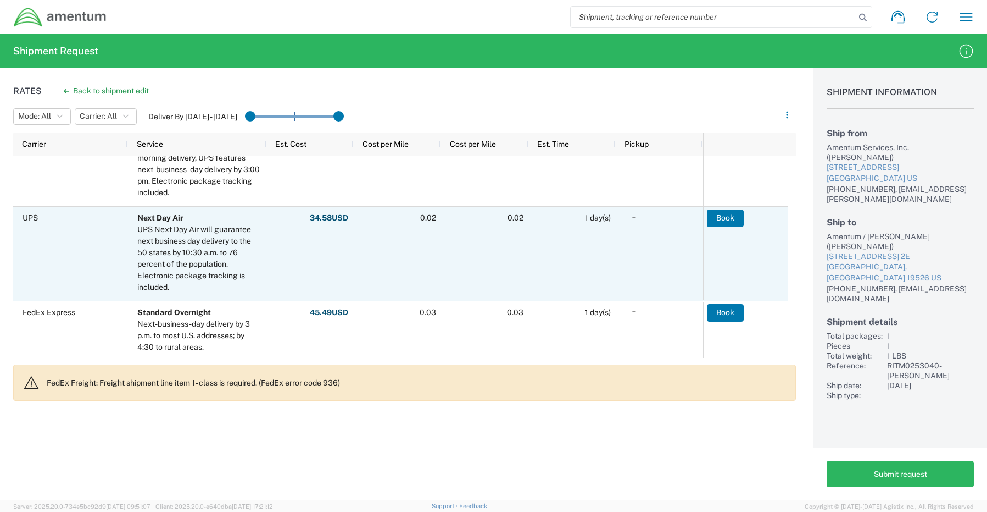
scroll to position [495, 0]
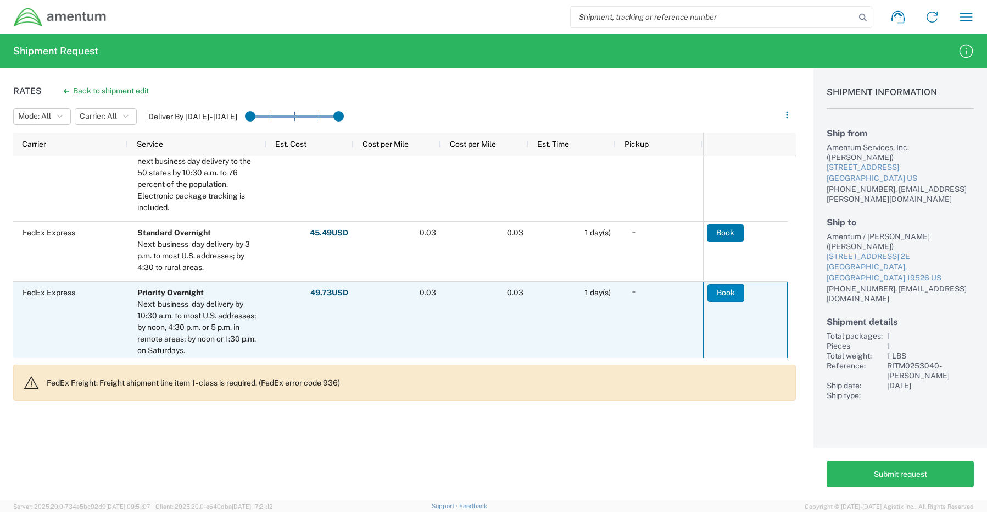
click at [731, 290] on button "Book" at bounding box center [726, 293] width 37 height 18
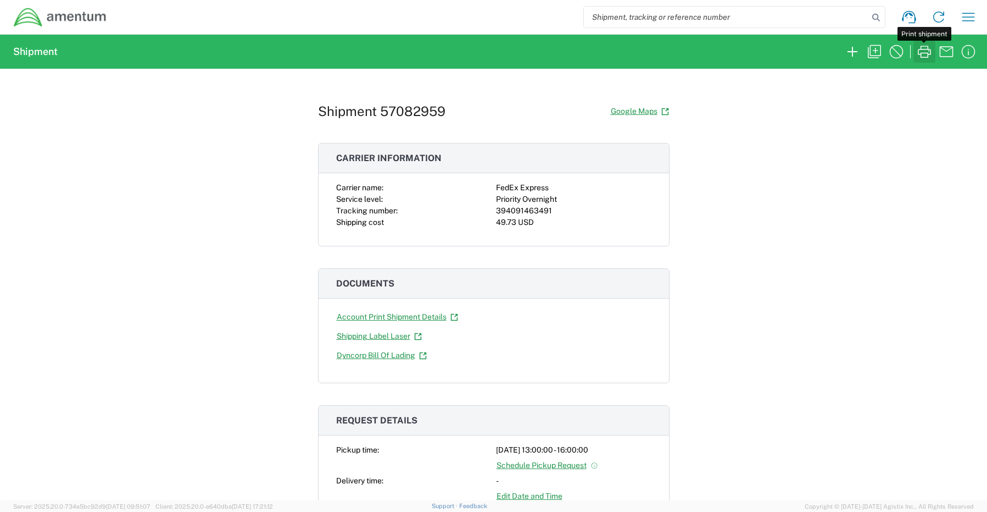
click at [928, 53] on icon "button" at bounding box center [924, 52] width 13 height 12
